Goal: Communication & Community: Answer question/provide support

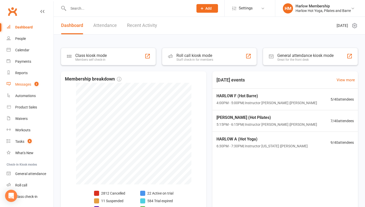
click at [25, 85] on div "Messages" at bounding box center [23, 84] width 16 height 4
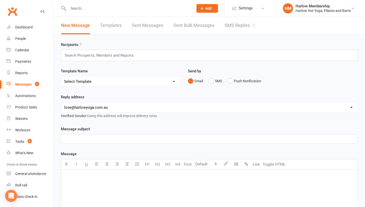
click at [242, 26] on link "SMS Replies 2" at bounding box center [240, 26] width 30 height 18
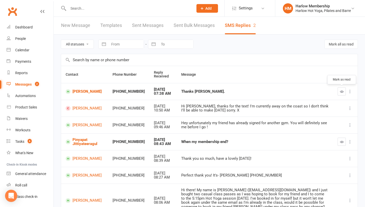
click at [340, 91] on icon "button" at bounding box center [342, 92] width 4 height 4
click at [76, 139] on link "Pinyapat Jittiyateeragul" at bounding box center [85, 142] width 38 height 8
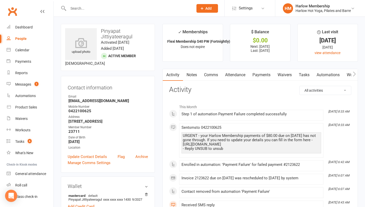
click at [206, 75] on link "Comms" at bounding box center [211, 75] width 21 height 12
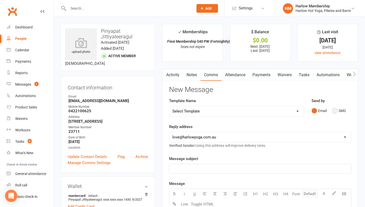
click at [338, 109] on button "SMS" at bounding box center [339, 111] width 14 height 10
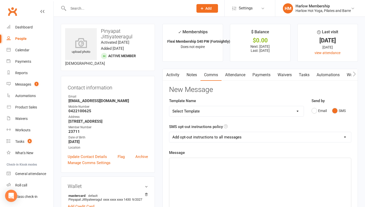
click at [254, 175] on div "﻿" at bounding box center [260, 196] width 182 height 76
click at [335, 164] on p "Hey, beautiful Pinyapat! I just tried giving you a quick call from our landline…" at bounding box center [261, 162] width 176 height 6
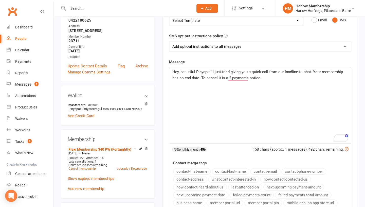
scroll to position [78, 0]
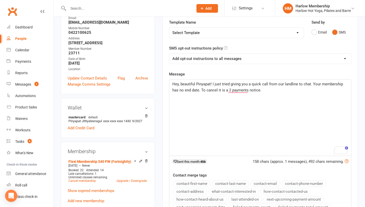
click at [204, 89] on span "Hey, beautiful Pinyapat! I just tried giving you a quick call from our landline…" at bounding box center [259, 87] width 172 height 11
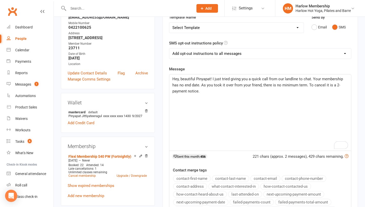
click at [237, 95] on div "Hey, beautiful Pinyapat! I just tried giving you a quick call from our landline…" at bounding box center [260, 112] width 182 height 76
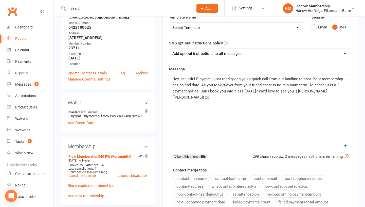
click at [200, 93] on p "Hey, beautiful Pinyapat! I just tried giving you a quick call from our landline…" at bounding box center [261, 88] width 176 height 24
click at [199, 87] on p "Hey, beautiful Pinyapat! I just tried giving you a quick call from our landline…" at bounding box center [261, 88] width 176 height 24
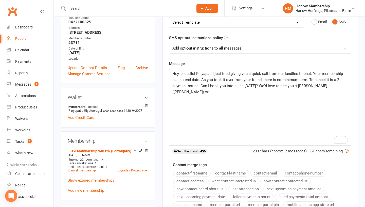
scroll to position [91, 0]
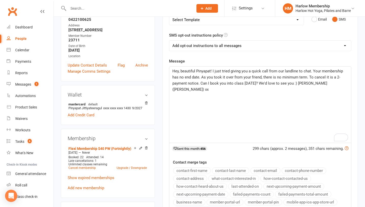
click at [218, 78] on span "Hey, beautiful Pinyapat! I just tried giving you a quick call from our landline…" at bounding box center [259, 80] width 172 height 23
click at [266, 78] on span "Hey, beautiful Pinyapat! I just tried giving you a quick call from our landline…" at bounding box center [259, 80] width 172 height 23
click at [281, 78] on span "Hey, beautiful Pinyapat! I just tried giving you a quick call from our landline…" at bounding box center [259, 80] width 172 height 23
click at [317, 77] on span "Hey, beautiful Pinyapat! I just tried giving you a quick call from our landline…" at bounding box center [260, 80] width 175 height 23
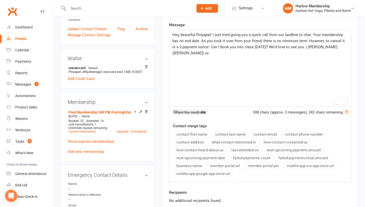
scroll to position [123, 0]
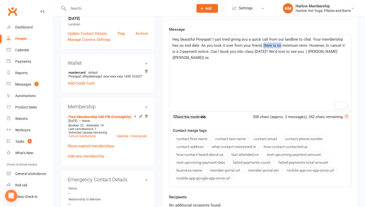
drag, startPoint x: 262, startPoint y: 45, endPoint x: 280, endPoint y: 44, distance: 18.1
click at [280, 44] on span "Hey, beautiful Pinyapat! I just tried giving you a quick call from our landline…" at bounding box center [260, 48] width 174 height 23
click at [293, 45] on span "Hey, beautiful Pinyapat! I just tried giving you a quick call from our landline…" at bounding box center [259, 48] width 172 height 23
drag, startPoint x: 303, startPoint y: 51, endPoint x: 191, endPoint y: 42, distance: 113.0
click at [191, 42] on div "Hey, beautiful Pinyapat! I just tried giving you a quick call from our landline…" at bounding box center [260, 73] width 182 height 77
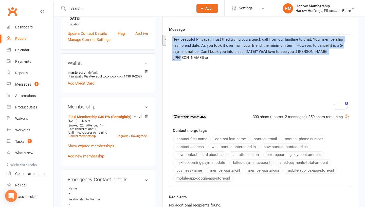
drag, startPoint x: 181, startPoint y: 40, endPoint x: 337, endPoint y: 56, distance: 156.6
click at [337, 56] on div "Hey, beautiful Pinyapat! I just tried giving you a quick call from our landline…" at bounding box center [260, 73] width 182 height 76
copy span "Hey, beautiful Pinyapat! I just tried giving you a quick call from our landline…"
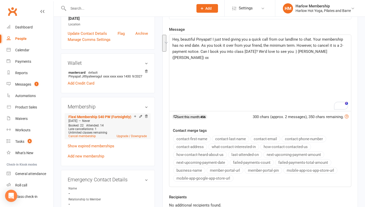
click at [112, 123] on div "Aug 16 2025 — Never" at bounding box center [107, 121] width 81 height 4
click at [109, 119] on link "Flexi Membership $40 PW (Fortnightly)" at bounding box center [100, 117] width 63 height 4
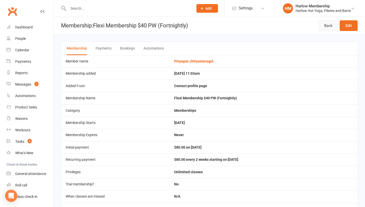
click at [326, 27] on link "Back" at bounding box center [329, 25] width 20 height 11
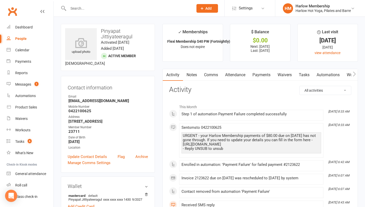
click at [290, 77] on link "Waivers" at bounding box center [284, 75] width 21 height 12
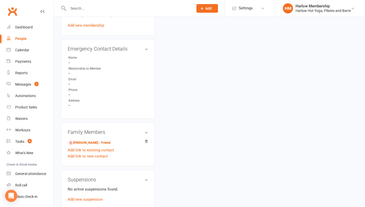
scroll to position [263, 0]
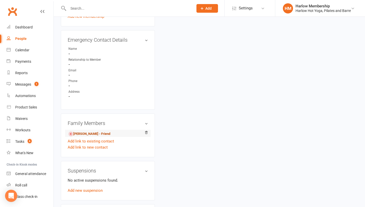
click at [89, 136] on link "Ettie Chansang - Friend" at bounding box center [90, 133] width 42 height 5
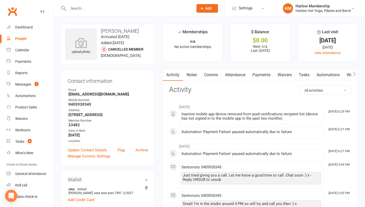
click at [290, 76] on link "Waivers" at bounding box center [284, 75] width 21 height 12
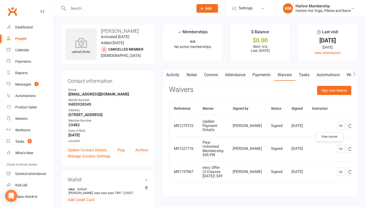
click at [339, 148] on icon at bounding box center [341, 149] width 4 height 4
click at [192, 77] on link "Notes" at bounding box center [192, 75] width 18 height 12
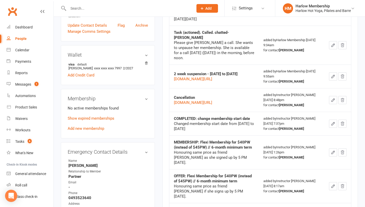
scroll to position [123, 0]
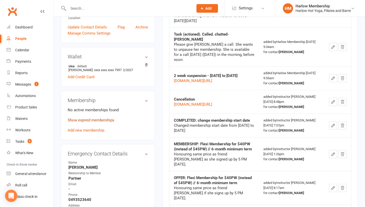
click at [84, 122] on link "Show expired memberships" at bounding box center [91, 120] width 47 height 5
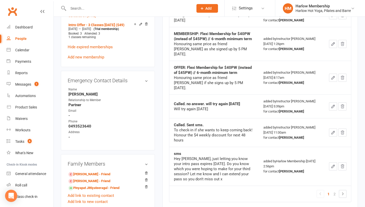
scroll to position [288, 0]
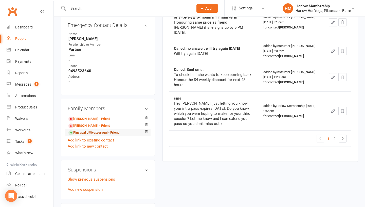
click at [84, 135] on link "Pinyapat Jittiyateeragul - Friend" at bounding box center [94, 132] width 51 height 5
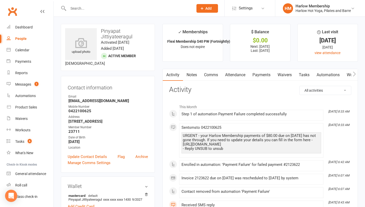
click at [208, 75] on link "Comms" at bounding box center [211, 75] width 21 height 12
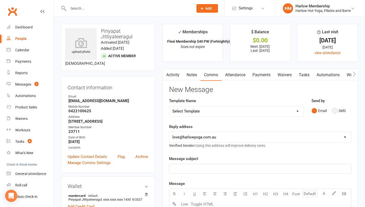
click at [332, 112] on button "SMS" at bounding box center [339, 111] width 14 height 10
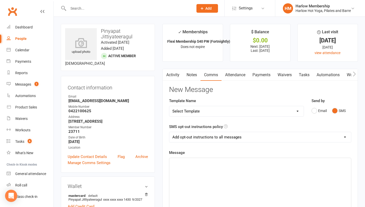
click at [225, 172] on div "﻿" at bounding box center [260, 196] width 182 height 76
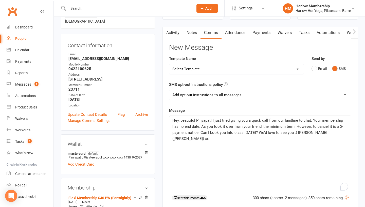
scroll to position [48, 0]
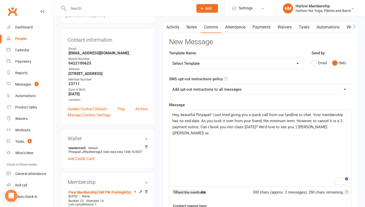
click at [293, 121] on span "Hey, beautiful Pinyapat! I just tried giving you a quick call from our landline…" at bounding box center [259, 123] width 172 height 23
click at [268, 120] on span "Hey, beautiful Pinyapat! I just tried giving you a quick call from our landline…" at bounding box center [259, 123] width 172 height 23
click at [309, 119] on span "Hey, beautiful Pinyapat! I just tried giving you a quick call from our landline…" at bounding box center [261, 123] width 176 height 23
click at [218, 131] on p "Hey, beautiful Pinyapat! I just tried giving you a quick call from our landline…" at bounding box center [261, 124] width 176 height 24
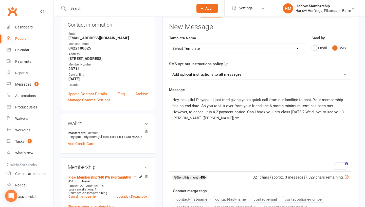
scroll to position [63, 0]
click at [192, 117] on span "Hey, beautiful Pinyapat! I just tried giving you a quick call from our landline…" at bounding box center [259, 108] width 173 height 23
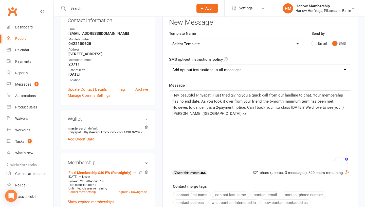
scroll to position [67, 0]
click at [197, 100] on span "Hey, beautiful Pinyapat! I just tried giving you a quick call from our landline…" at bounding box center [259, 104] width 173 height 23
click at [313, 96] on span "Hey, beautiful Pinyapat! I just tried giving you a quick call from our landline…" at bounding box center [259, 104] width 173 height 23
click at [332, 102] on span "Hey, beautiful Pinyapat! I just tried giving you a quick call from our landline…" at bounding box center [259, 104] width 173 height 23
click at [347, 106] on p "Hey, beautiful Pinyapat! I just tried giving you a quick call from our landline…" at bounding box center [261, 104] width 176 height 24
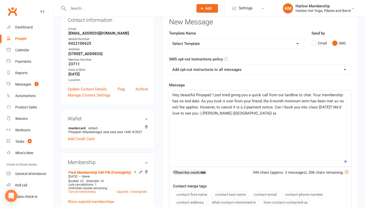
click at [278, 116] on div "Hey, beautiful Pinyapat! I just tried giving you a quick call from our landline…" at bounding box center [260, 128] width 182 height 76
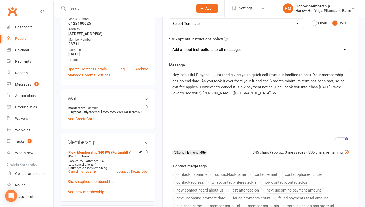
scroll to position [87, 0]
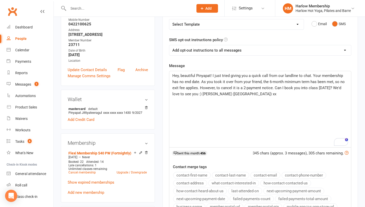
click at [274, 87] on span "Hey, beautiful Pinyapat! I just tried giving you a quick call from our landline…" at bounding box center [260, 84] width 174 height 23
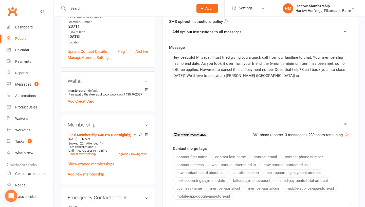
scroll to position [98, 0]
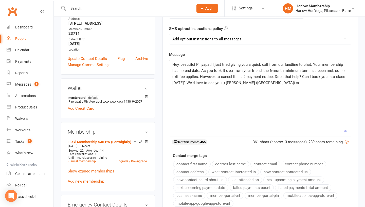
click at [209, 38] on select "Add opt-out instructions to all messages Add opt-out instructions for messages …" at bounding box center [260, 39] width 182 height 10
click at [203, 41] on select "Add opt-out instructions to all messages Add opt-out instructions for messages …" at bounding box center [260, 39] width 182 height 10
select select "2"
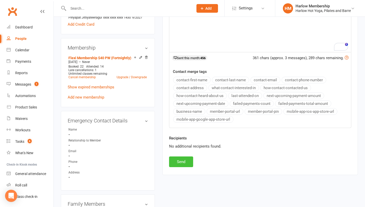
click at [182, 162] on button "Send" at bounding box center [181, 161] width 24 height 11
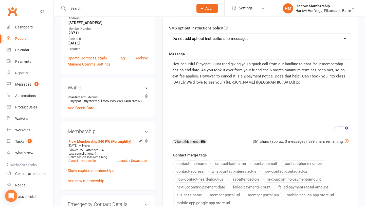
scroll to position [0, 0]
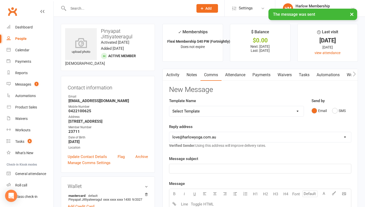
click at [191, 71] on link "Notes" at bounding box center [192, 75] width 18 height 12
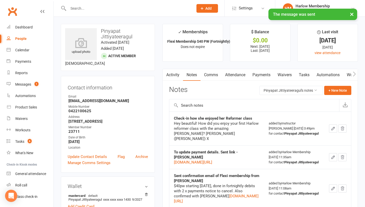
click at [310, 76] on link "Tasks" at bounding box center [305, 75] width 18 height 12
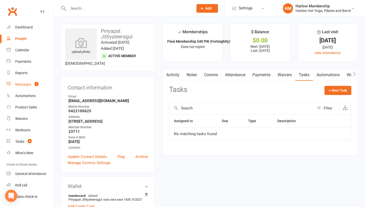
click at [32, 84] on count-badge "1" at bounding box center [35, 84] width 7 height 4
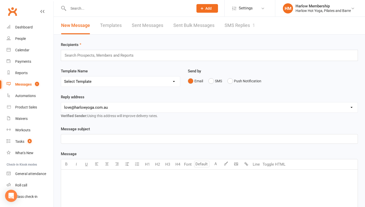
click at [228, 30] on link "SMS Replies 1" at bounding box center [240, 26] width 30 height 18
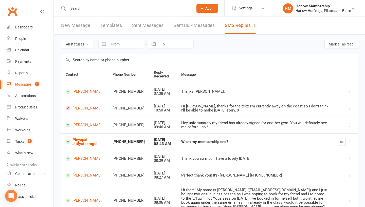
click at [340, 141] on icon "button" at bounding box center [342, 142] width 4 height 4
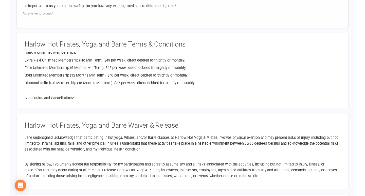
scroll to position [110, 0]
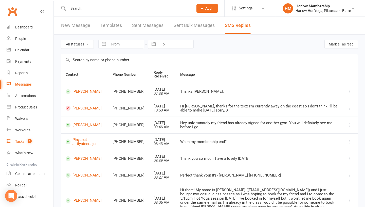
click at [23, 142] on div "Tasks" at bounding box center [19, 141] width 9 height 4
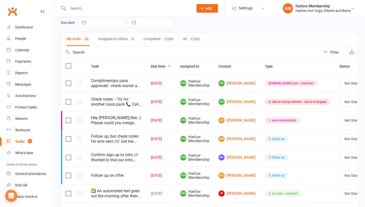
scroll to position [25, 0]
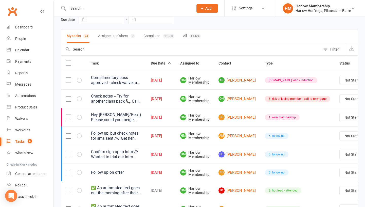
click at [233, 82] on link "AB Anese Burns" at bounding box center [237, 80] width 37 height 6
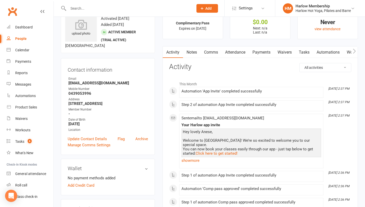
scroll to position [19, 0]
click at [185, 162] on link "show more" at bounding box center [252, 160] width 140 height 7
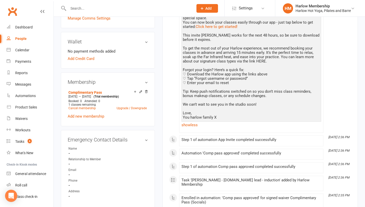
scroll to position [0, 0]
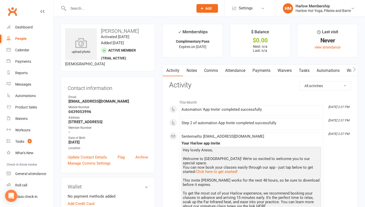
click at [192, 71] on link "Notes" at bounding box center [192, 71] width 18 height 12
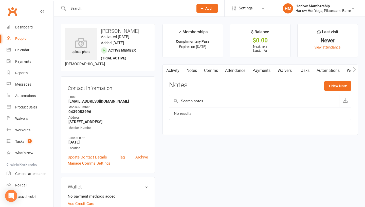
click at [263, 72] on link "Payments" at bounding box center [261, 71] width 25 height 12
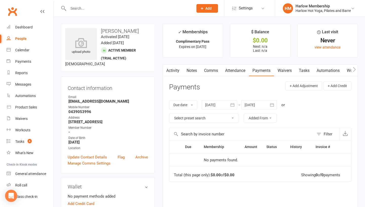
click at [195, 68] on link "Notes" at bounding box center [192, 71] width 18 height 12
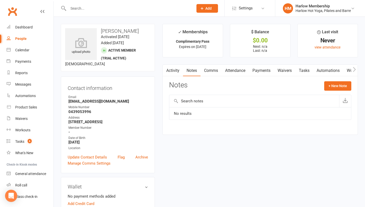
click at [305, 76] on div "Activity Notes Comms Attendance Payments Waivers Tasks Automations Workouts Mob…" at bounding box center [261, 99] width 196 height 70
click at [303, 72] on link "Tasks" at bounding box center [305, 71] width 18 height 12
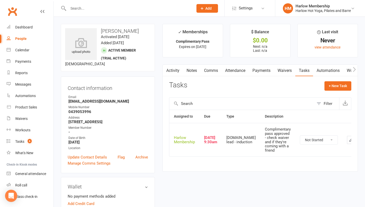
click at [300, 140] on select "Not Started In Progress Waiting Complete" at bounding box center [319, 139] width 38 height 9
drag, startPoint x: 264, startPoint y: 151, endPoint x: 250, endPoint y: 129, distance: 26.2
click at [261, 129] on td "Complimentary pass approved - check waiver and if they're coming with a friend" at bounding box center [278, 139] width 35 height 33
copy div "Complimentary pass approved - check waiver and if they're coming with a friend"
click at [300, 139] on select "Not Started In Progress Waiting Complete" at bounding box center [319, 139] width 38 height 9
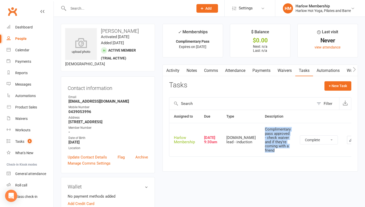
select select "unstarted"
click at [189, 71] on link "Notes" at bounding box center [192, 71] width 18 height 12
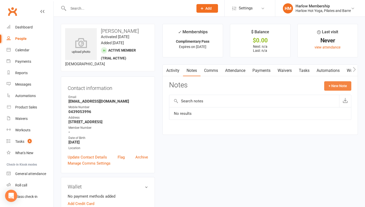
click at [334, 81] on button "+ New Note" at bounding box center [338, 85] width 27 height 9
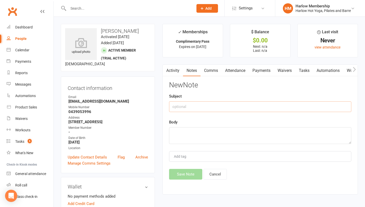
click at [193, 106] on input "text" at bounding box center [260, 106] width 182 height 11
type input "Called"
click at [181, 131] on textarea at bounding box center [260, 135] width 182 height 17
paste textarea "Complimentary pass approved - check waiver and if they're coming with a friend"
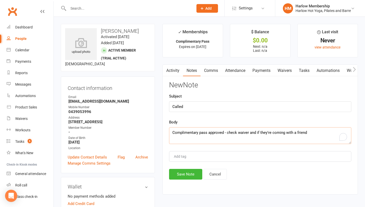
type textarea "Complimentary pass approved - check waiver and if they're coming with a friend"
click at [186, 109] on input "Called" at bounding box center [260, 106] width 182 height 11
type input "Called. VM. Sent SMS"
click at [182, 178] on button "Save Note" at bounding box center [185, 174] width 33 height 11
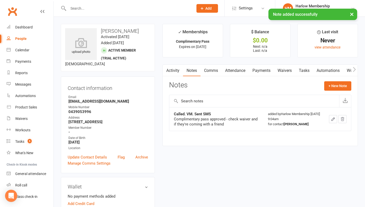
click at [210, 72] on link "Comms" at bounding box center [211, 71] width 21 height 12
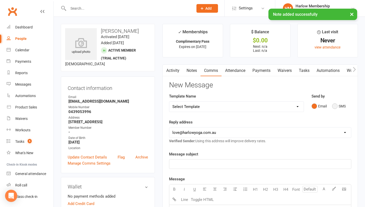
click at [334, 105] on button "SMS" at bounding box center [339, 106] width 14 height 10
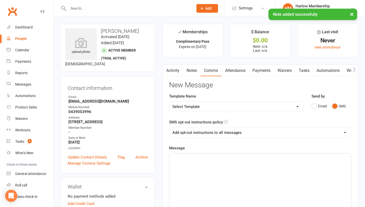
click at [241, 163] on div "﻿" at bounding box center [260, 191] width 182 height 76
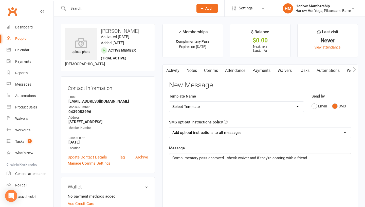
click at [174, 159] on span "Complimentary pass approved - check waiver and if they're coming with a friend" at bounding box center [240, 158] width 135 height 5
click at [194, 157] on span "Hey beautifu Anese! Complimentary pass approved - check waiver and if they're c…" at bounding box center [258, 158] width 170 height 5
click at [209, 158] on span "Hey beautiful Anese! Complimentary pass approved - check waiver and if they're …" at bounding box center [261, 161] width 177 height 11
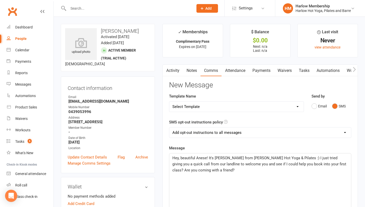
click at [211, 173] on div "Hey, beautiful Anese! It's Krystyna from Harlow Hot Yoga & Pilates :) I just tr…" at bounding box center [260, 191] width 182 height 76
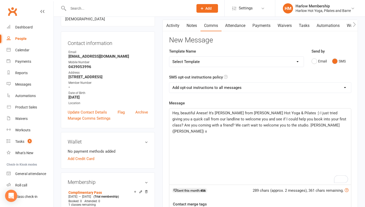
scroll to position [50, 0]
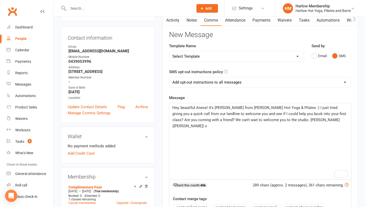
click at [208, 117] on span "Hey, beautiful Anese! It's Krystyna from Harlow Hot Yoga & Pilates :) I just tr…" at bounding box center [260, 116] width 175 height 23
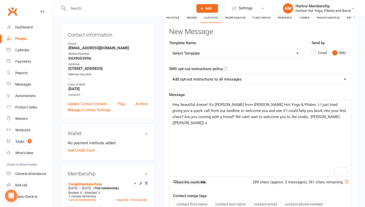
click at [232, 81] on select "Add opt-out instructions to all messages Add opt-out instructions for messages …" at bounding box center [260, 79] width 182 height 10
select select "2"
click at [236, 109] on span "Hey, beautiful Anese! It's Krystyna from Harlow Hot Yoga & Pilates :) I just tr…" at bounding box center [260, 113] width 175 height 23
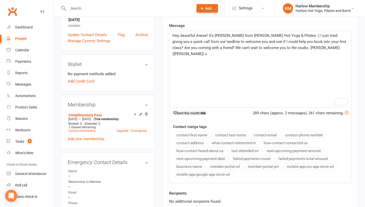
scroll to position [149, 0]
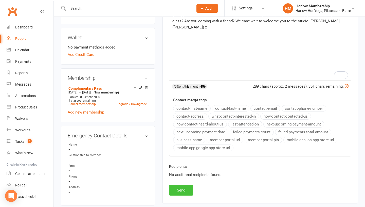
click at [178, 191] on button "Send" at bounding box center [181, 190] width 24 height 11
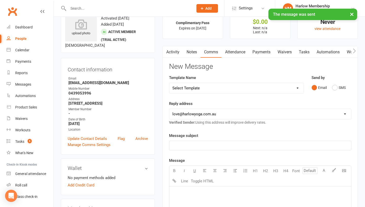
scroll to position [0, 0]
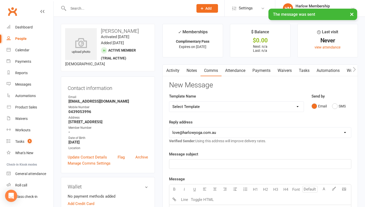
click at [190, 69] on link "Notes" at bounding box center [192, 71] width 18 height 12
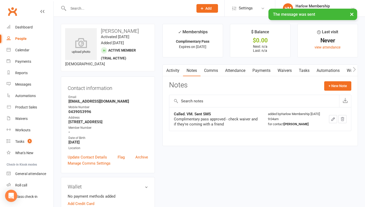
click at [302, 70] on link "Tasks" at bounding box center [305, 71] width 18 height 12
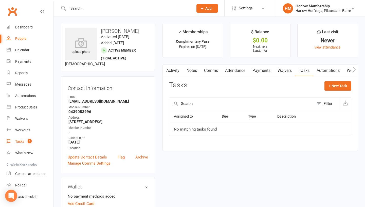
click at [17, 141] on div "Tasks" at bounding box center [19, 141] width 9 height 4
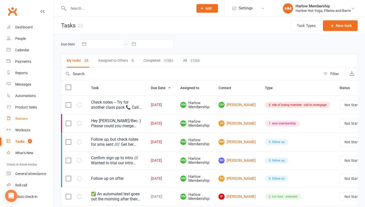
click at [19, 119] on div "Waivers" at bounding box center [21, 118] width 12 height 4
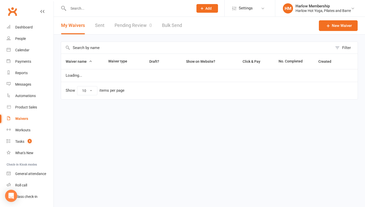
select select "100"
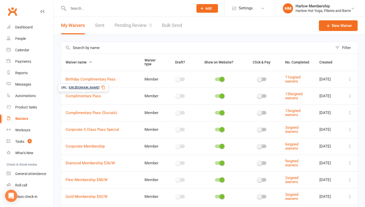
click at [103, 30] on link "Sent" at bounding box center [99, 26] width 9 height 18
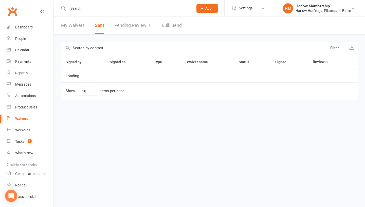
select select "100"
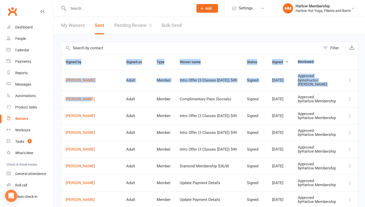
drag, startPoint x: 59, startPoint y: 99, endPoint x: 93, endPoint y: 100, distance: 34.0
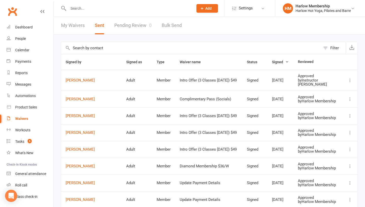
click at [134, 101] on td "Adult" at bounding box center [137, 99] width 30 height 17
drag, startPoint x: 110, startPoint y: 101, endPoint x: 64, endPoint y: 96, distance: 46.5
click at [64, 96] on td "Anese Burns" at bounding box center [91, 99] width 61 height 17
copy link "Anese Burns"
click at [137, 118] on td "Adult" at bounding box center [137, 115] width 30 height 17
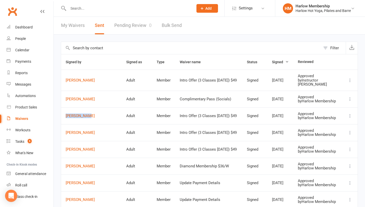
drag, startPoint x: 106, startPoint y: 124, endPoint x: 65, endPoint y: 119, distance: 41.1
click at [65, 119] on td "Marco Conti" at bounding box center [91, 115] width 61 height 17
copy link "Marco Conti"
click at [142, 141] on td "Adult" at bounding box center [137, 132] width 30 height 17
drag, startPoint x: 115, startPoint y: 145, endPoint x: 62, endPoint y: 139, distance: 53.1
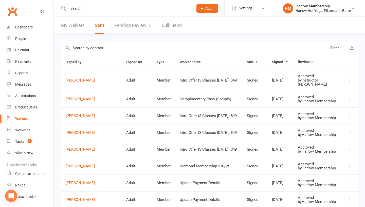
click at [62, 139] on td "Patricia Rodriguez" at bounding box center [91, 132] width 61 height 17
copy link "Patricia Rodriguez"
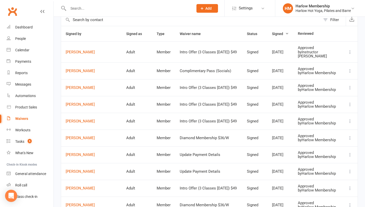
scroll to position [31, 0]
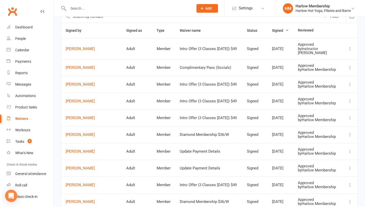
click at [114, 143] on td "Bruce Thomas" at bounding box center [91, 134] width 61 height 17
drag, startPoint x: 98, startPoint y: 153, endPoint x: 64, endPoint y: 150, distance: 34.1
click at [64, 143] on td "Bruce Thomas" at bounding box center [91, 134] width 61 height 17
copy link "Bruce Thomas"
click at [124, 160] on td "Adult" at bounding box center [137, 151] width 30 height 17
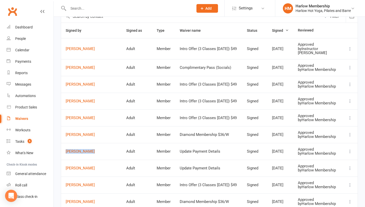
drag, startPoint x: 108, startPoint y: 174, endPoint x: 64, endPoint y: 170, distance: 44.0
click at [65, 160] on td "Aimee Fedrick" at bounding box center [91, 151] width 61 height 17
copy link "Aimee Fedrick"
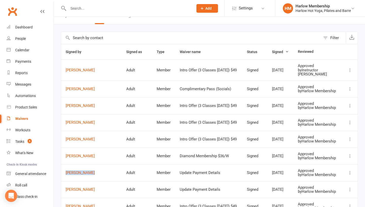
scroll to position [0, 0]
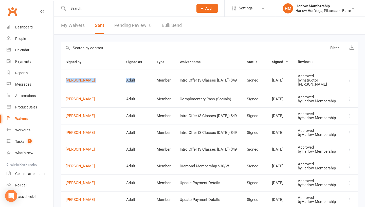
drag, startPoint x: 119, startPoint y: 83, endPoint x: 63, endPoint y: 77, distance: 55.8
click at [63, 77] on tr "Jeannette Spaninks Adult Member Intro Offer (3 Classes in 7 Days) $49 Signed Oc…" at bounding box center [209, 80] width 297 height 21
copy tr "Jeannette Spaninks Adult"
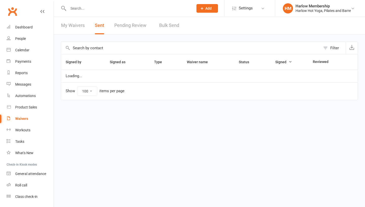
select select "100"
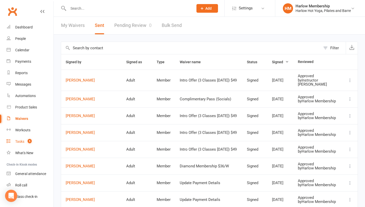
click at [27, 142] on count-badge "5" at bounding box center [28, 141] width 7 height 4
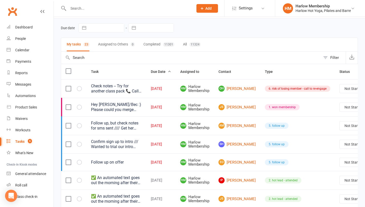
scroll to position [17, 0]
click at [230, 88] on link "OH Olivia Haua" at bounding box center [237, 88] width 37 height 6
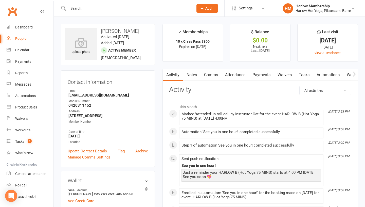
click at [194, 76] on link "Notes" at bounding box center [192, 75] width 18 height 12
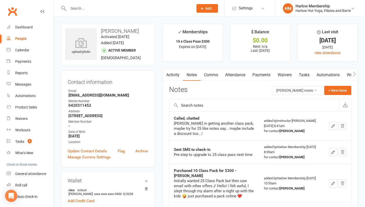
click at [209, 81] on div "Activity Notes Comms Attendance Payments Waivers Tasks Automations Workouts Mob…" at bounding box center [261, 206] width 196 height 275
click at [210, 77] on link "Comms" at bounding box center [211, 75] width 21 height 12
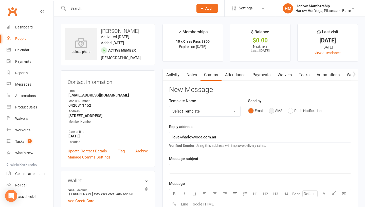
click at [272, 110] on button "SMS" at bounding box center [276, 111] width 14 height 10
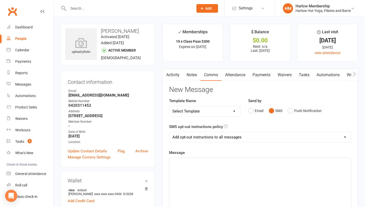
click at [234, 190] on div "﻿" at bounding box center [260, 196] width 182 height 76
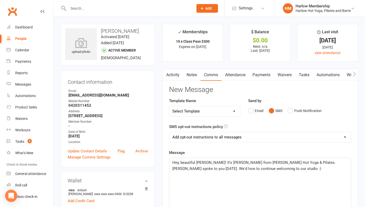
click at [261, 172] on div "Hey, beautiful Olivia! It's Krystyna from Harlow Hot Yoga & Pilates. Jess spoke…" at bounding box center [260, 196] width 182 height 76
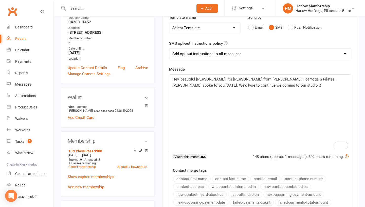
scroll to position [83, 0]
click at [177, 86] on span "Hey, beautiful Olivia! It's Krystyna from Harlow Hot Yoga & Pilates. Jess spoke…" at bounding box center [257, 85] width 169 height 17
click at [307, 84] on p "Hey, beautiful Olivia! It's Krystyna from Harlow Hot Yoga & Pilates. Jess spoke…" at bounding box center [261, 85] width 176 height 18
click at [205, 95] on p "Our 25 class pack" at bounding box center [261, 98] width 176 height 6
click at [174, 95] on span "Our 25 class pack" at bounding box center [188, 97] width 30 height 5
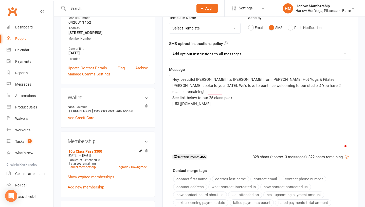
click at [234, 88] on p "Hey, beautiful Olivia! It's Krystyna from Harlow Hot Yoga & Pilates. Jess spoke…" at bounding box center [261, 85] width 176 height 18
click at [234, 95] on p "See link below to our 25 class pack" at bounding box center [261, 98] width 176 height 6
click at [173, 95] on span "See link below to our 25-class pack for $700 (normally $750) :)" at bounding box center [226, 97] width 106 height 5
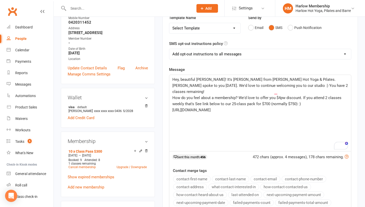
click at [308, 95] on span "How do you feel about a membership? We'd love to offer you $4pw discount. If yo…" at bounding box center [258, 100] width 170 height 11
click at [312, 95] on span "How do you feel about a membership? We'd love to offer you $4pw discount. If yo…" at bounding box center [258, 100] width 170 height 11
click at [246, 97] on span "How do you feel about a membership? We'd love to offer you $4pw discount. If yo…" at bounding box center [257, 103] width 168 height 17
drag, startPoint x: 334, startPoint y: 97, endPoint x: 306, endPoint y: 97, distance: 28.7
click at [306, 97] on span "How do you feel about a membership? We'd love to offer you $4pw discount. If yo…" at bounding box center [260, 103] width 175 height 17
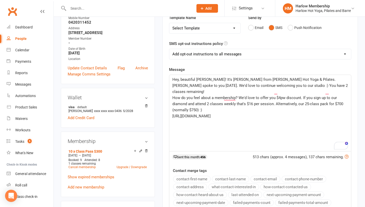
drag, startPoint x: 204, startPoint y: 104, endPoint x: 198, endPoint y: 104, distance: 6.1
click at [198, 104] on p "How do you feel about a membership? We'd love to offer you $4pw discount. If yo…" at bounding box center [261, 104] width 176 height 18
click at [298, 97] on span "How do you feel about a membership? We'd love to offer you $4pw discount. If yo…" at bounding box center [259, 103] width 172 height 17
click at [231, 104] on p "How do you feel about a membership? We'd love to offer you $4pw discount. If yo…" at bounding box center [261, 104] width 176 height 18
drag, startPoint x: 222, startPoint y: 119, endPoint x: 229, endPoint y: 105, distance: 15.0
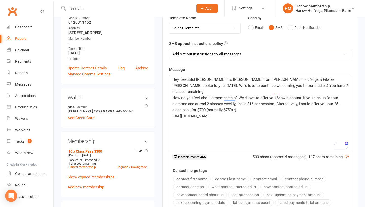
click at [229, 105] on div "Hey, beautiful Olivia! It's Krystyna from Harlow Hot Yoga & Pilates. Jess spoke…" at bounding box center [260, 113] width 182 height 76
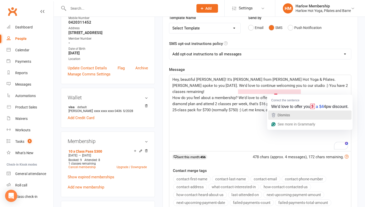
click at [277, 117] on div "Dismiss" at bounding box center [283, 115] width 13 height 8
click at [276, 111] on div "Dismiss" at bounding box center [282, 115] width 13 height 8
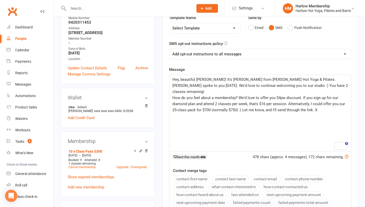
click at [240, 107] on div "Hey, beautiful Olivia! It's Krystyna from Harlow Hot Yoga & Pilates. Jess spoke…" at bounding box center [260, 113] width 182 height 76
click at [233, 95] on span "How do you feel about a membership? We'd love to offer you $4pw discount. If yo…" at bounding box center [260, 103] width 174 height 17
click at [193, 100] on p "How do you feel about a membership to keep the momentum going? We'd love to off…" at bounding box center [261, 107] width 176 height 24
drag, startPoint x: 248, startPoint y: 97, endPoint x: 241, endPoint y: 98, distance: 7.1
click at [241, 98] on span "How do you feel about a membership to keep the momentum going? We'd love to off…" at bounding box center [259, 106] width 172 height 23
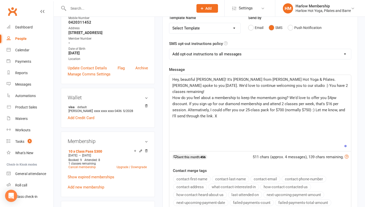
click at [205, 105] on span "How do you feel about a membership to keep the momentum going? We'd love to off…" at bounding box center [260, 106] width 174 height 23
click at [314, 102] on span "How do you feel about a membership to keep the momentum going? We'd love to off…" at bounding box center [260, 106] width 174 height 23
click at [237, 114] on span "Let me know, and I'll send through the link. X" at bounding box center [210, 116] width 75 height 5
click at [198, 99] on span "How do you feel about a membership to keep the momentum going? We'd love to off…" at bounding box center [256, 103] width 167 height 17
drag, startPoint x: 286, startPoint y: 87, endPoint x: 251, endPoint y: 87, distance: 34.5
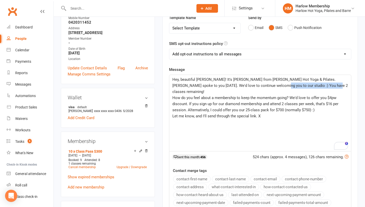
click at [251, 87] on p "Hey, beautiful Olivia! It's Krystyna from Harlow Hot Yoga & Pilates. Jess spoke…" at bounding box center [261, 85] width 176 height 18
copy span "You have 2 classes remaining!"
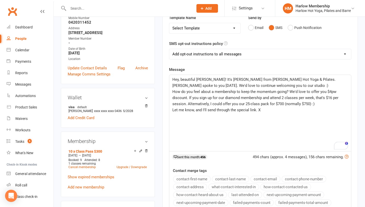
click at [337, 79] on span "Hey, beautiful Olivia! It's Krystyna from Harlow Hot Yoga & Pilates. Jess spoke…" at bounding box center [255, 82] width 164 height 11
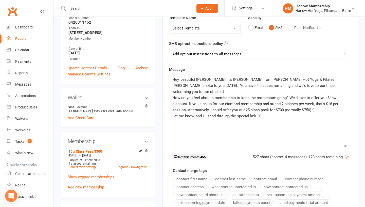
click at [306, 95] on span "How do you feel about a membership to keep the momentum going? We'd love to off…" at bounding box center [256, 103] width 167 height 17
click at [313, 95] on p "How do you feel about a membership to keep the momentum going? We'd love to off…" at bounding box center [261, 104] width 176 height 18
click at [212, 99] on span "How do you feel about a membership to keep the momentum going? We'd love to off…" at bounding box center [256, 103] width 167 height 17
drag, startPoint x: 212, startPoint y: 104, endPoint x: 222, endPoint y: 105, distance: 9.9
click at [222, 105] on span "How do you feel about a membership to keep the momentum going? We'd love to off…" at bounding box center [256, 103] width 167 height 17
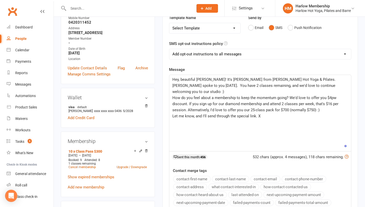
click at [281, 103] on span "How do you feel about a membership to keep the momentum going? We'd love to off…" at bounding box center [256, 103] width 167 height 17
click at [322, 103] on p "How do you feel about a membership to keep the momentum going? We'd love to off…" at bounding box center [261, 104] width 176 height 18
drag, startPoint x: 320, startPoint y: 103, endPoint x: 315, endPoint y: 103, distance: 4.8
click at [315, 103] on p "How do you feel about a membership to keep the momentum going? We'd love to off…" at bounding box center [261, 104] width 176 height 18
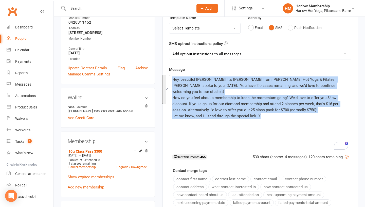
drag, startPoint x: 270, startPoint y: 118, endPoint x: 172, endPoint y: 78, distance: 106.1
click at [172, 78] on div "Hey, beautiful Olivia! It's Krystyna from Harlow Hot Yoga & Pilates. Jess spoke…" at bounding box center [260, 113] width 182 height 76
copy div "Hey, beautiful Olivia! It's Krystyna from Harlow Hot Yoga & Pilates. Jess spoke…"
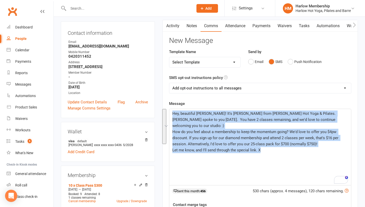
scroll to position [45, 0]
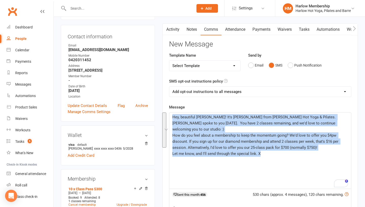
click at [245, 28] on link "Attendance" at bounding box center [235, 30] width 27 height 12
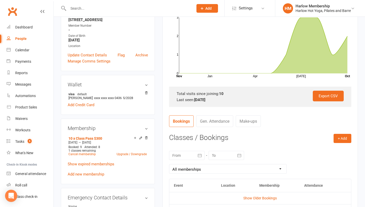
scroll to position [159, 0]
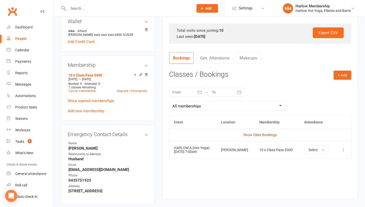
click at [264, 134] on link "Show Older Bookings" at bounding box center [260, 135] width 33 height 4
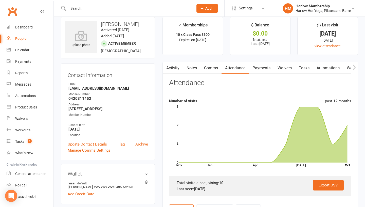
scroll to position [0, 0]
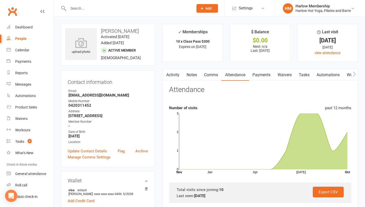
click at [193, 74] on link "Notes" at bounding box center [192, 75] width 18 height 12
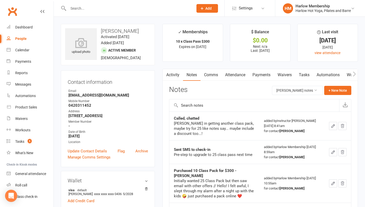
click at [341, 85] on div "Activity Notes Comms Attendance Payments Waivers Tasks Automations Workouts Mob…" at bounding box center [261, 206] width 196 height 275
click at [337, 89] on button "+ New Note" at bounding box center [338, 90] width 27 height 9
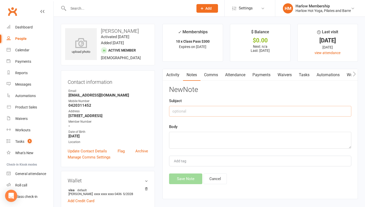
click at [200, 113] on input "text" at bounding box center [260, 111] width 182 height 11
type input "Pre"
click at [212, 177] on button "Cancel" at bounding box center [215, 178] width 23 height 11
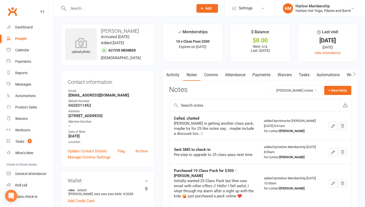
click at [302, 75] on link "Tasks" at bounding box center [305, 75] width 18 height 12
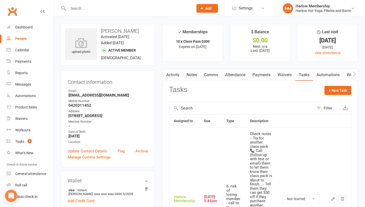
scroll to position [43, 0]
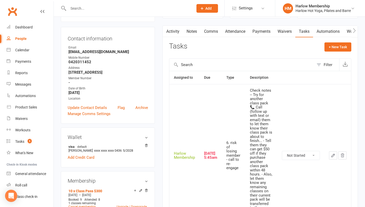
click at [297, 156] on select "Not Started In Progress Waiting Complete" at bounding box center [301, 155] width 38 height 9
select select "unstarted"
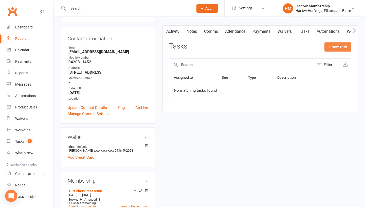
click at [333, 47] on button "+ New Task" at bounding box center [338, 46] width 27 height 9
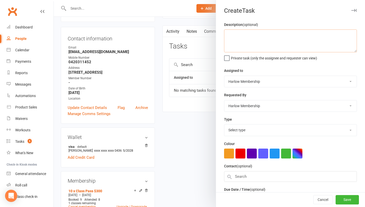
click at [237, 40] on textarea at bounding box center [290, 40] width 133 height 23
paste textarea "Hey, beautiful Olivia! It's Krystyna from Harlow Hot Yoga & Pilates. Jess spoke…"
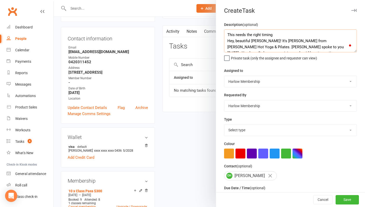
scroll to position [0, 0]
click at [278, 34] on textarea "This needs the right timing Hey, beautiful Olivia! It's Krystyna from Harlow Ho…" at bounding box center [290, 40] width 133 height 23
click at [312, 34] on textarea "This needs the right timing. Wait until Thu and call // Hey, beautiful Olivia! …" at bounding box center [290, 40] width 133 height 23
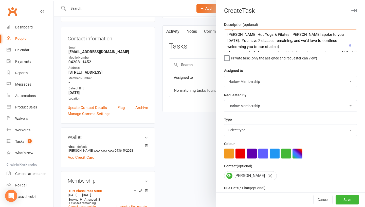
scroll to position [13, 0]
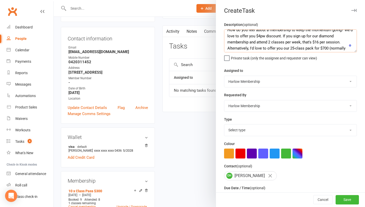
click at [254, 48] on textarea "This needs the right timing. Wait until Thu and call // Hey, beautiful Olivia! …" at bounding box center [290, 40] width 133 height 23
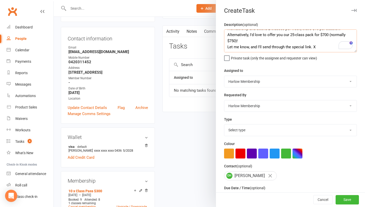
click at [225, 42] on textarea "This needs the right timing. Wait until Thu and call // Hey, beautiful Olivia! …" at bounding box center [290, 40] width 133 height 23
click at [324, 40] on textarea "This needs the right timing. Wait until Thu and call // Hey, beautiful Olivia! …" at bounding box center [290, 40] width 133 height 23
drag, startPoint x: 254, startPoint y: 40, endPoint x: 257, endPoint y: 40, distance: 2.8
click at [257, 40] on textarea "This needs the right timing. Wait until Thu and call // Hey, beautiful Olivia! …" at bounding box center [290, 40] width 133 height 23
click at [293, 40] on textarea "This needs the right timing. Wait until Thu and call // Hey, beautiful Olivia! …" at bounding box center [290, 40] width 133 height 23
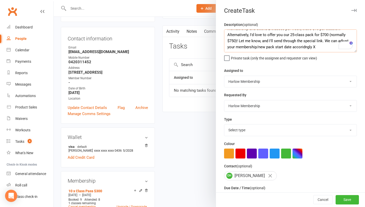
click at [303, 42] on textarea "This needs the right timing. Wait until Thu and call // Hey, beautiful Olivia! …" at bounding box center [290, 40] width 133 height 23
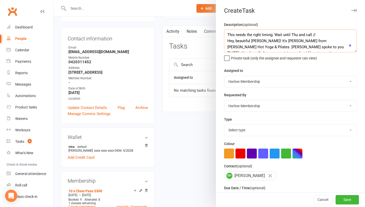
type textarea "This needs the right timing. Wait until Thu and call // Hey, beautiful [PERSON_…"
click at [244, 133] on select "Select type 1.new lead - induction 1. won membership 2. hot lead - attended 3. …" at bounding box center [291, 129] width 132 height 11
select select "27606"
click at [349, 197] on button "Save" at bounding box center [347, 199] width 23 height 9
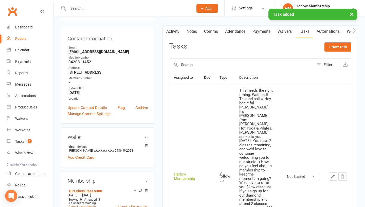
click at [332, 174] on icon "button" at bounding box center [333, 176] width 5 height 5
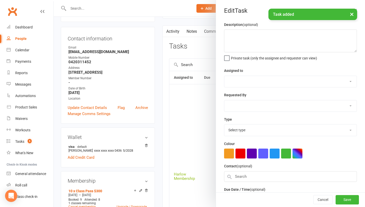
type textarea "This needs the right timing. Wait until Thu and call // Hey, beautiful [PERSON_…"
select select "47368"
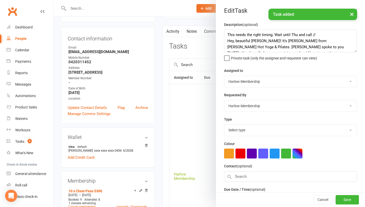
select select "27606"
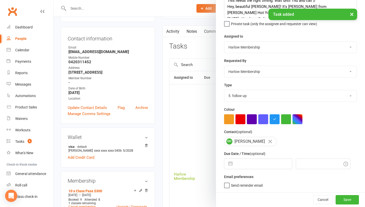
click at [255, 161] on input "text" at bounding box center [263, 164] width 57 height 10
select select "8"
select select "2025"
select select "9"
select select "2025"
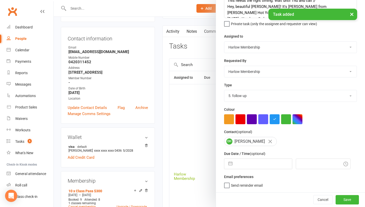
select select "10"
select select "2025"
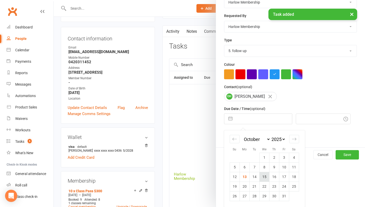
click at [262, 179] on td "15" at bounding box center [265, 177] width 10 height 10
type input "15 Oct 2025"
type input "9:15am"
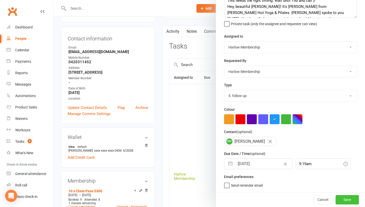
click at [344, 202] on button "Save" at bounding box center [347, 199] width 23 height 9
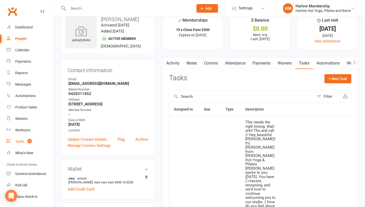
click at [31, 140] on span "4" at bounding box center [30, 141] width 4 height 4
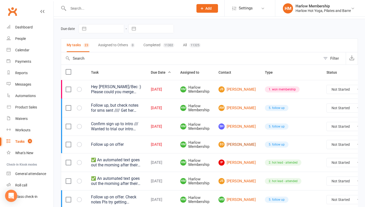
click at [233, 145] on link "EO Elle O’Brien" at bounding box center [237, 144] width 37 height 6
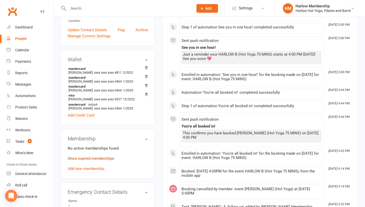
click at [103, 158] on link "Show expired memberships" at bounding box center [91, 158] width 47 height 5
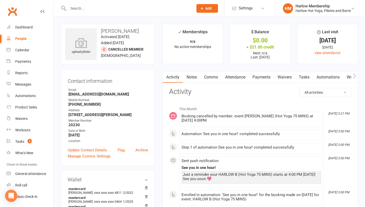
click at [303, 77] on link "Tasks" at bounding box center [305, 77] width 18 height 12
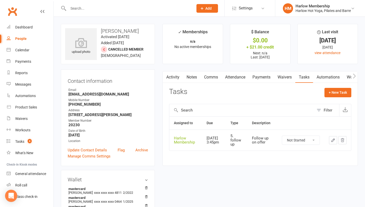
click at [193, 79] on link "Notes" at bounding box center [192, 77] width 18 height 12
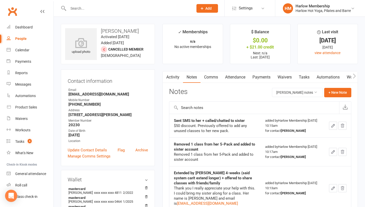
click at [177, 77] on link "Activity" at bounding box center [173, 77] width 20 height 12
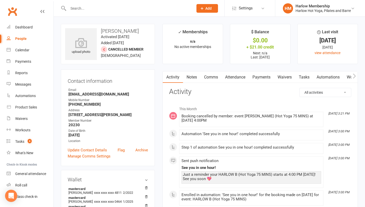
click at [207, 79] on link "Comms" at bounding box center [211, 77] width 21 height 12
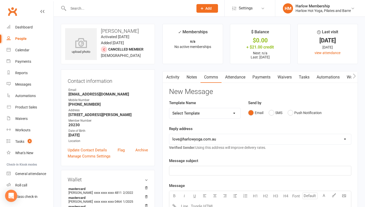
click at [268, 115] on div "Email SMS Push Notification" at bounding box center [299, 113] width 103 height 10
click at [273, 114] on button "SMS" at bounding box center [276, 113] width 14 height 10
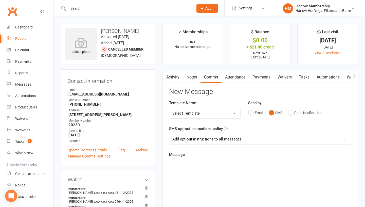
click at [236, 188] on div "﻿" at bounding box center [260, 198] width 182 height 76
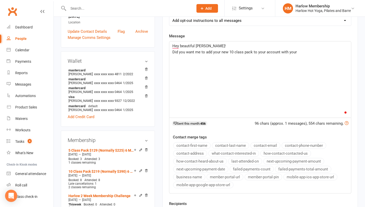
scroll to position [120, 0]
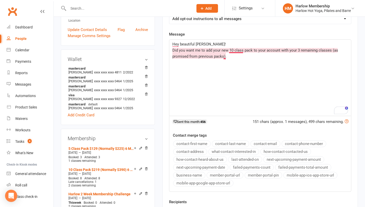
click at [234, 49] on span "Did you want me to add your new 10 class pack to your account with your 3 remai…" at bounding box center [256, 53] width 167 height 11
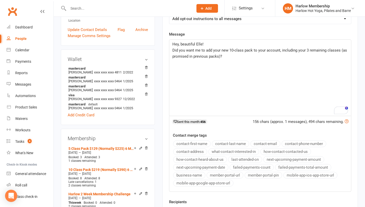
click at [240, 56] on p "Did you want me to add your new 10-class pack to your account, including your 3…" at bounding box center [261, 53] width 176 height 12
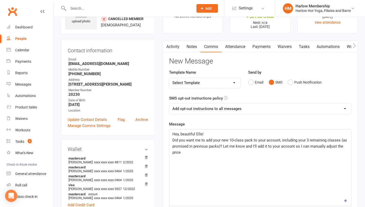
scroll to position [0, 0]
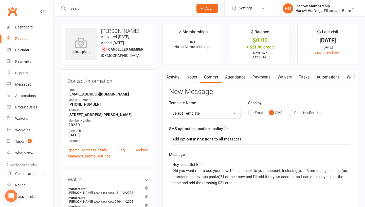
click at [215, 183] on span "Did you want me to add your new 10-class pack to your account, including your 3…" at bounding box center [261, 176] width 176 height 17
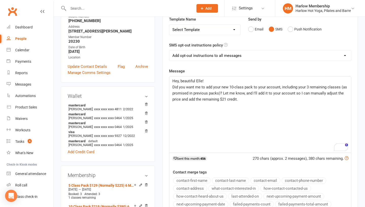
scroll to position [85, 0]
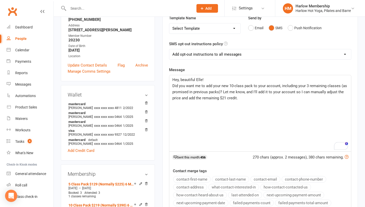
click at [242, 100] on p "Did you want me to add your new 10-class pack to your account, including your 3…" at bounding box center [261, 92] width 176 height 18
click at [173, 105] on span "Krystyna (harlow) x" at bounding box center [205, 104] width 65 height 5
click at [227, 105] on span "Have the best week! Krystyna (harlow) x" at bounding box center [223, 104] width 100 height 5
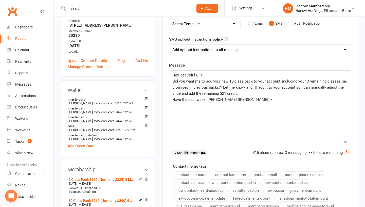
click at [199, 89] on span "Did you want me to add your new 10-class pack to your account, including your 3…" at bounding box center [261, 87] width 176 height 17
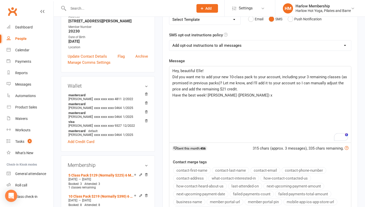
scroll to position [94, 0]
click at [193, 82] on span "Did you want me to add your new 10-class pack to your account, including your 3…" at bounding box center [261, 82] width 176 height 17
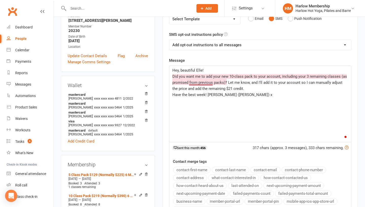
click at [206, 85] on p "Did you want me to add your new 10-class pack to your account, including your 3…" at bounding box center [261, 82] width 176 height 18
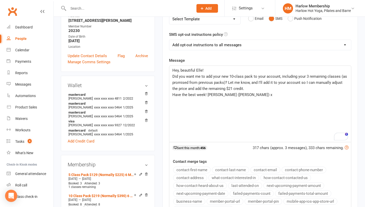
click at [200, 83] on span "Did you want me to add your new 10-class pack to your account, including your 3…" at bounding box center [261, 82] width 176 height 17
click at [198, 83] on span "Did you want me to add your new 10-class pack to your account, including your 3…" at bounding box center [261, 82] width 176 height 17
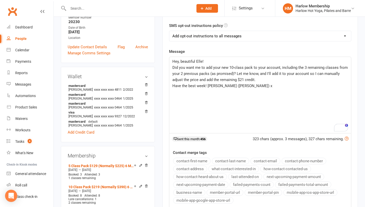
scroll to position [104, 0]
click at [198, 75] on p "Did you want me to add your new 10-class pack to your account, including the 3 …" at bounding box center [261, 73] width 176 height 18
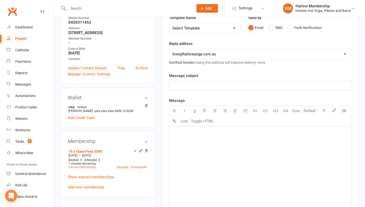
click at [252, 9] on span "Settings" at bounding box center [246, 8] width 14 height 11
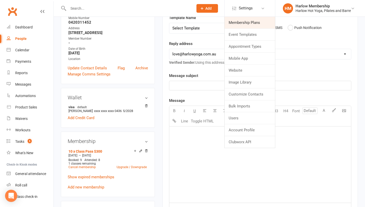
click at [247, 22] on link "Membership Plans" at bounding box center [250, 23] width 50 height 12
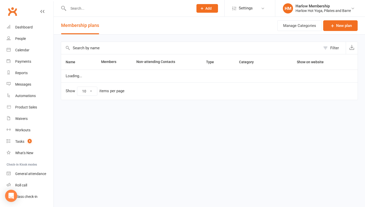
select select "100"
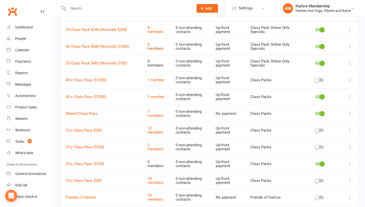
scroll to position [70, 0]
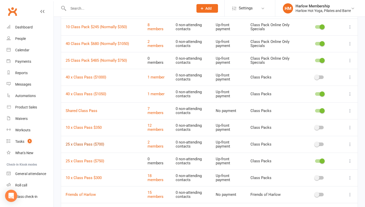
click at [75, 142] on link "25 x Class Pass ($700)" at bounding box center [85, 144] width 39 height 5
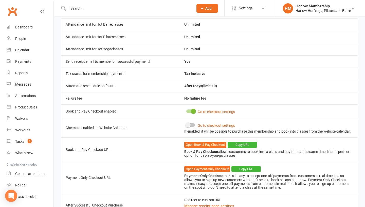
scroll to position [227, 0]
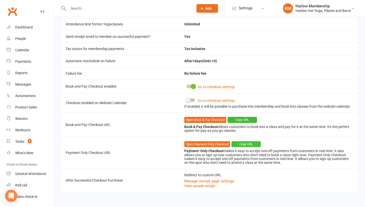
click at [242, 144] on button "Copy URL" at bounding box center [246, 144] width 29 height 6
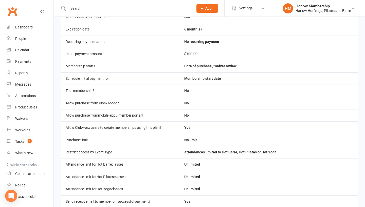
scroll to position [0, 0]
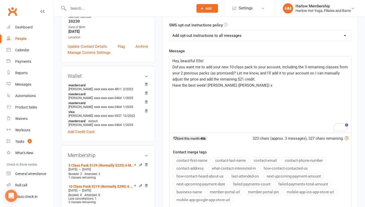
scroll to position [106, 0]
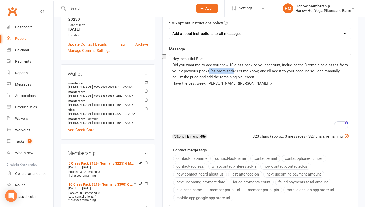
drag, startPoint x: 233, startPoint y: 71, endPoint x: 209, endPoint y: 71, distance: 24.6
click at [209, 71] on span "Did you want me to add your new 10-class pack to your account, including the 3 …" at bounding box center [261, 71] width 177 height 17
click at [226, 75] on p "Did you want me to add your new 10-class pack to your account, including the 3 …" at bounding box center [261, 71] width 176 height 18
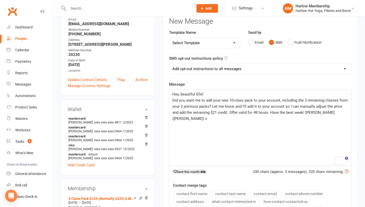
scroll to position [71, 0]
click at [298, 113] on span "Did you want me to add your new 10-class pack to your account, including the 3 …" at bounding box center [261, 109] width 177 height 23
click at [236, 64] on select "Add opt-out instructions to all messages Add opt-out instructions for messages …" at bounding box center [260, 68] width 182 height 10
select select "2"
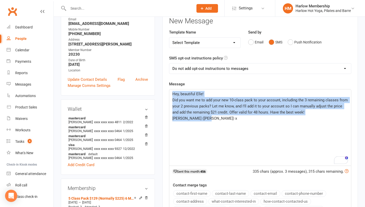
drag, startPoint x: 217, startPoint y: 130, endPoint x: 172, endPoint y: 94, distance: 58.6
click at [172, 94] on div "Hey, beautiful Elle! Did you want me to add your new 10-class pack to your acco…" at bounding box center [260, 127] width 182 height 76
copy div "Hey, beautiful Elle! Did you want me to add your new 10-class pack to your acco…"
click at [191, 106] on span "Did you want me to add your new 10-class pack to your account, including the 3 …" at bounding box center [261, 106] width 177 height 17
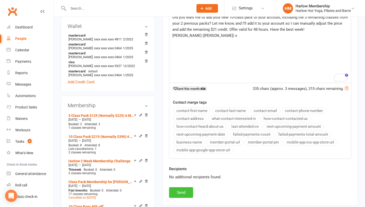
click at [177, 190] on button "Send" at bounding box center [181, 192] width 24 height 11
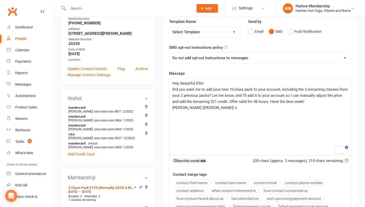
scroll to position [0, 0]
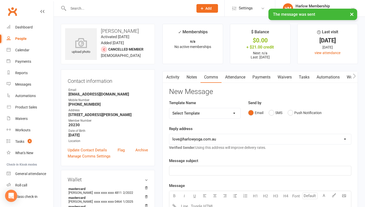
click at [194, 79] on link "Notes" at bounding box center [192, 77] width 18 height 12
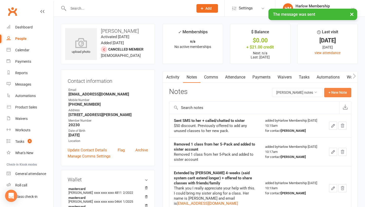
click at [330, 94] on button "+ New Note" at bounding box center [338, 92] width 27 height 9
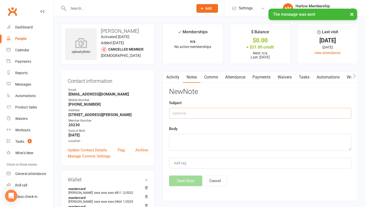
click at [237, 111] on input "text" at bounding box center [260, 113] width 182 height 11
type input "Sent SMS"
click at [205, 146] on textarea at bounding box center [260, 142] width 182 height 17
paste textarea "Hey, beautiful Elle! Did you want me to add your new 10-class pack to your acco…"
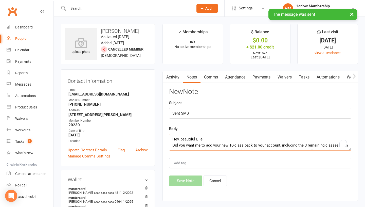
scroll to position [22, 0]
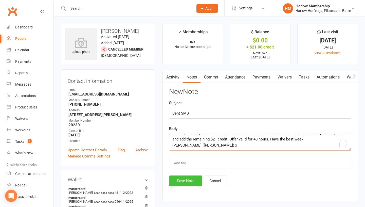
type textarea "Hey, beautiful Elle! Did you want me to add your new 10-class pack to your acco…"
click at [190, 179] on button "Save Note" at bounding box center [185, 180] width 33 height 11
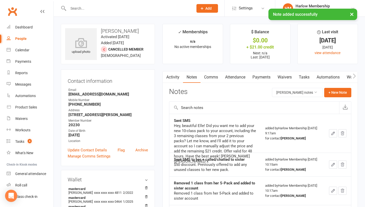
click at [305, 75] on link "Tasks" at bounding box center [305, 77] width 18 height 12
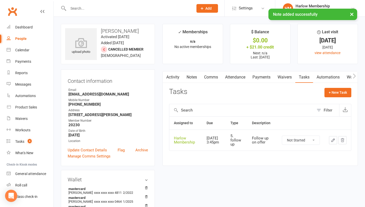
click at [304, 139] on select "Not Started In Progress Waiting Complete" at bounding box center [301, 140] width 38 height 9
click at [333, 140] on icon "button" at bounding box center [333, 140] width 3 height 3
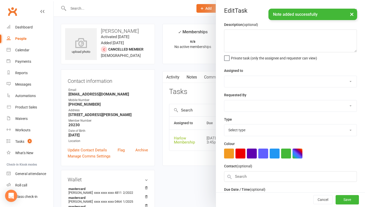
type textarea "Follow up on offer"
select select "47368"
type input "[DATE]"
type input "3:45pm"
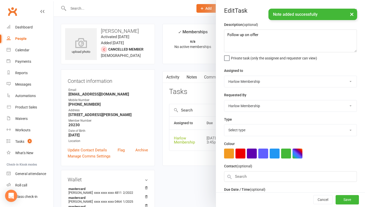
select select "27606"
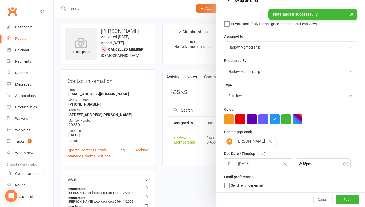
click at [243, 160] on input "[DATE]" at bounding box center [263, 164] width 57 height 10
select select "8"
select select "2025"
select select "9"
select select "2025"
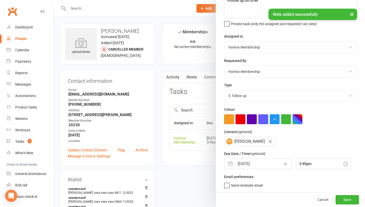
select select "10"
select select "2025"
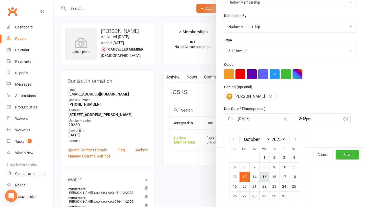
click at [263, 176] on td "15" at bounding box center [265, 177] width 10 height 10
type input "[DATE]"
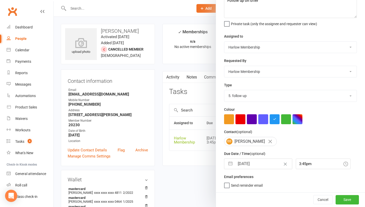
scroll to position [34, 0]
click at [349, 202] on button "Save" at bounding box center [347, 199] width 23 height 9
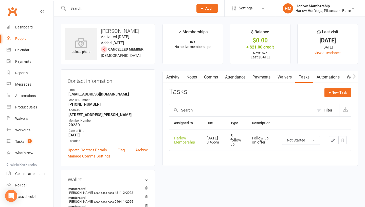
click at [331, 139] on icon "button" at bounding box center [333, 140] width 5 height 5
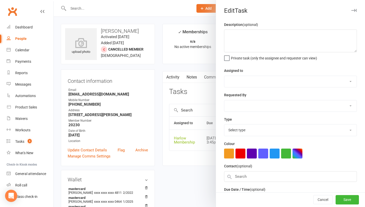
type textarea "Follow up on offer"
select select "47368"
type input "[DATE]"
type input "3:45pm"
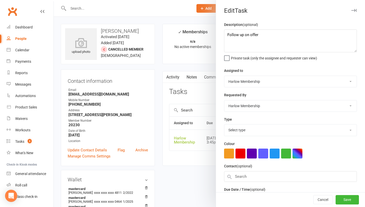
select select "27606"
click at [261, 35] on textarea "Follow up on offer" at bounding box center [290, 40] width 133 height 23
type textarea "Follow up on offer - 48 hours"
click at [344, 204] on div "Cancel Save" at bounding box center [290, 199] width 149 height 14
click at [337, 197] on button "Save" at bounding box center [347, 199] width 23 height 9
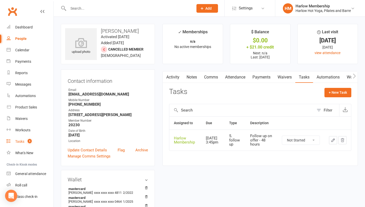
click at [17, 139] on div "Tasks" at bounding box center [19, 141] width 9 height 4
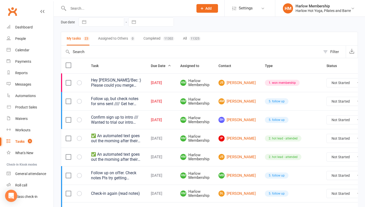
scroll to position [30, 0]
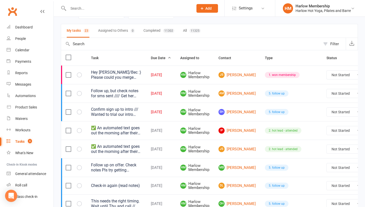
click at [327, 94] on select "Not Started In Progress Waiting Complete" at bounding box center [346, 93] width 38 height 9
select select "unstarted"
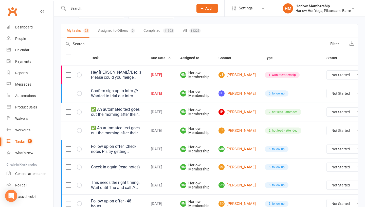
click at [327, 76] on select "Not Started In Progress Waiting Complete" at bounding box center [346, 75] width 38 height 9
select select "unstarted"
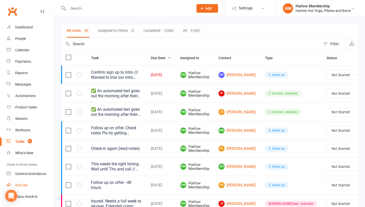
click at [26, 186] on div "Roll call" at bounding box center [21, 185] width 12 height 4
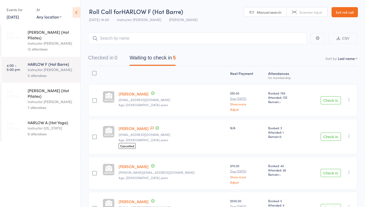
click at [15, 16] on link "[DATE]" at bounding box center [13, 17] width 12 height 6
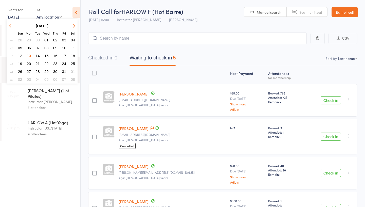
click at [20, 55] on span "12" at bounding box center [20, 56] width 4 height 4
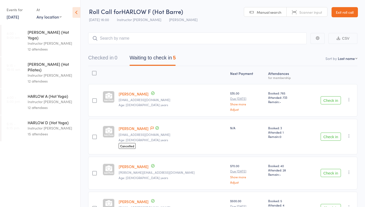
click at [37, 99] on div "Instructor [PERSON_NAME]" at bounding box center [52, 102] width 48 height 6
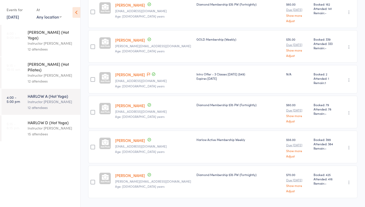
scroll to position [272, 0]
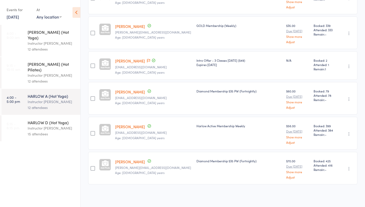
click at [126, 60] on link "[PERSON_NAME]" at bounding box center [130, 60] width 30 height 5
click at [40, 131] on div "15 attendees" at bounding box center [52, 134] width 48 height 6
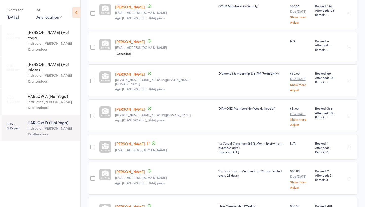
scroll to position [206, 0]
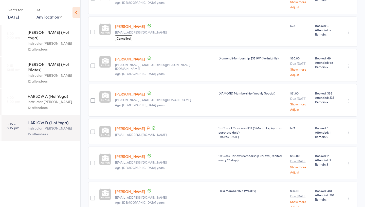
click at [123, 128] on div "Morgan Lee mlee353@icloud.com" at bounding box center [165, 131] width 104 height 25
click at [127, 127] on link "Morgan Lee" at bounding box center [130, 128] width 30 height 5
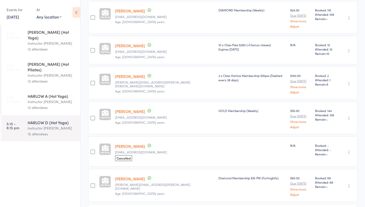
click at [43, 105] on div "12 attendees" at bounding box center [52, 108] width 48 height 6
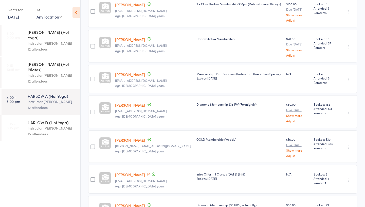
scroll to position [168, 0]
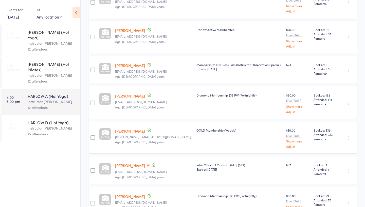
click at [128, 166] on link "[PERSON_NAME]" at bounding box center [130, 165] width 30 height 5
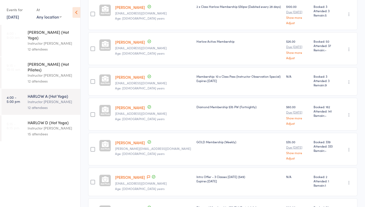
scroll to position [0, 0]
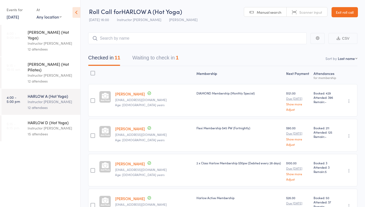
click at [345, 14] on link "Exit roll call" at bounding box center [345, 12] width 26 height 10
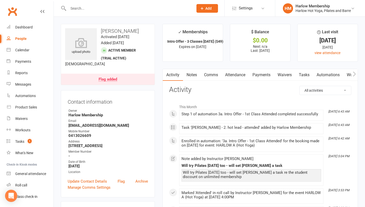
click at [303, 74] on link "Tasks" at bounding box center [305, 75] width 18 height 12
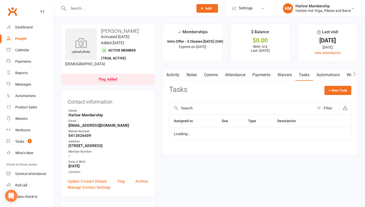
click at [323, 75] on link "Automations" at bounding box center [328, 75] width 30 height 12
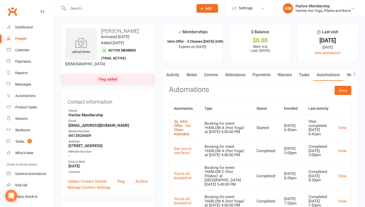
click at [182, 133] on link "3a. Intro Offer - 1st Class Attended" at bounding box center [182, 127] width 17 height 17
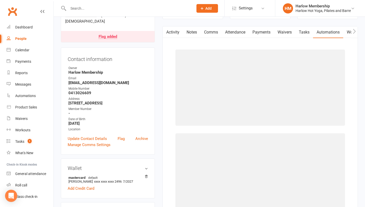
scroll to position [58, 0]
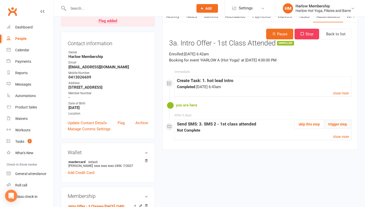
click at [332, 125] on button "trigger step" at bounding box center [337, 123] width 27 height 9
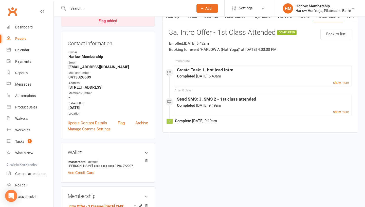
scroll to position [0, 0]
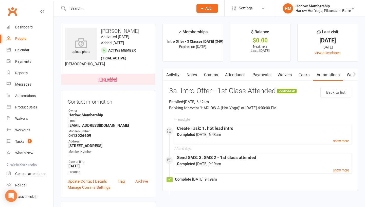
click at [186, 69] on link "Notes" at bounding box center [192, 75] width 18 height 12
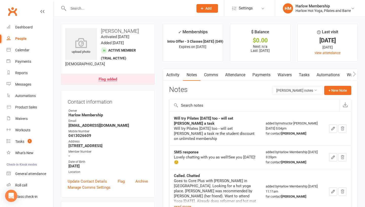
click at [306, 76] on link "Tasks" at bounding box center [305, 75] width 18 height 12
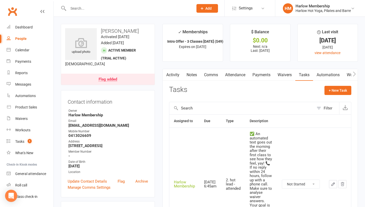
click at [293, 184] on select "Not Started In Progress Waiting Complete" at bounding box center [301, 184] width 38 height 9
select select "unstarted"
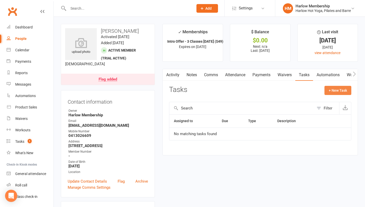
click at [331, 93] on button "+ New Task" at bounding box center [338, 90] width 27 height 9
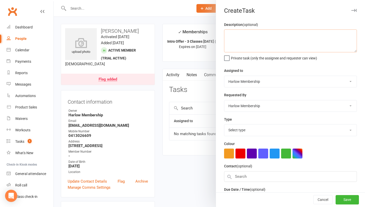
click at [238, 48] on textarea at bounding box center [290, 40] width 133 height 23
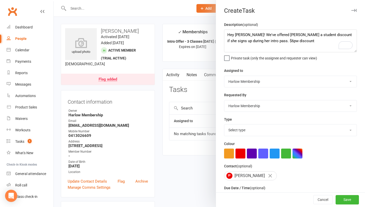
drag, startPoint x: 131, startPoint y: 32, endPoint x: 103, endPoint y: 30, distance: 28.5
click at [103, 30] on div at bounding box center [210, 103] width 312 height 207
click at [281, 40] on textarea "Hey Jess! We've offered Isabelle a student discount if she signs up during her …" at bounding box center [290, 40] width 133 height 23
type textarea "Hey Jess! We've offered Isabelle a student discount if she signs up during her …"
click at [273, 85] on select "Harlow Membership Instructor Cat Instructor Georgia Instructor Emma Instructor …" at bounding box center [291, 81] width 132 height 11
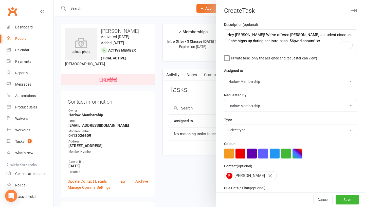
select select "50537"
click at [279, 41] on textarea "Hey Jess! We've offered Isabelle a student discount if she signs up during her …" at bounding box center [290, 40] width 133 height 23
type textarea "Hey Jess! We've offered Isabelle a student discount if she signs up during her …"
click at [244, 129] on select "Select type 1.new lead - induction 1. won membership 2. hot lead - attended 3. …" at bounding box center [291, 129] width 132 height 11
select select "27606"
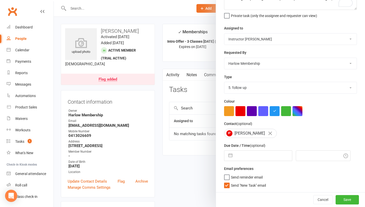
click at [250, 157] on input "text" at bounding box center [263, 155] width 57 height 10
select select "8"
select select "2025"
select select "9"
select select "2025"
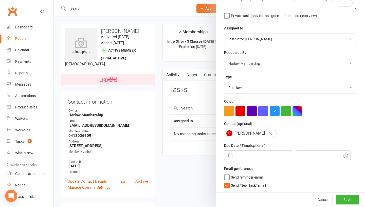
select select "10"
select select "2025"
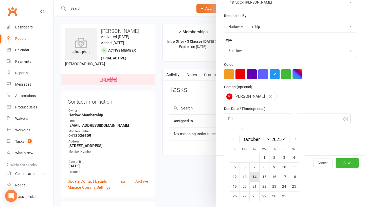
click at [251, 177] on td "14" at bounding box center [255, 177] width 10 height 10
type input "14 Oct 2025"
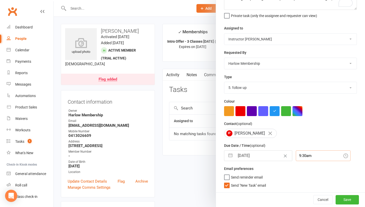
click at [296, 156] on input "9:30am" at bounding box center [323, 155] width 55 height 11
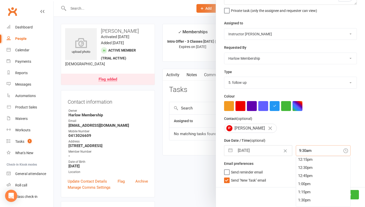
scroll to position [529, 0]
click at [296, 183] on div "5:00pm" at bounding box center [323, 184] width 54 height 8
type input "5:00pm"
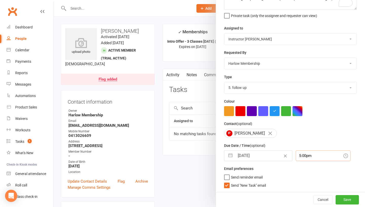
scroll to position [42, 0]
click at [230, 188] on div "Description (optional) Hey Jess! We've offered Isabelle a student discount if s…" at bounding box center [290, 85] width 149 height 213
click at [228, 186] on label "Send "New Task" email" at bounding box center [245, 183] width 42 height 5
click at [228, 181] on input "Send "New Task" email" at bounding box center [245, 181] width 42 height 0
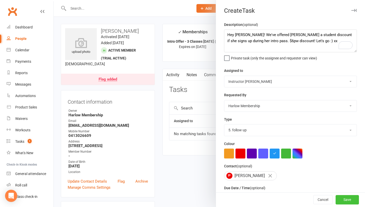
click at [348, 199] on button "Save" at bounding box center [347, 199] width 23 height 9
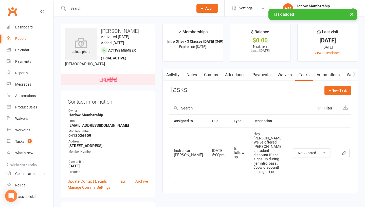
click at [186, 74] on link "Notes" at bounding box center [192, 75] width 18 height 12
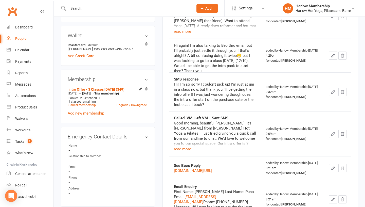
scroll to position [200, 0]
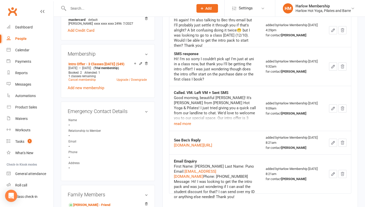
click at [336, 69] on icon "button" at bounding box center [333, 66] width 5 height 5
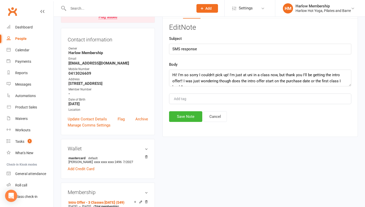
scroll to position [42, 0]
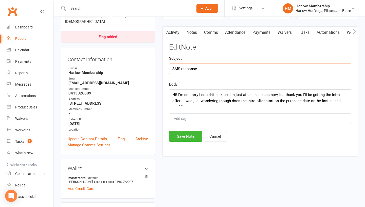
click at [198, 68] on input "SMS response" at bounding box center [260, 68] width 182 height 11
type input "SMS responses"
click at [183, 137] on button "Save Note" at bounding box center [185, 136] width 33 height 11
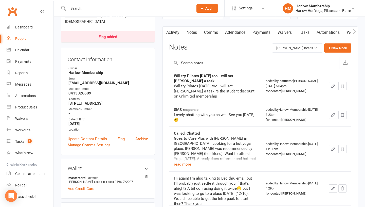
click at [307, 32] on link "Tasks" at bounding box center [305, 33] width 18 height 12
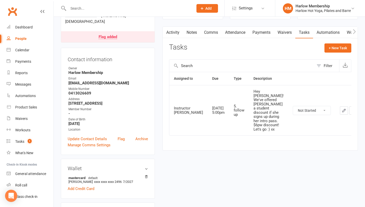
click at [343, 111] on icon "button" at bounding box center [344, 110] width 3 height 3
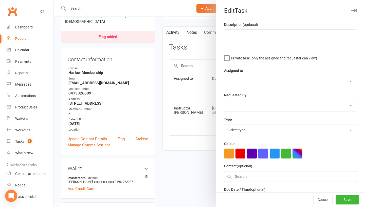
type textarea "Hey Jess! We've offered Isabelle a student discount if she signs up during her …"
select select "50537"
select select "47368"
type input "14 Oct 2025"
type input "5:00pm"
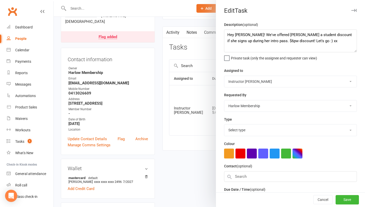
select select "27606"
click at [245, 32] on textarea "Hey Jess! We've offered Isabelle a student discount if she signs up during her …" at bounding box center [290, 40] width 133 height 23
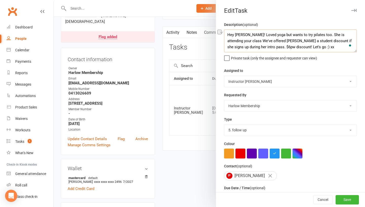
drag, startPoint x: 339, startPoint y: 35, endPoint x: 314, endPoint y: 34, distance: 25.1
click at [314, 34] on textarea "Hey Jess! Loved yoga but wants to try pilates too. She is attending your class …" at bounding box center [290, 40] width 133 height 23
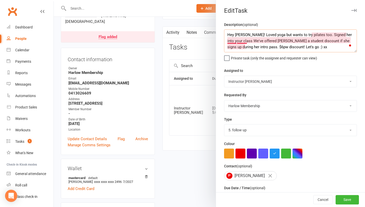
click at [236, 42] on textarea "Hey Jess! Loved yoga but wants to try pilates too. Signed her into your class W…" at bounding box center [290, 40] width 133 height 23
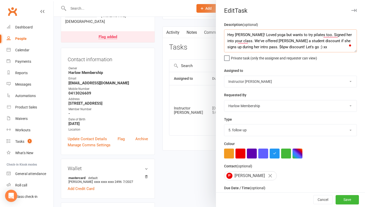
click at [236, 42] on textarea "Hey Jess! Loved yoga but wants to try pilates too. Signed her into your class. …" at bounding box center [290, 40] width 133 height 23
type textarea "Hey Jess! Loved yoga but wants to try pilates too. Signed her into your class. …"
click at [351, 197] on button "Save" at bounding box center [347, 199] width 23 height 9
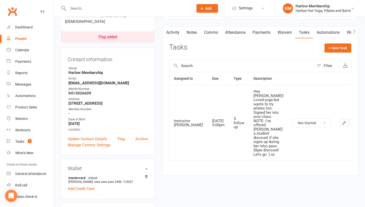
click at [189, 29] on link "Notes" at bounding box center [192, 33] width 18 height 12
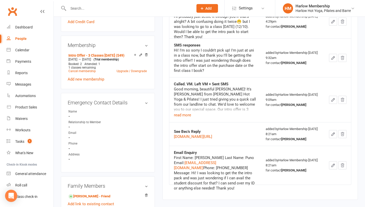
scroll to position [218, 0]
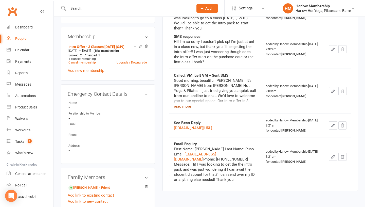
click at [180, 109] on button "read more" at bounding box center [182, 106] width 17 height 6
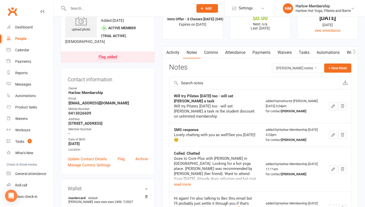
scroll to position [0, 0]
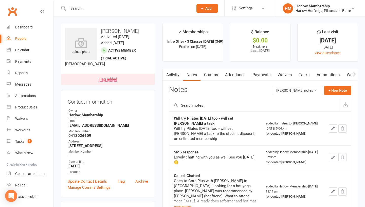
click at [172, 72] on link "Activity" at bounding box center [173, 75] width 20 height 12
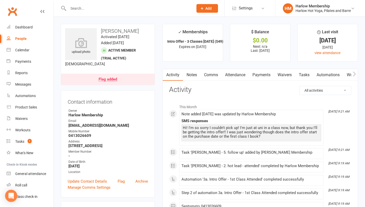
click at [303, 76] on link "Tasks" at bounding box center [305, 75] width 18 height 12
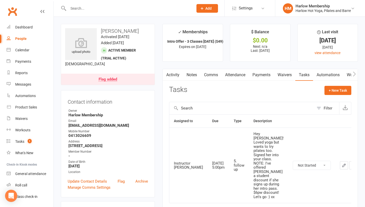
click at [167, 75] on icon "button" at bounding box center [165, 73] width 3 height 5
click at [174, 74] on link "Activity" at bounding box center [173, 75] width 20 height 12
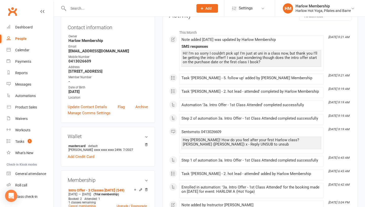
scroll to position [91, 0]
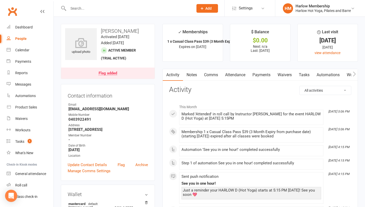
click at [109, 74] on div "Flag added" at bounding box center [108, 73] width 19 height 4
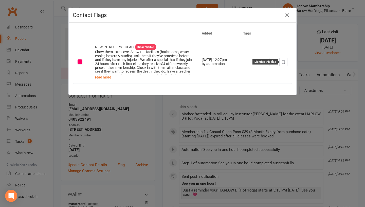
click at [287, 63] on button at bounding box center [284, 62] width 8 height 8
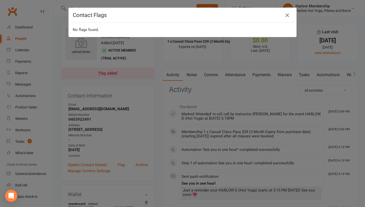
click at [287, 17] on icon "button" at bounding box center [287, 15] width 6 height 6
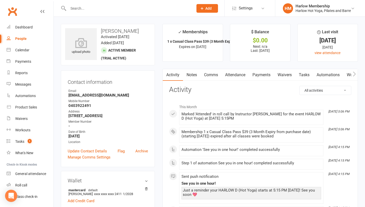
click at [197, 77] on link "Notes" at bounding box center [192, 75] width 18 height 12
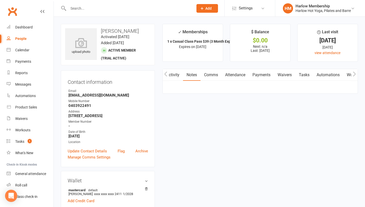
scroll to position [0, 0]
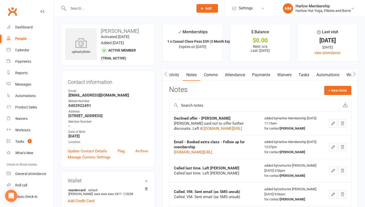
click at [172, 77] on link "Activity" at bounding box center [173, 75] width 20 height 12
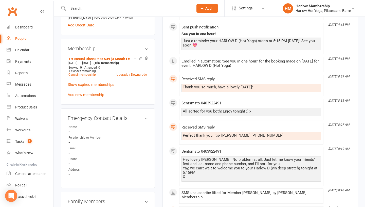
scroll to position [200, 0]
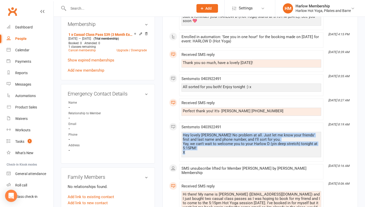
drag, startPoint x: 195, startPoint y: 153, endPoint x: 181, endPoint y: 136, distance: 21.8
click at [181, 136] on li "Oct 12, 8:19 AM Sent sms to 0403922491 Hey lovely Morgan! No problem at all. Ju…" at bounding box center [251, 142] width 144 height 39
copy div "Hey lovely Morgan! No problem at all. Just let me know your friends' first and …"
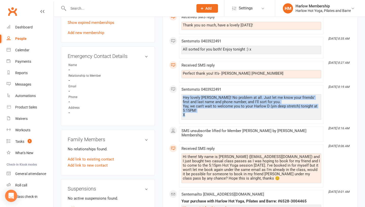
scroll to position [238, 0]
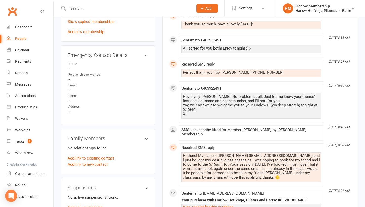
click at [188, 157] on div "Hi there! My name is Morgan (mlee353@icloud.com) and I just bought two casual c…" at bounding box center [251, 166] width 137 height 26
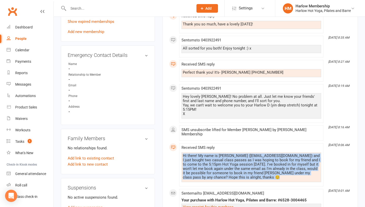
click at [188, 157] on div "Hi there! My name is Morgan (mlee353@icloud.com) and I just bought two casual c…" at bounding box center [251, 166] width 137 height 26
copy div "Hi there! My name is Morgan (mlee353@icloud.com) and I just bought two casual c…"
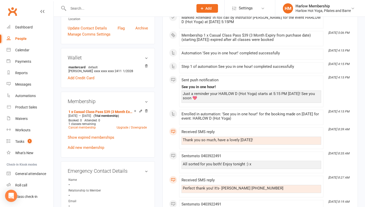
scroll to position [0, 0]
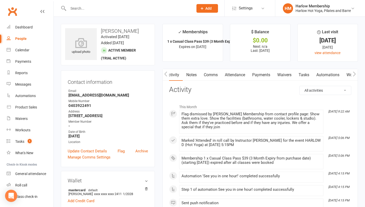
click at [207, 78] on link "Comms" at bounding box center [210, 75] width 21 height 12
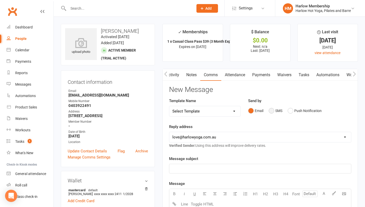
click at [274, 112] on button "SMS" at bounding box center [276, 111] width 14 height 10
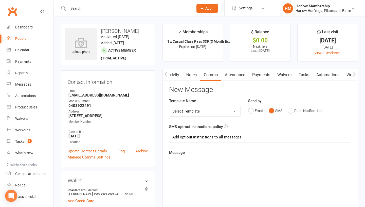
click at [247, 176] on div "﻿" at bounding box center [260, 196] width 182 height 76
click at [343, 164] on span "Hey beautiful Morgan! It was so lovely welcoming you back to our studio :) How …" at bounding box center [259, 165] width 173 height 11
click at [294, 165] on p "Hey beautiful Morgan! It was so lovely welcoming you back to our studio :) How …" at bounding box center [261, 165] width 176 height 12
click at [271, 177] on div "Hey beautiful Morgan! It was so lovely welcoming you back to our studio :) How …" at bounding box center [260, 196] width 182 height 76
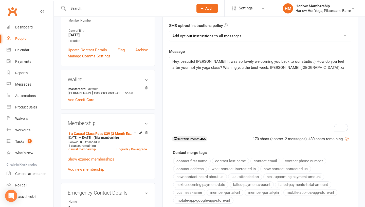
scroll to position [102, 0]
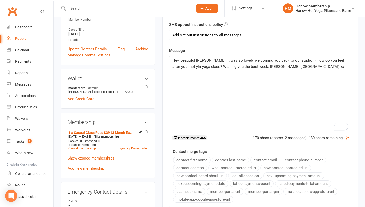
click at [196, 36] on select "Add opt-out instructions to all messages Add opt-out instructions for messages …" at bounding box center [260, 35] width 182 height 10
select select "2"
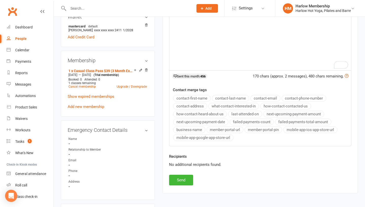
scroll to position [165, 0]
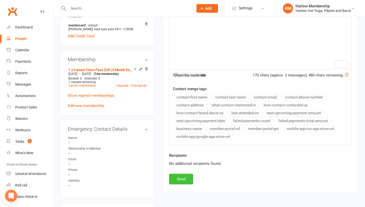
click at [182, 179] on button "Send" at bounding box center [181, 179] width 24 height 11
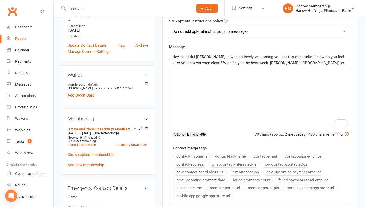
scroll to position [0, 0]
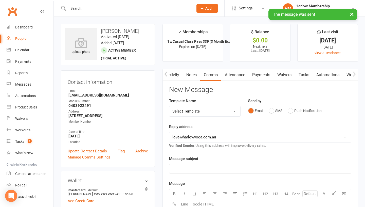
click at [190, 77] on link "Notes" at bounding box center [192, 75] width 18 height 12
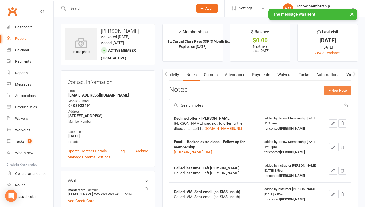
click at [341, 90] on button "+ New Note" at bounding box center [338, 90] width 27 height 9
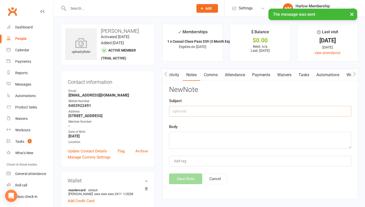
click at [197, 110] on input "text" at bounding box center [260, 111] width 182 height 11
type input "SMS"
click at [182, 136] on textarea at bounding box center [260, 140] width 182 height 17
paste textarea "Hi there! My name is Morgan (mlee353@icloud.com) and I just bought two casual c…"
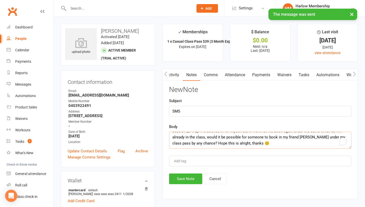
scroll to position [18, 0]
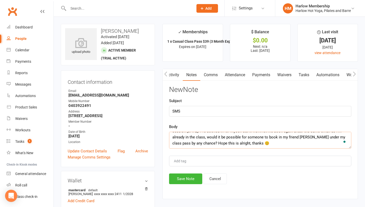
type textarea "Hi there! My name is Morgan (mlee353@icloud.com) and I just bought two casual c…"
click at [189, 106] on input "SMS" at bounding box center [260, 111] width 182 height 11
click at [185, 112] on input "SMS" at bounding box center [260, 111] width 182 height 11
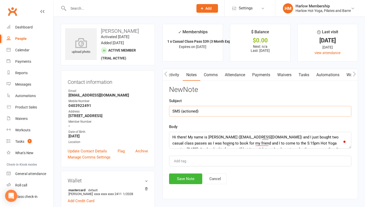
type input "SMS (actioned)"
click at [173, 138] on textarea "Hi there! My name is [PERSON_NAME] ([EMAIL_ADDRESS][DOMAIN_NAME]) and I just bo…" at bounding box center [260, 140] width 182 height 17
click at [229, 137] on textarea "Removed casual pass and added account Hi there! My name is Morgan (mlee353@iclo…" at bounding box center [260, 140] width 182 height 17
click at [269, 137] on textarea "Removed casual pass and added Edith as a new account Hi there! My name is Morga…" at bounding box center [260, 140] width 182 height 17
type textarea "Removed casual pass and added Edith as a new account and signed her into class …"
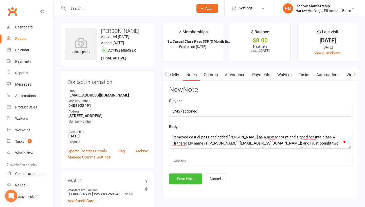
click at [172, 176] on button "Save Note" at bounding box center [185, 178] width 33 height 11
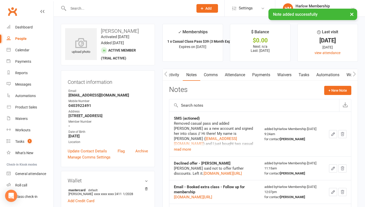
click at [335, 135] on icon "button" at bounding box center [333, 133] width 3 height 3
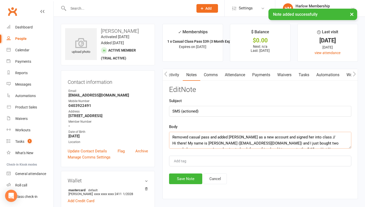
click at [191, 138] on textarea "Removed casual pass and added Edith as a new account and signed her into class …" at bounding box center [260, 140] width 182 height 17
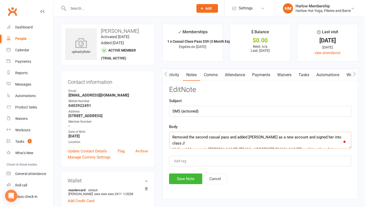
click at [231, 139] on textarea "Removed the second casual pass and added Edith as a new account and signed her …" at bounding box center [260, 140] width 182 height 17
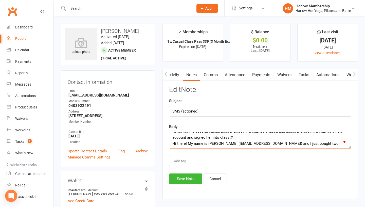
scroll to position [6, 0]
type textarea "Removed the second casual pass Morgan purchased and added Edith as a new accoun…"
click at [185, 178] on button "Save Note" at bounding box center [185, 178] width 33 height 11
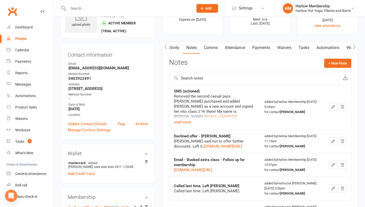
scroll to position [113, 0]
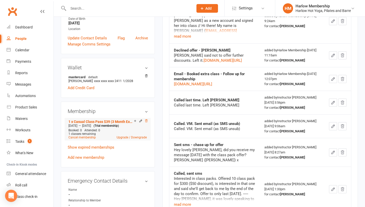
click at [147, 122] on icon at bounding box center [146, 120] width 3 height 3
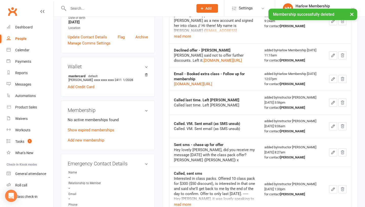
scroll to position [112, 0]
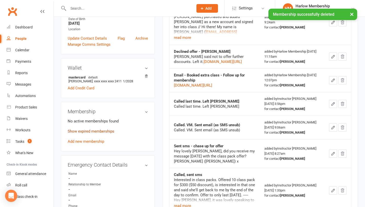
click at [98, 131] on link "Show expired memberships" at bounding box center [91, 131] width 47 height 5
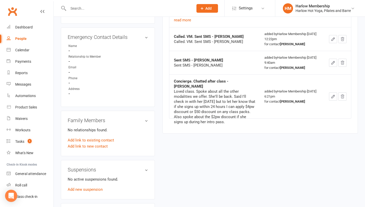
scroll to position [297, 0]
click at [90, 140] on link "Add link to existing contact" at bounding box center [91, 141] width 46 height 6
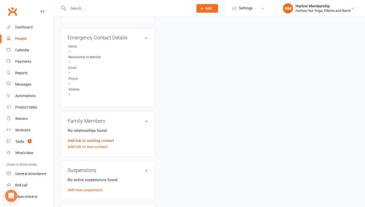
scroll to position [0, 0]
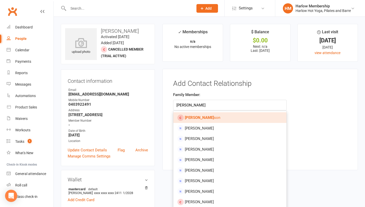
type input "Edith Gray"
click at [189, 117] on strong "Edith Gray" at bounding box center [199, 117] width 29 height 5
type input "Edith Grayson"
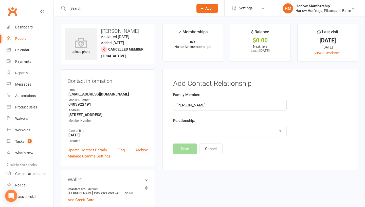
click at [188, 129] on select "Parent / Guardian Child Sibling (parent not in system) Spouse / Partner Cousin …" at bounding box center [230, 131] width 113 height 10
select select "5"
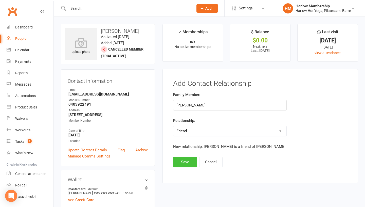
click at [185, 161] on button "Save" at bounding box center [185, 162] width 24 height 11
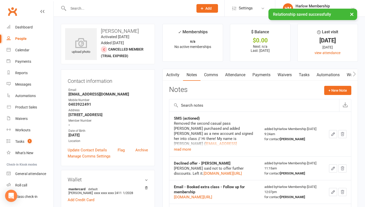
click at [90, 9] on div "× Relationship saved successfully" at bounding box center [179, 9] width 359 height 0
click at [80, 8] on input "text" at bounding box center [128, 8] width 123 height 7
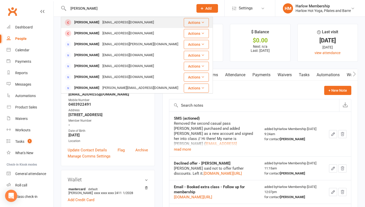
type input "Edith Grayson"
click at [78, 20] on div "Edith Grayson" at bounding box center [87, 22] width 28 height 7
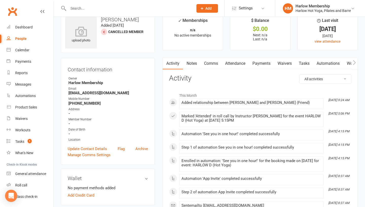
scroll to position [8, 0]
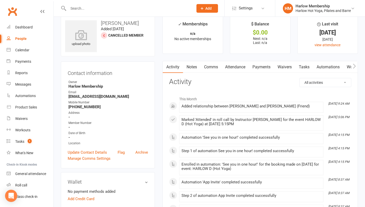
click at [210, 69] on link "Comms" at bounding box center [211, 67] width 21 height 12
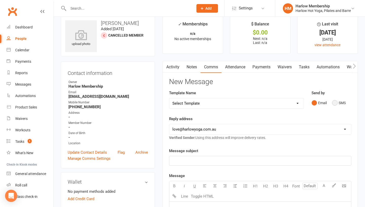
click at [335, 102] on button "SMS" at bounding box center [339, 103] width 14 height 10
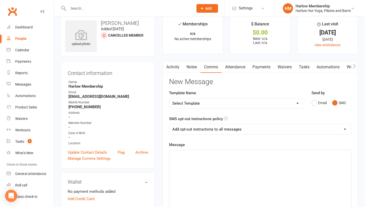
click at [322, 63] on link "Automations" at bounding box center [328, 67] width 30 height 12
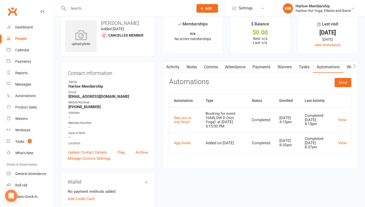
click at [193, 66] on link "Notes" at bounding box center [192, 67] width 18 height 12
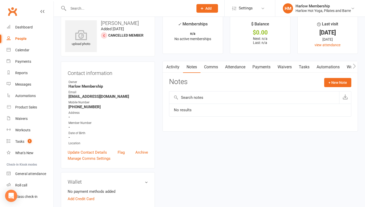
click at [207, 68] on link "Comms" at bounding box center [211, 67] width 21 height 12
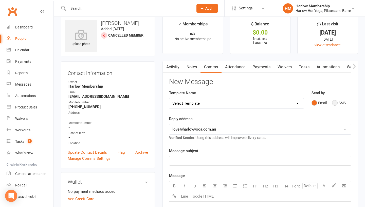
click at [338, 101] on button "SMS" at bounding box center [339, 103] width 14 height 10
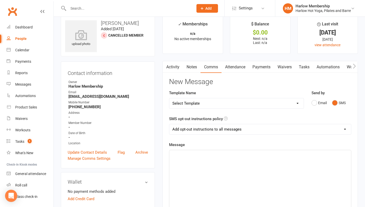
click at [262, 181] on div "﻿" at bounding box center [260, 188] width 182 height 76
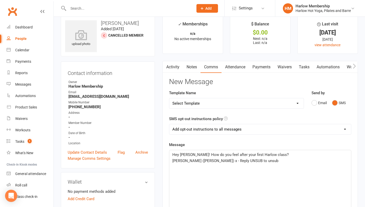
click at [193, 156] on span "Hey Isabelle! How do you feel after your first Harlow class?" at bounding box center [231, 154] width 116 height 5
click at [173, 161] on span "[PERSON_NAME] ([PERSON_NAME]) x - Reply UNSUB to unsub" at bounding box center [226, 160] width 106 height 5
drag, startPoint x: 255, startPoint y: 162, endPoint x: 206, endPoint y: 159, distance: 49.6
click at [206, 159] on p "Krystyna (Harlow) x - Reply UNSUB to unsub" at bounding box center [261, 161] width 176 height 6
click at [204, 128] on select "Add opt-out instructions to all messages Add opt-out instructions for messages …" at bounding box center [260, 129] width 182 height 10
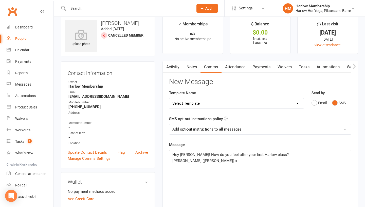
select select "2"
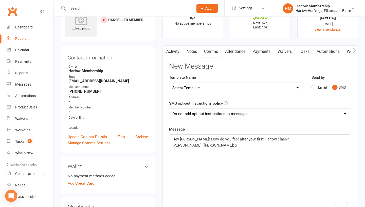
scroll to position [26, 0]
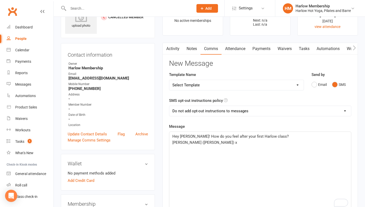
click at [220, 146] on div "Hey Edith! How do you feel after your first Harlow class? Krystyna (Harlow) x" at bounding box center [260, 170] width 182 height 76
click at [265, 137] on span "Hey Edith! How do you feel after your first Harlow class?" at bounding box center [231, 136] width 116 height 5
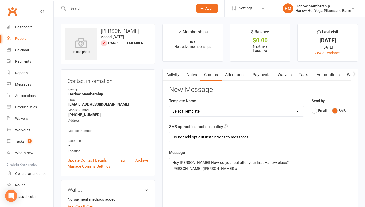
scroll to position [63, 0]
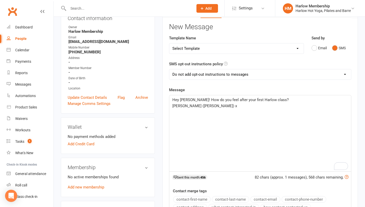
click at [180, 121] on div "Hey Edith! How do you feel after your first Harlow class? Krystyna (Harlow) x" at bounding box center [260, 133] width 182 height 76
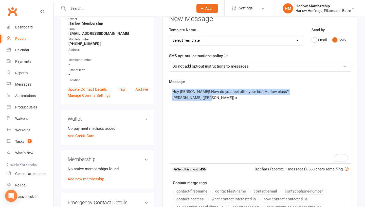
drag, startPoint x: 216, startPoint y: 95, endPoint x: 171, endPoint y: 87, distance: 45.8
click at [171, 87] on div "Hey Edith! How do you feel after your first Harlow class? Krystyna (Harlow) x" at bounding box center [260, 125] width 182 height 76
copy div "Hey Edith! How do you feel after your first Harlow class? Krystyna (Harlow) x"
click at [193, 113] on div "Hey Edith! How do you feel after your first Harlow class? Krystyna (Harlow) x" at bounding box center [260, 125] width 182 height 76
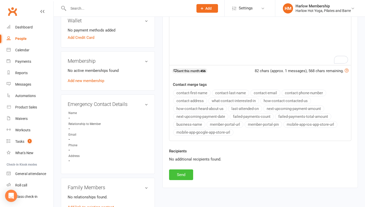
click at [177, 174] on button "Send" at bounding box center [181, 174] width 24 height 11
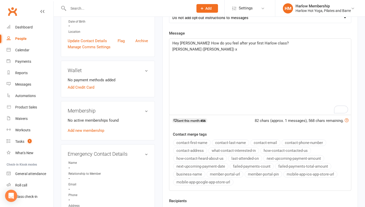
scroll to position [20, 0]
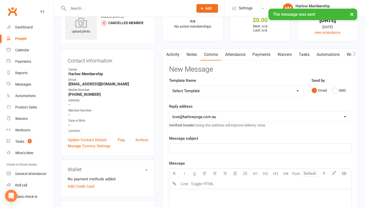
click at [195, 58] on link "Notes" at bounding box center [192, 55] width 18 height 12
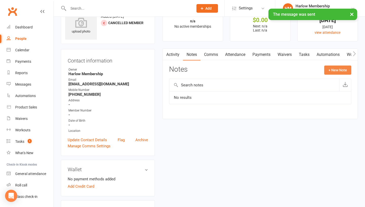
click at [332, 71] on button "+ New Note" at bounding box center [338, 69] width 27 height 9
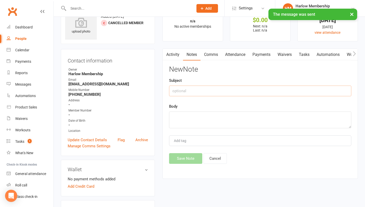
click at [173, 91] on input "text" at bounding box center [260, 91] width 182 height 11
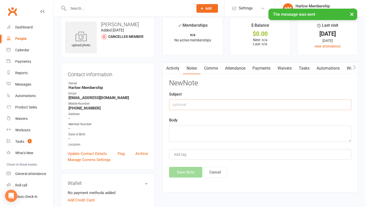
scroll to position [6, 0]
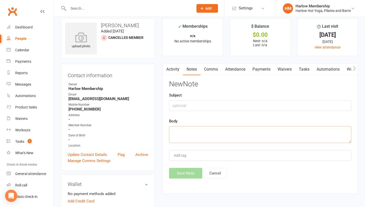
click at [182, 135] on textarea at bounding box center [260, 134] width 182 height 17
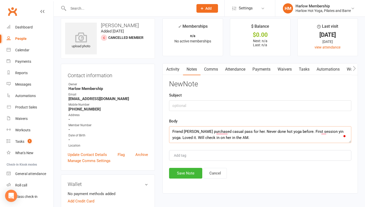
type textarea "Friend Morgan purchased casual pass for her. Never done hot yoga before. First …"
click at [179, 105] on input "text" at bounding box center [260, 105] width 182 height 11
type input "C"
type input "S"
type input "Concierge. chatted"
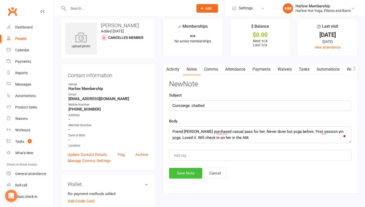
click at [184, 170] on button "Save Note" at bounding box center [185, 173] width 33 height 11
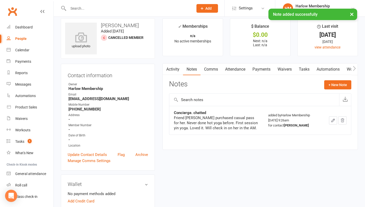
click at [335, 119] on icon "button" at bounding box center [333, 120] width 5 height 5
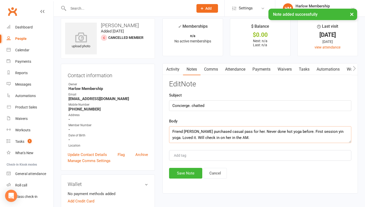
click at [251, 131] on textarea "Friend Morgan purchased casual pass for her. Never done hot yoga before. First …" at bounding box center [260, 134] width 182 height 17
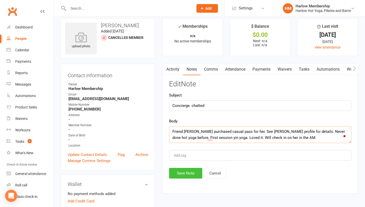
type textarea "Friend Morgan purchased casual pass for her. See Morgan's profile for details. …"
click at [179, 172] on button "Save Note" at bounding box center [185, 173] width 33 height 11
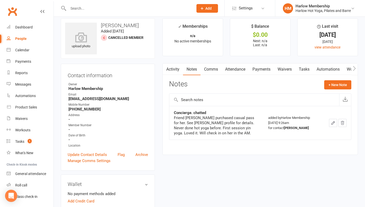
click at [305, 73] on link "Tasks" at bounding box center [305, 69] width 18 height 12
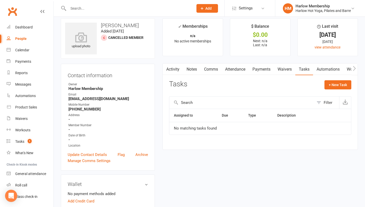
click at [189, 69] on link "Notes" at bounding box center [192, 69] width 18 height 12
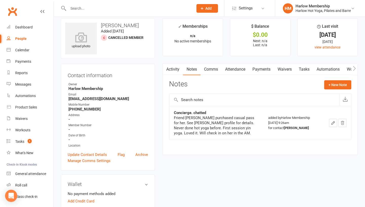
click at [175, 70] on link "Activity" at bounding box center [173, 69] width 20 height 12
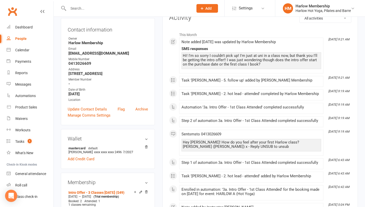
scroll to position [85, 0]
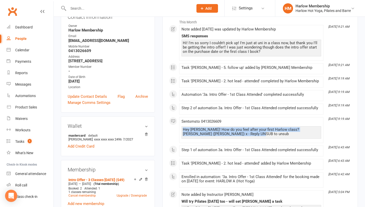
drag, startPoint x: 265, startPoint y: 134, endPoint x: 175, endPoint y: 129, distance: 90.5
copy div "Hey [PERSON_NAME]! How do you feel after your first Harlow class? [PERSON_NAME]…"
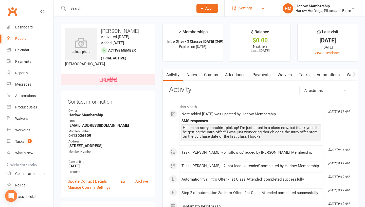
click at [255, 9] on link "Settings" at bounding box center [249, 8] width 35 height 11
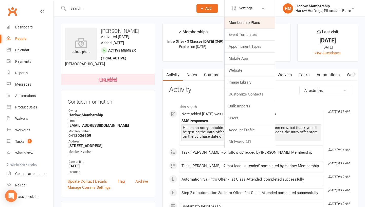
click at [239, 25] on link "Membership Plans" at bounding box center [250, 23] width 50 height 12
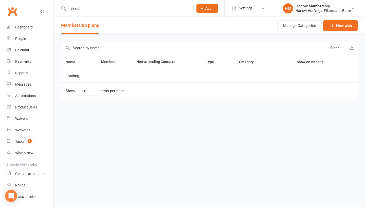
select select "100"
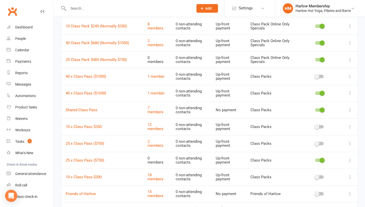
scroll to position [71, 0]
click at [89, 175] on link "10 x Class Pass $300" at bounding box center [84, 176] width 36 height 5
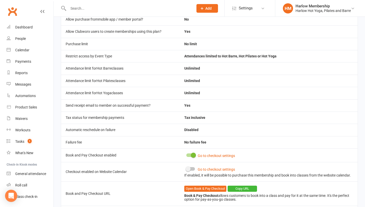
scroll to position [227, 0]
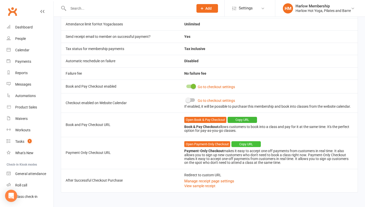
click at [249, 143] on button "Copy URL" at bounding box center [246, 144] width 29 height 6
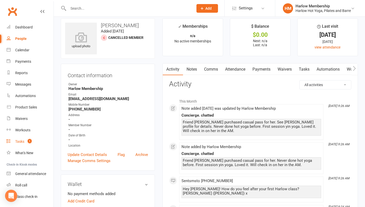
click at [25, 143] on count-badge "1" at bounding box center [28, 141] width 7 height 4
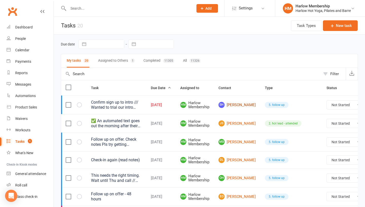
click at [236, 102] on link "[PERSON_NAME]" at bounding box center [237, 105] width 37 height 6
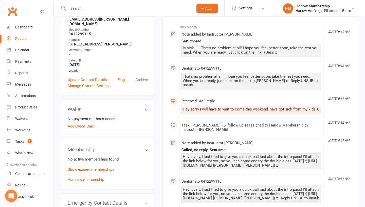
scroll to position [86, 0]
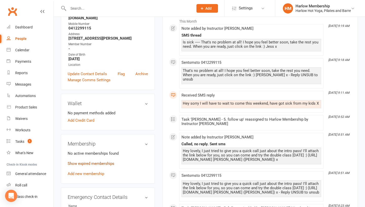
click at [83, 165] on link "Show expired memberships" at bounding box center [91, 163] width 47 height 5
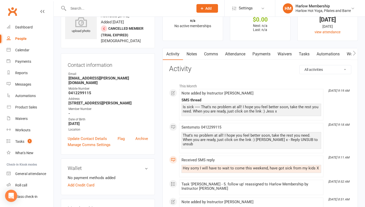
scroll to position [0, 0]
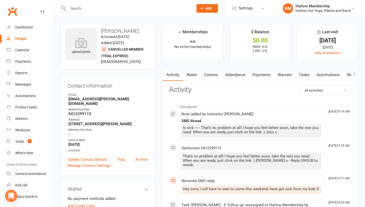
click at [302, 73] on link "Tasks" at bounding box center [305, 75] width 18 height 12
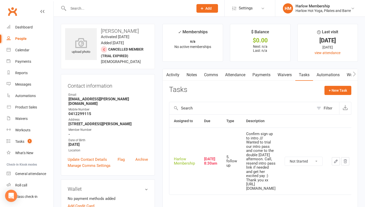
scroll to position [0, 39]
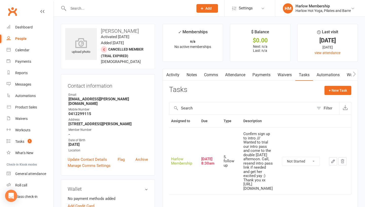
click at [332, 159] on icon "button" at bounding box center [333, 161] width 5 height 5
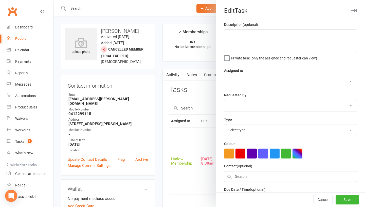
type textarea "Confirm sign up to intro /// Wanted to trial our intro pass and come to the dou…"
select select "47368"
select select "27606"
type input "[DATE]"
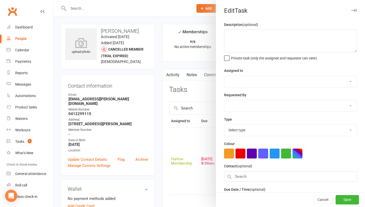
type input "8:30am"
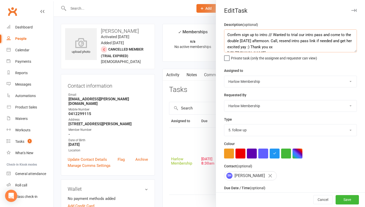
click at [226, 33] on textarea "Confirm sign up to intro /// Wanted to trial our intro pass and come to the dou…" at bounding box center [290, 40] width 133 height 23
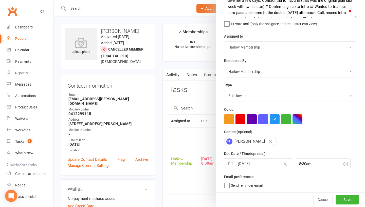
type textarea "Give her a few days. Contact thu for [DATE] (that was the original plan last we…"
click at [241, 163] on input "[DATE]" at bounding box center [263, 164] width 57 height 10
select select "8"
select select "2025"
select select "9"
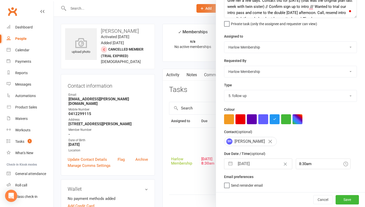
select select "2025"
select select "10"
select select "2025"
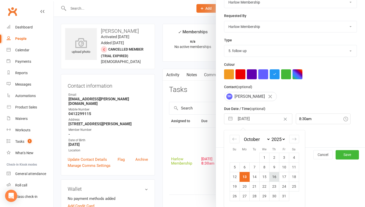
click at [274, 178] on td "16" at bounding box center [274, 177] width 10 height 10
type input "[DATE]"
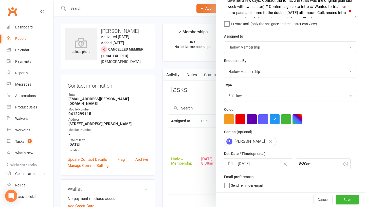
scroll to position [34, 0]
click at [340, 201] on button "Save" at bounding box center [347, 199] width 23 height 9
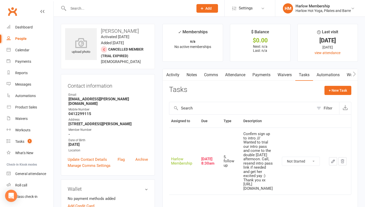
scroll to position [0, 39]
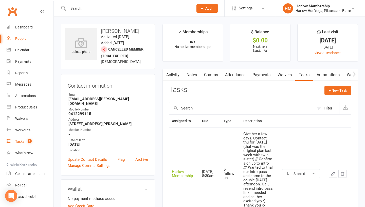
click at [18, 142] on div "Tasks" at bounding box center [19, 141] width 9 height 4
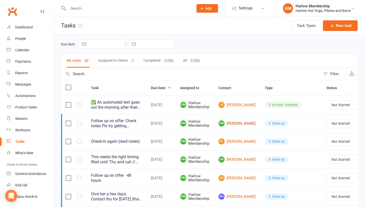
click at [233, 121] on link "MB [PERSON_NAME]" at bounding box center [237, 123] width 37 height 6
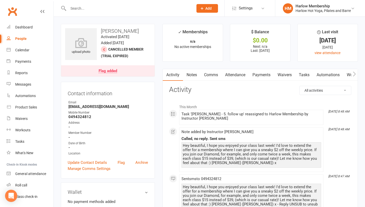
click at [305, 77] on link "Tasks" at bounding box center [305, 75] width 18 height 12
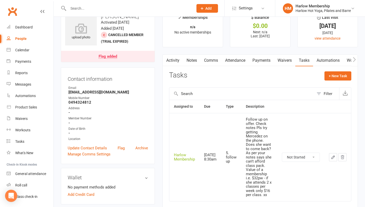
scroll to position [15, 0]
click at [297, 156] on select "Not Started In Progress Waiting Complete" at bounding box center [301, 156] width 38 height 9
select select "unstarted"
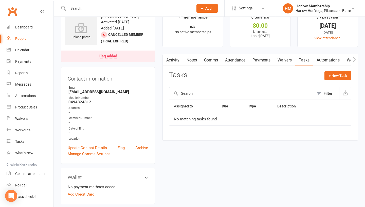
click at [212, 60] on link "Comms" at bounding box center [211, 60] width 21 height 12
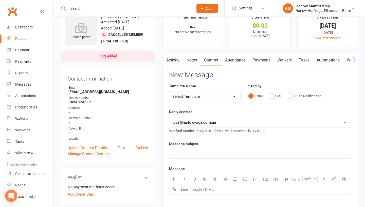
click at [268, 96] on div "Email SMS Push Notification" at bounding box center [299, 96] width 103 height 10
click at [272, 96] on button "SMS" at bounding box center [276, 96] width 14 height 10
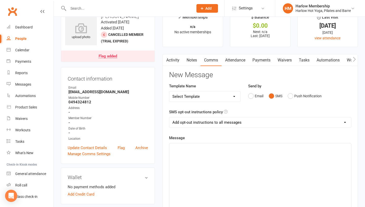
click at [224, 164] on div "﻿" at bounding box center [260, 181] width 182 height 76
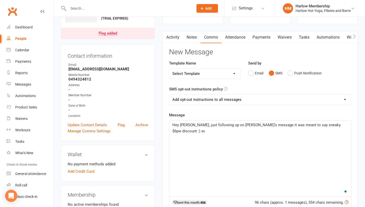
scroll to position [40, 0]
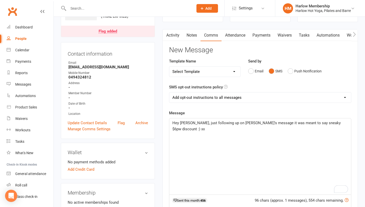
click at [198, 131] on div "Hey [PERSON_NAME], just following up on [PERSON_NAME]'s message it was meant to…" at bounding box center [260, 156] width 182 height 76
click at [337, 123] on span "Hey [PERSON_NAME], just following up on [PERSON_NAME]'s message it was meant to…" at bounding box center [257, 126] width 169 height 11
click at [209, 101] on select "Add opt-out instructions to all messages Add opt-out instructions for messages …" at bounding box center [260, 97] width 182 height 10
select select "2"
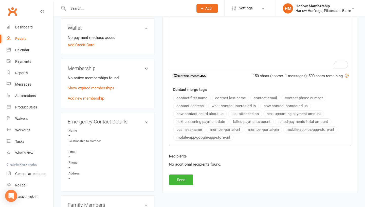
scroll to position [172, 0]
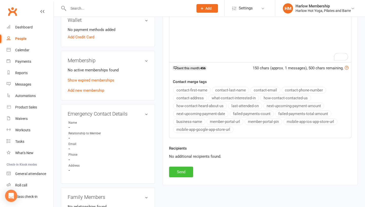
click at [176, 174] on button "Send" at bounding box center [181, 171] width 24 height 11
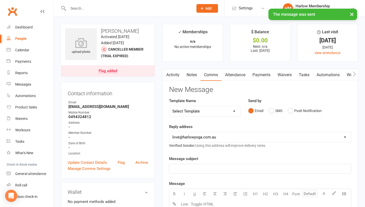
click at [303, 76] on link "Tasks" at bounding box center [305, 75] width 18 height 12
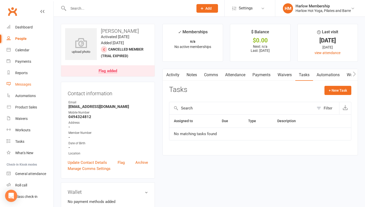
click at [27, 83] on div "Messages" at bounding box center [23, 84] width 16 height 4
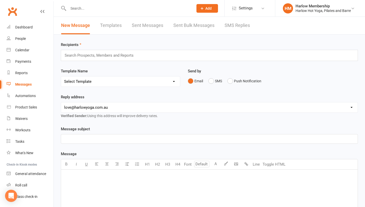
click at [240, 22] on link "SMS Replies" at bounding box center [237, 26] width 25 height 18
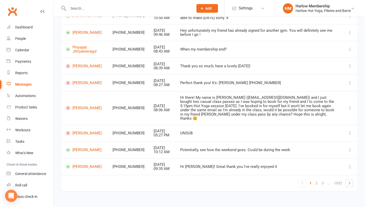
scroll to position [94, 0]
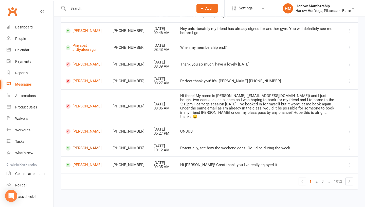
click at [81, 146] on link "[PERSON_NAME]" at bounding box center [85, 148] width 38 height 5
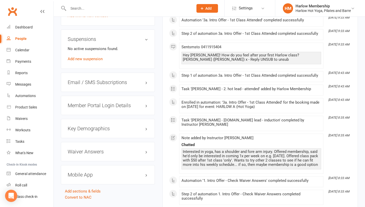
scroll to position [395, 0]
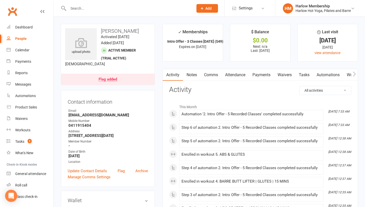
click at [210, 76] on link "Comms" at bounding box center [211, 75] width 21 height 12
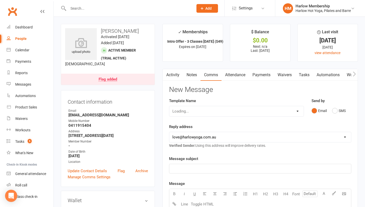
click at [330, 112] on div "Email SMS" at bounding box center [332, 111] width 40 height 10
click at [335, 112] on button "SMS" at bounding box center [339, 111] width 14 height 10
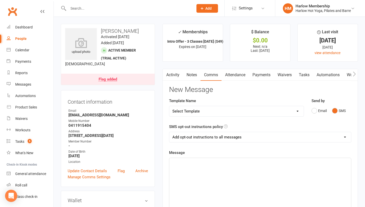
click at [275, 177] on div "﻿" at bounding box center [260, 196] width 182 height 76
click at [323, 162] on p "Hey Zane! Krystyna here :) Have you been able to look at your schedule to fit H…" at bounding box center [261, 165] width 176 height 12
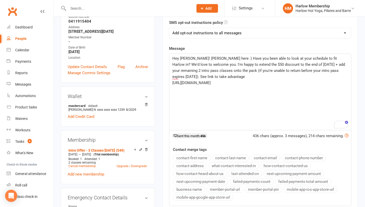
scroll to position [105, 0]
drag, startPoint x: 316, startPoint y: 57, endPoint x: 292, endPoint y: 58, distance: 24.4
click at [292, 58] on span "Hey Zane! Krystyna here :) Have you been able to look at your schedule to fit H…" at bounding box center [260, 67] width 174 height 23
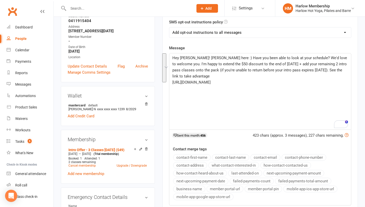
drag, startPoint x: 217, startPoint y: 90, endPoint x: 173, endPoint y: 59, distance: 54.0
click at [173, 59] on div "Hey Zane! Krystyna here :) Have you been able to look at your schedule? We'd lo…" at bounding box center [260, 91] width 182 height 76
copy div "Hey Zane! Krystyna here :) Have you been able to look at your schedule? We'd lo…"
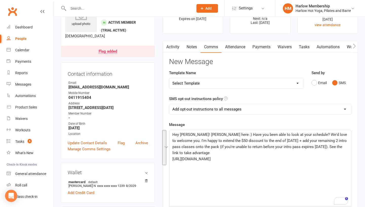
click at [174, 49] on link "Activity" at bounding box center [173, 47] width 20 height 12
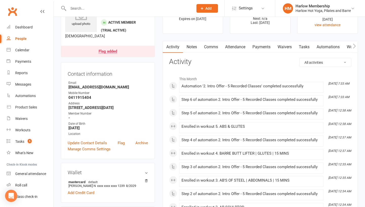
click at [187, 49] on link "Notes" at bounding box center [192, 47] width 18 height 12
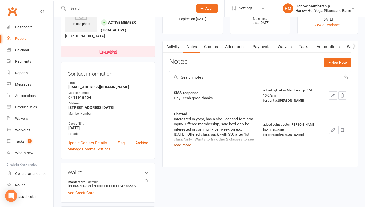
click at [189, 145] on button "read more" at bounding box center [182, 145] width 17 height 6
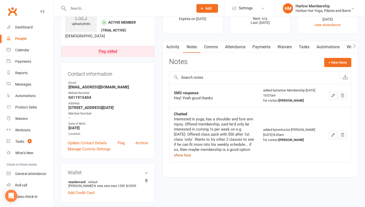
click at [212, 50] on link "Comms" at bounding box center [211, 47] width 21 height 12
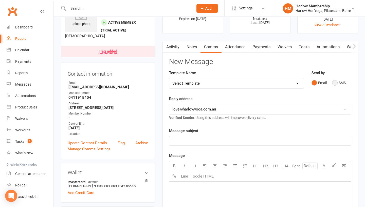
click at [335, 82] on button "SMS" at bounding box center [339, 83] width 14 height 10
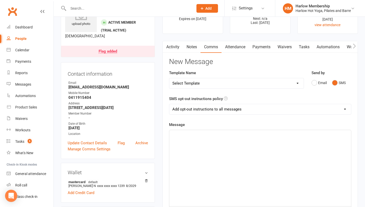
click at [291, 167] on div "﻿" at bounding box center [260, 168] width 182 height 76
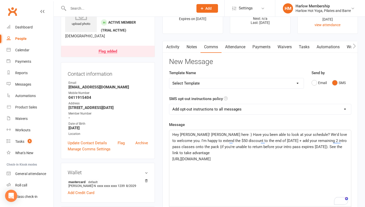
click at [294, 134] on span "Hey Zane! Krystyna here :) Have you been able to look at your schedule? We'd lo…" at bounding box center [261, 143] width 176 height 23
drag, startPoint x: 340, startPoint y: 133, endPoint x: 220, endPoint y: 133, distance: 119.8
click at [220, 133] on span "Hey Zane! Krystyna here :) Have you been able to look at your schedule? We'd lo…" at bounding box center [261, 143] width 176 height 23
click at [309, 147] on p "Hey Zane! Krystyna here :) Hope you had an amazing weekend! I'm happy to extend…" at bounding box center [261, 140] width 176 height 18
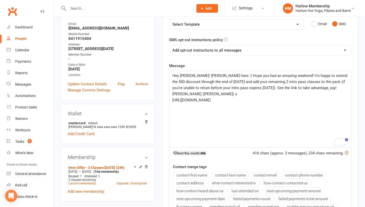
scroll to position [89, 0]
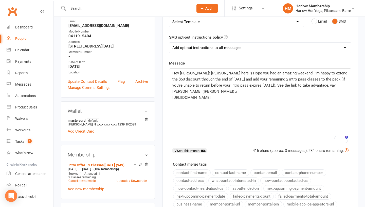
click at [317, 86] on span "Hey Zane! Krystyna here :) Hope you had an amazing weekend! I'm happy to extend…" at bounding box center [261, 82] width 176 height 23
click at [206, 49] on select "Add opt-out instructions to all messages Add opt-out instructions for messages …" at bounding box center [260, 48] width 182 height 10
select select "2"
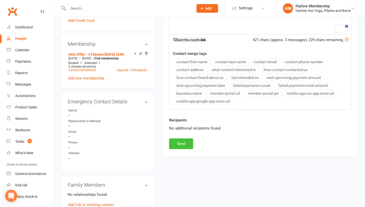
click at [181, 141] on button "Send" at bounding box center [181, 143] width 24 height 11
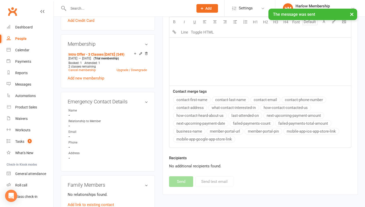
scroll to position [21, 0]
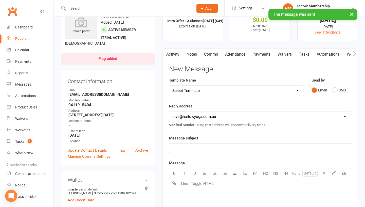
click at [193, 55] on link "Notes" at bounding box center [192, 54] width 18 height 12
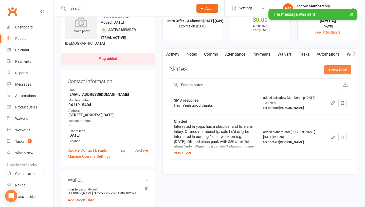
click at [343, 71] on button "+ New Note" at bounding box center [338, 69] width 27 height 9
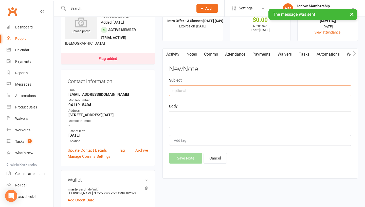
click at [199, 91] on input "text" at bounding box center [260, 90] width 182 height 11
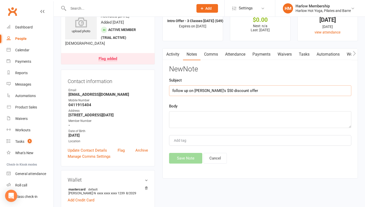
click at [174, 89] on input "follow up on Jess's $50 discount offer" at bounding box center [260, 90] width 182 height 11
click at [183, 89] on input "Followed up on Jess's $50 discount offer" at bounding box center [260, 90] width 182 height 11
type input "Followed up on Jess's $50 discount offer"
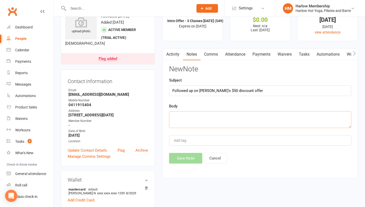
click at [179, 123] on textarea at bounding box center [260, 119] width 182 height 17
paste textarea "Followed up on Jess's $50 discount offer"
type textarea "Followed up on Jess's $50 discount offer"
click at [184, 91] on input "Followed up on Jess's $50 discount offer" at bounding box center [260, 90] width 182 height 11
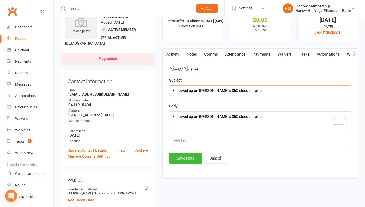
click at [184, 91] on input "Followed up on Jess's $50 discount offer" at bounding box center [260, 90] width 182 height 11
type input "Sent SMS"
click at [180, 159] on button "Save Note" at bounding box center [185, 158] width 33 height 11
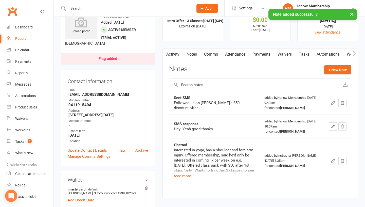
click at [306, 57] on link "Tasks" at bounding box center [305, 54] width 18 height 12
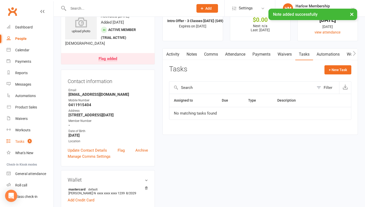
click at [12, 138] on link "Tasks 5" at bounding box center [30, 141] width 47 height 11
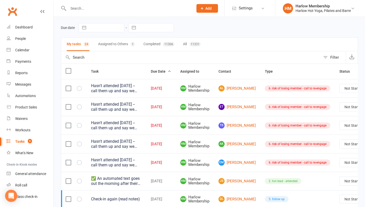
scroll to position [17, 0]
click at [231, 91] on link "AL Annie Langston-Cox" at bounding box center [237, 88] width 37 height 6
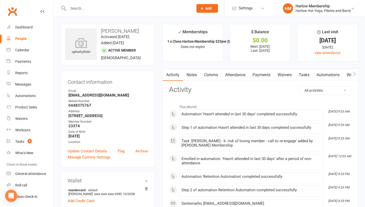
click at [195, 74] on link "Notes" at bounding box center [192, 75] width 18 height 12
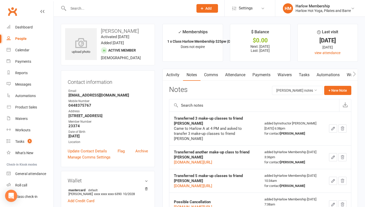
click at [213, 76] on link "Comms" at bounding box center [211, 75] width 21 height 12
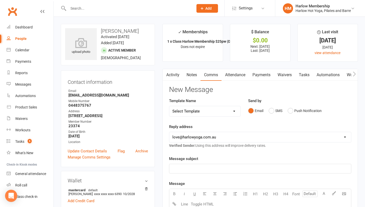
click at [218, 112] on select "Select Template [Email] Birthday Comp Pass [Push Notification] Booking Created …" at bounding box center [204, 111] width 71 height 10
click at [193, 111] on select "Select Template [Email] Birthday Comp Pass [Push Notification] Booking Created …" at bounding box center [204, 111] width 71 height 10
select select "54"
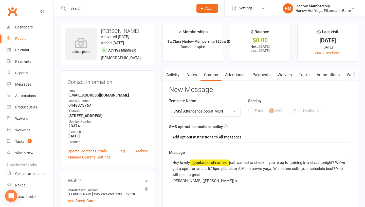
scroll to position [43, 0]
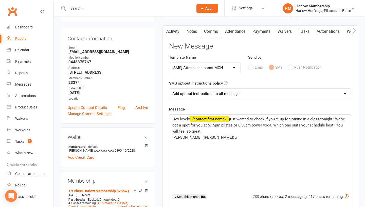
click at [208, 130] on p "Hey lovely ﻿ {contact-first-name}, just wanted to check if you're up for joinin…" at bounding box center [261, 125] width 176 height 18
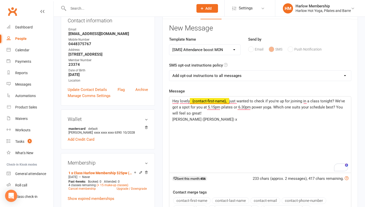
scroll to position [0, 0]
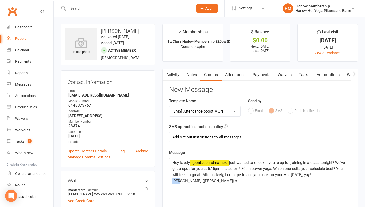
drag, startPoint x: 180, startPoint y: 181, endPoint x: 172, endPoint y: 180, distance: 7.7
click at [173, 180] on span "Lucy (Harlow) x" at bounding box center [205, 180] width 65 height 5
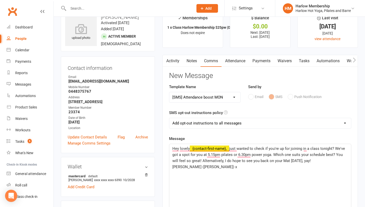
scroll to position [15, 0]
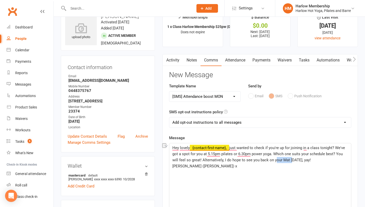
drag, startPoint x: 290, startPoint y: 159, endPoint x: 274, endPoint y: 159, distance: 16.2
click at [274, 159] on span "just wanted to check if you're up for joining in a class tonight? We've got a s…" at bounding box center [260, 153] width 174 height 17
click at [285, 160] on span "just wanted to check if you're up for joining in a class tonight? We've got a s…" at bounding box center [260, 153] width 174 height 17
click at [287, 165] on p "Krystyna (Harlow) x" at bounding box center [261, 166] width 176 height 6
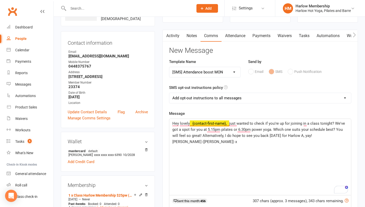
scroll to position [39, 0]
click at [219, 98] on select "Add opt-out instructions to all messages Add opt-out instructions for messages …" at bounding box center [260, 98] width 182 height 10
select select "2"
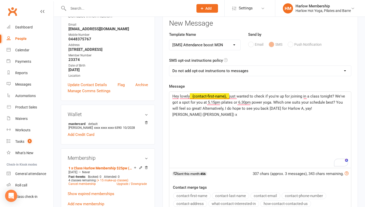
scroll to position [68, 0]
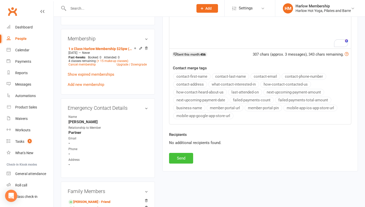
click at [180, 158] on button "Send" at bounding box center [181, 158] width 24 height 11
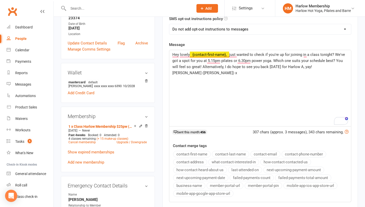
scroll to position [0, 0]
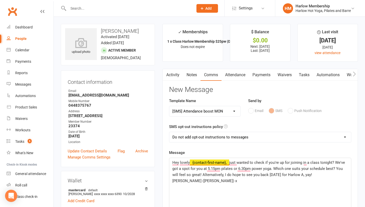
select select
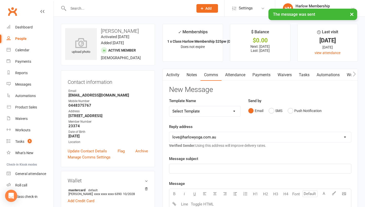
click at [199, 74] on link "Notes" at bounding box center [192, 75] width 18 height 12
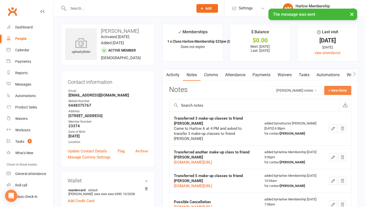
click at [330, 89] on button "+ New Note" at bounding box center [338, 90] width 27 height 9
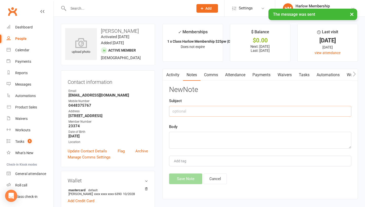
click at [179, 108] on input "text" at bounding box center [260, 111] width 182 height 11
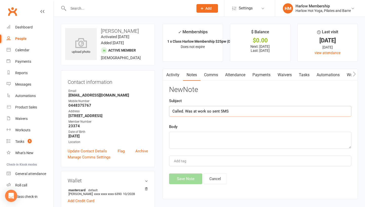
type input "Called. Was at work so sent SMS"
click at [172, 140] on textarea at bounding box center [260, 140] width 182 height 17
type textarea "Hasn't attended in 3-weeks"
click at [174, 179] on button "Save Note" at bounding box center [185, 178] width 33 height 11
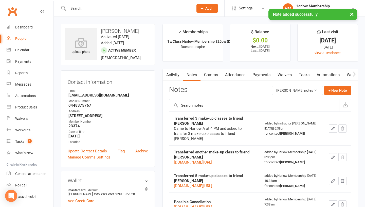
click at [308, 71] on link "Tasks" at bounding box center [305, 75] width 18 height 12
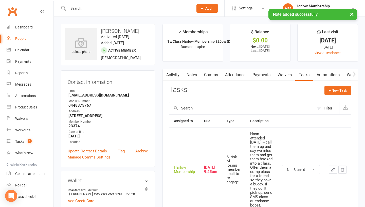
click at [305, 174] on td "Not Started In Progress Waiting Complete" at bounding box center [301, 169] width 47 height 84
click at [299, 172] on select "Not Started In Progress Waiting Complete" at bounding box center [301, 169] width 38 height 9
drag, startPoint x: 250, startPoint y: 133, endPoint x: 261, endPoint y: 143, distance: 15.1
click at [261, 143] on td "Hasn't attended in 3 weeks -- call them up and say we miss them and get them bo…" at bounding box center [262, 169] width 32 height 84
copy div "Hasn't attended in 3 weeks"
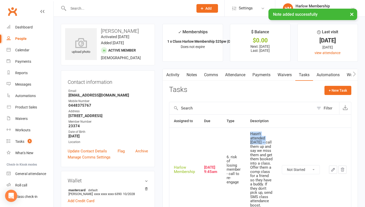
click at [291, 168] on select "Not Started In Progress Waiting Complete" at bounding box center [301, 169] width 38 height 9
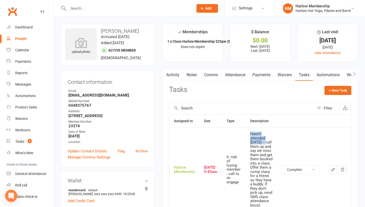
select select "unstarted"
click at [186, 75] on link "Notes" at bounding box center [192, 75] width 18 height 12
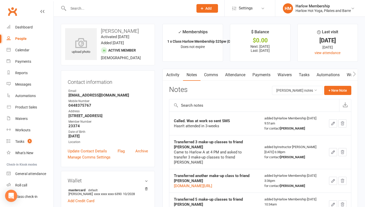
click at [336, 126] on icon "button" at bounding box center [333, 123] width 5 height 5
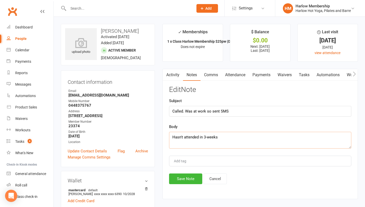
click at [191, 135] on textarea "Hasn't attended in 3-weeks" at bounding box center [260, 140] width 182 height 17
paste textarea "To enrich screen reader interactions, please activate Accessibility in Grammarl…"
type textarea "Hasn't attended in 3 weeks"
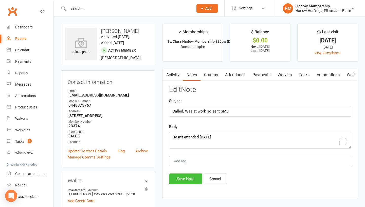
click at [182, 182] on button "Save Note" at bounding box center [185, 178] width 33 height 11
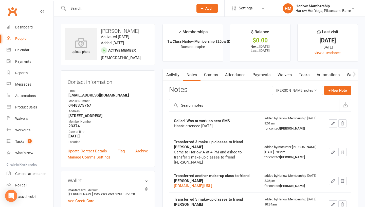
click at [306, 75] on link "Tasks" at bounding box center [305, 75] width 18 height 12
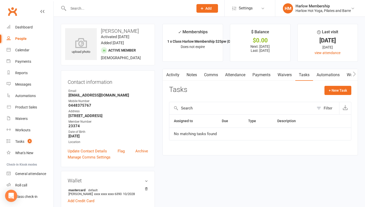
click at [193, 72] on link "Notes" at bounding box center [192, 75] width 18 height 12
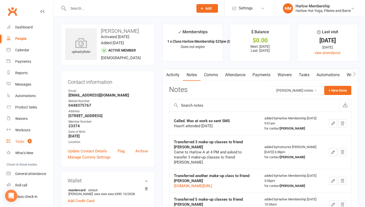
click at [20, 140] on div "Tasks" at bounding box center [19, 141] width 9 height 4
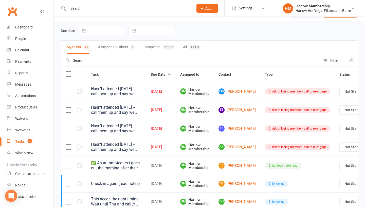
scroll to position [14, 0]
click at [230, 128] on link "TS Tahlia Stuhmcke" at bounding box center [237, 128] width 37 height 6
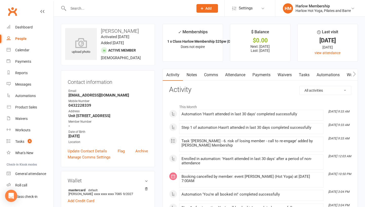
click at [198, 75] on link "Notes" at bounding box center [192, 75] width 18 height 12
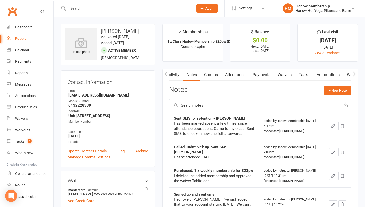
scroll to position [0, 0]
click at [171, 70] on link "Activity" at bounding box center [173, 75] width 20 height 12
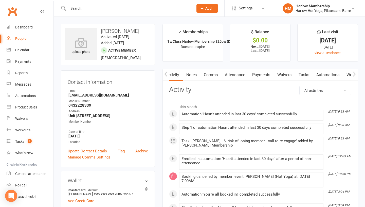
click at [194, 77] on link "Notes" at bounding box center [192, 75] width 18 height 12
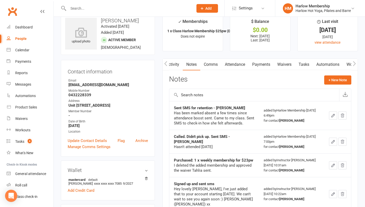
scroll to position [11, 0]
click at [212, 64] on link "Comms" at bounding box center [210, 64] width 21 height 12
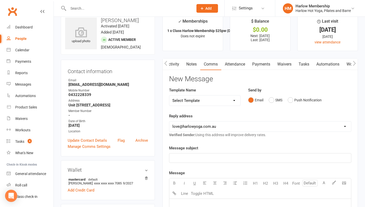
click at [210, 97] on select "Select Template [Email] Birthday Comp Pass [Push Notification] Booking Created …" at bounding box center [204, 100] width 71 height 10
click at [26, 85] on div "Messages" at bounding box center [23, 84] width 16 height 4
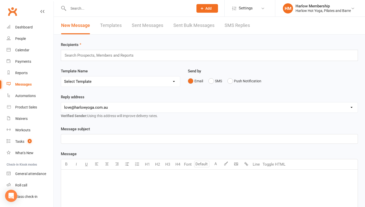
click at [234, 32] on link "SMS Replies" at bounding box center [237, 26] width 25 height 18
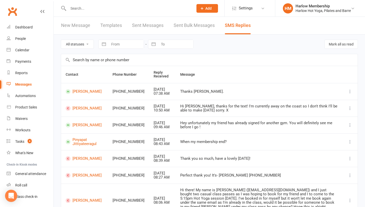
click at [150, 28] on link "Sent Messages" at bounding box center [147, 26] width 31 height 18
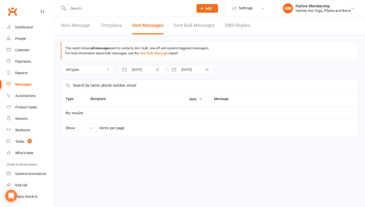
select select "10"
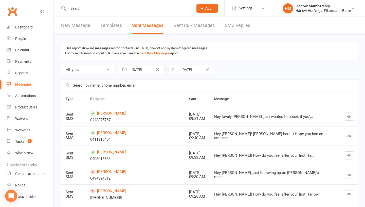
click at [347, 115] on button "button" at bounding box center [349, 116] width 8 height 8
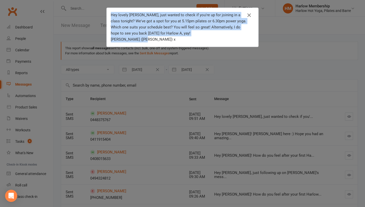
drag, startPoint x: 143, startPoint y: 40, endPoint x: 112, endPoint y: 14, distance: 40.7
click at [112, 14] on div "Hey lovely Annie, just wanted to check if you're up for joining in a class toni…" at bounding box center [179, 27] width 136 height 30
copy div "Hey lovely Annie, just wanted to check if you're up for joining in a class toni…"
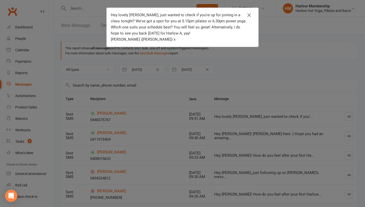
click at [25, 146] on div "Hey lovely Annie, just wanted to check if you're up for joining in a class toni…" at bounding box center [182, 103] width 365 height 207
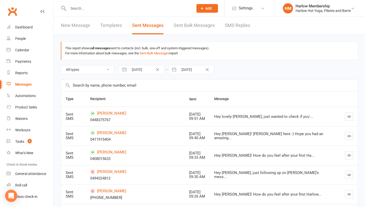
scroll to position [37, 0]
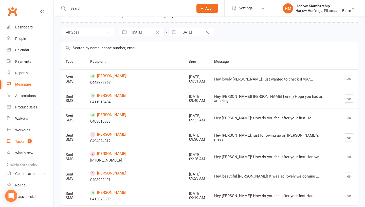
click at [21, 143] on div "Tasks" at bounding box center [19, 141] width 9 height 4
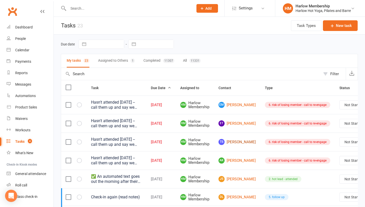
click at [231, 142] on link "TS Tahlia Stuhmcke" at bounding box center [237, 142] width 37 height 6
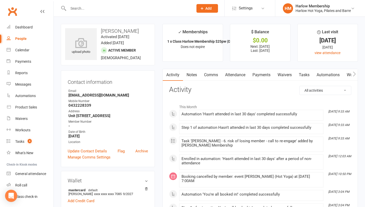
click at [208, 76] on link "Comms" at bounding box center [211, 75] width 21 height 12
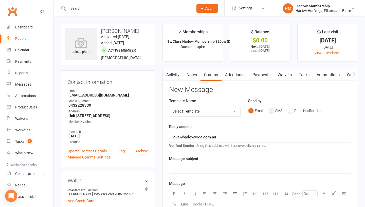
click at [270, 110] on button "SMS" at bounding box center [276, 111] width 14 height 10
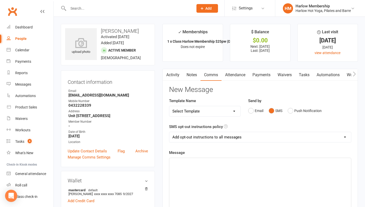
click at [252, 183] on div "﻿" at bounding box center [260, 196] width 182 height 76
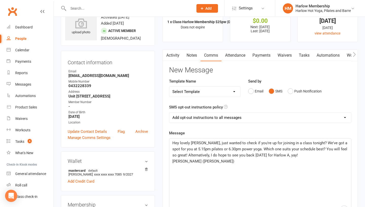
scroll to position [20, 0]
click at [199, 144] on span "Hey lovely Annie, just wanted to check if you're up for joining in a class toni…" at bounding box center [261, 148] width 176 height 17
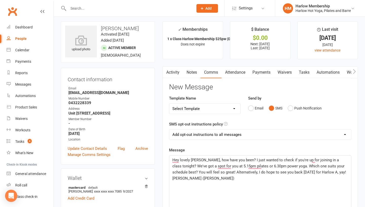
scroll to position [7, 0]
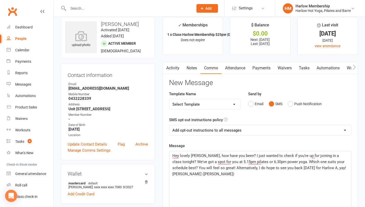
click at [292, 169] on span "Hey lovely Tahlia, how have you been? I just wanted to check if you're up for j…" at bounding box center [260, 161] width 174 height 17
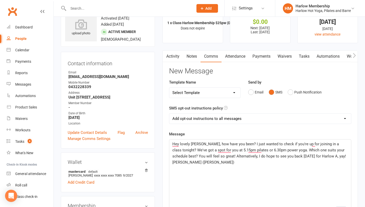
click at [281, 158] on span "Hey lovely Tahlia, how have you been? I just wanted to check if you're up for j…" at bounding box center [260, 150] width 174 height 17
click at [315, 157] on span "Hey lovely Tahlia, how have you been? I just wanted to check if you're up for j…" at bounding box center [260, 150] width 174 height 17
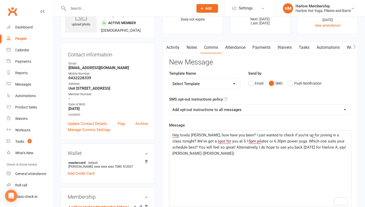
click at [226, 160] on div "Hey lovely Tahlia, how have you been? I just wanted to check if you're up for j…" at bounding box center [260, 168] width 182 height 76
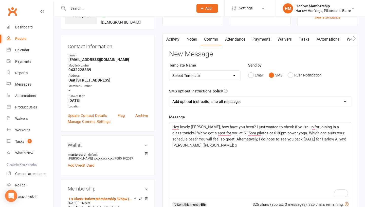
scroll to position [36, 0]
click at [189, 98] on select "Add opt-out instructions to all messages Add opt-out instructions for messages …" at bounding box center [260, 101] width 182 height 10
select select "2"
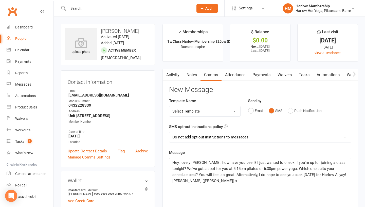
select select "2"
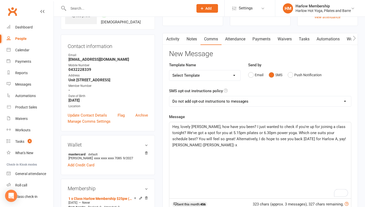
scroll to position [52, 0]
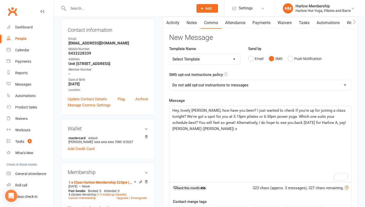
click at [316, 122] on span "Hey, lovely [PERSON_NAME], how have you been? I just wanted to check if you're …" at bounding box center [260, 116] width 174 height 17
click at [304, 137] on div "Hey, lovely [PERSON_NAME], how have you been? I just wanted to check if you're …" at bounding box center [260, 144] width 182 height 76
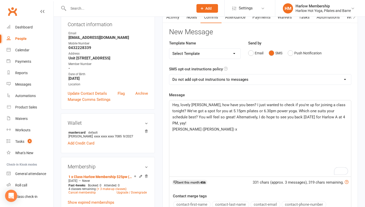
click at [243, 77] on select "Add opt-out instructions to all messages Add opt-out instructions for messages …" at bounding box center [260, 79] width 182 height 10
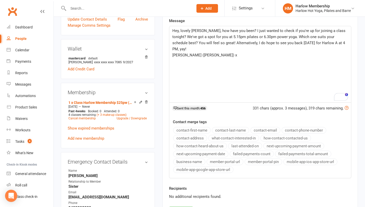
scroll to position [162, 0]
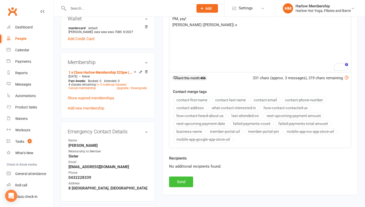
click at [178, 183] on button "Send" at bounding box center [181, 181] width 24 height 11
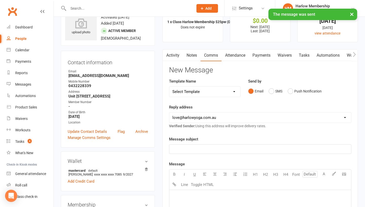
scroll to position [0, 0]
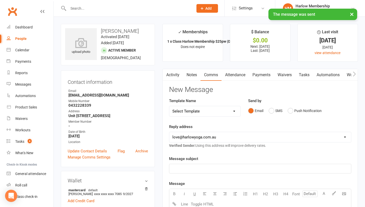
click at [196, 78] on link "Notes" at bounding box center [192, 75] width 18 height 12
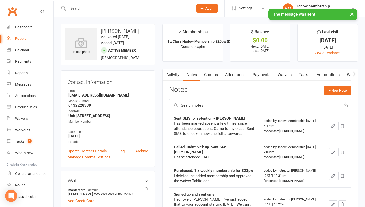
click at [304, 76] on link "Tasks" at bounding box center [305, 75] width 18 height 12
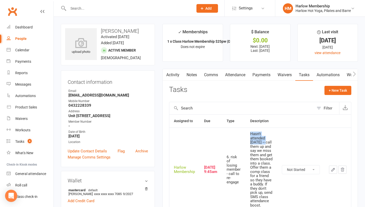
drag, startPoint x: 250, startPoint y: 132, endPoint x: 261, endPoint y: 143, distance: 15.4
click at [261, 143] on td "Hasn't attended [DATE] -- call them up and say we miss them and get them booked…" at bounding box center [262, 169] width 32 height 84
copy div "Hasn't attended [DATE]"
click at [292, 172] on select "Not Started In Progress Waiting Complete" at bounding box center [301, 169] width 38 height 9
select select "unstarted"
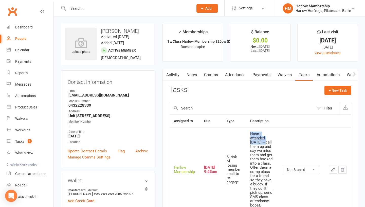
click at [188, 74] on link "Notes" at bounding box center [192, 75] width 18 height 12
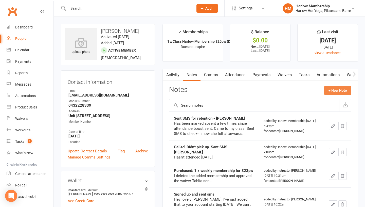
click at [336, 91] on button "+ New Note" at bounding box center [338, 90] width 27 height 9
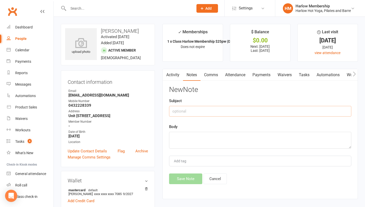
click at [173, 113] on input "text" at bounding box center [260, 111] width 182 height 11
type input "Sent attendance boost (MON)"
click at [178, 138] on textarea at bounding box center [260, 140] width 182 height 17
paste textarea "Hasn't attended [DATE]"
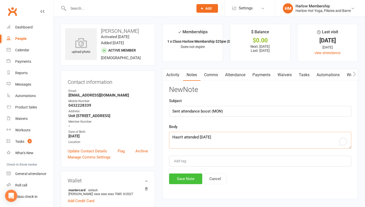
type textarea "Hasn't attended [DATE]"
click at [174, 176] on button "Save Note" at bounding box center [185, 178] width 33 height 11
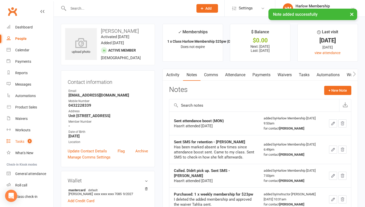
click at [23, 143] on div "Tasks" at bounding box center [19, 141] width 9 height 4
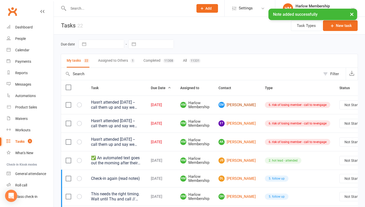
click at [230, 105] on link "EM [PERSON_NAME]" at bounding box center [237, 105] width 37 height 6
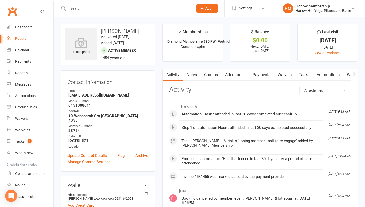
click at [193, 72] on link "Notes" at bounding box center [192, 75] width 18 height 12
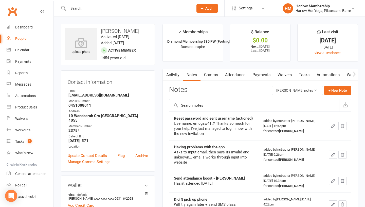
click at [212, 76] on link "Comms" at bounding box center [211, 75] width 21 height 12
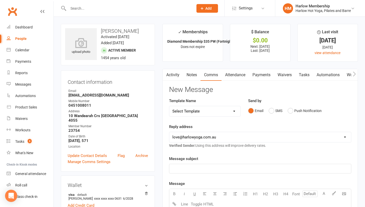
click at [222, 112] on select "Select Template [Email] Birthday Comp Pass [Push Notification] Booking Created …" at bounding box center [204, 111] width 71 height 10
select select "54"
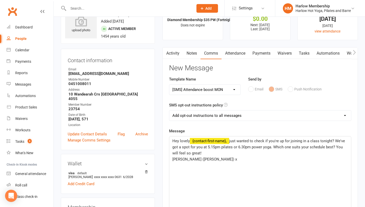
scroll to position [27, 0]
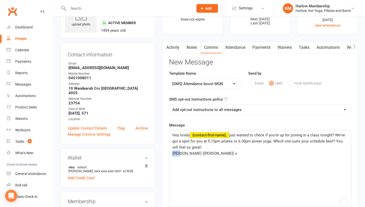
drag, startPoint x: 180, startPoint y: 153, endPoint x: 171, endPoint y: 152, distance: 9.4
click at [171, 152] on div "Hey lovely ﻿ {contact-first-name}, just wanted to check if you're up for joinin…" at bounding box center [260, 168] width 182 height 76
click at [161, 129] on main "✓ Memberships Diamond Membership $35 PW (Fortnightly) Does not expire $ Balance…" at bounding box center [260, 165] width 203 height 338
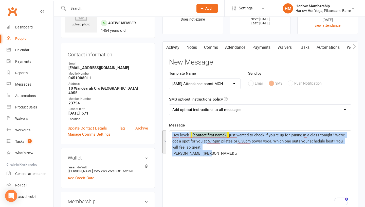
click at [192, 48] on link "Notes" at bounding box center [192, 48] width 18 height 12
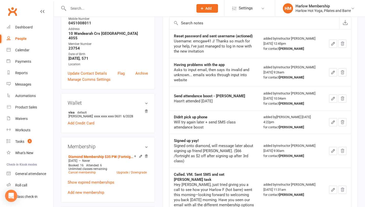
scroll to position [82, 0]
drag, startPoint x: 224, startPoint y: 150, endPoint x: 208, endPoint y: 148, distance: 16.1
click at [208, 148] on div "Signed onto diamond, will message later about signing up friend [PERSON_NAME]. …" at bounding box center [214, 153] width 81 height 20
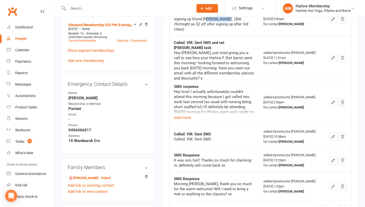
scroll to position [228, 0]
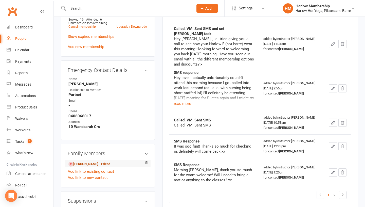
click at [88, 161] on link "[PERSON_NAME] - Friend" at bounding box center [90, 163] width 42 height 5
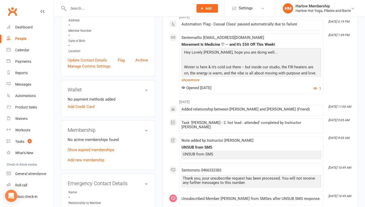
scroll to position [104, 0]
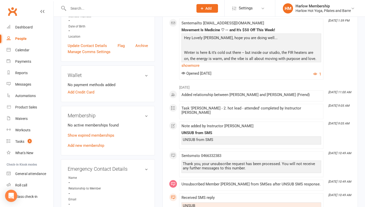
click at [78, 132] on p "Show expired memberships" at bounding box center [108, 135] width 80 height 6
click at [75, 136] on link "Show expired memberships" at bounding box center [91, 135] width 47 height 5
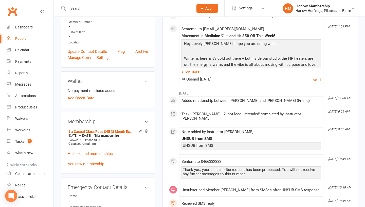
scroll to position [206, 0]
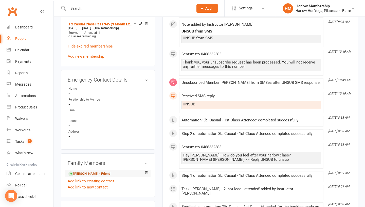
click at [82, 173] on link "[PERSON_NAME] - Friend" at bounding box center [90, 173] width 42 height 5
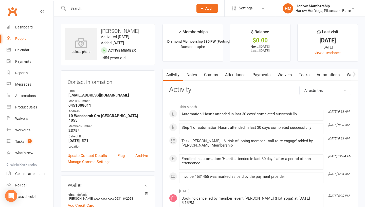
click at [303, 76] on link "Tasks" at bounding box center [305, 75] width 18 height 12
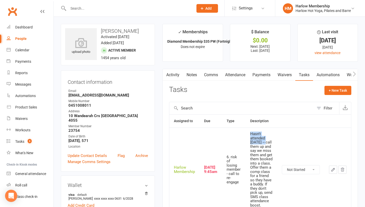
drag, startPoint x: 251, startPoint y: 134, endPoint x: 262, endPoint y: 142, distance: 13.2
click at [262, 142] on div "Hasn't attended [DATE] -- call them up and say we miss them and get them booked…" at bounding box center [261, 169] width 23 height 75
copy div "Hasn't attended [DATE]"
click at [194, 78] on link "Notes" at bounding box center [192, 75] width 18 height 12
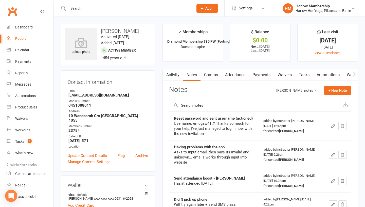
click at [210, 75] on link "Comms" at bounding box center [211, 75] width 21 height 12
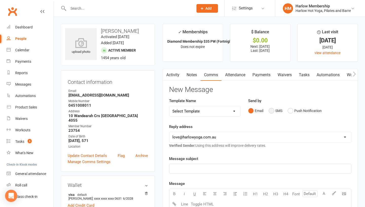
click at [274, 112] on button "SMS" at bounding box center [276, 111] width 14 height 10
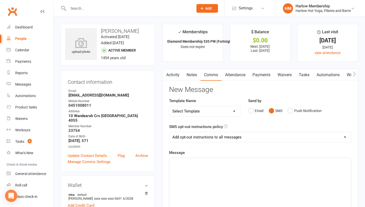
click at [239, 203] on div "﻿" at bounding box center [260, 196] width 182 height 76
click at [172, 163] on div "Hasn't attended [DATE]" at bounding box center [260, 196] width 182 height 76
click at [175, 162] on span "Hasn't attended [DATE]" at bounding box center [192, 162] width 39 height 5
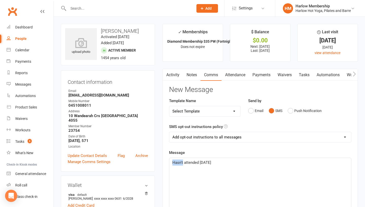
click at [175, 162] on span "Hasn't attended [DATE]" at bounding box center [192, 162] width 39 height 5
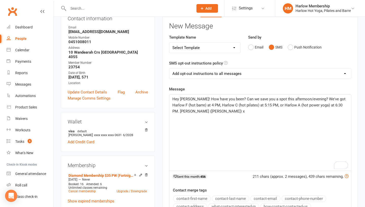
scroll to position [65, 0]
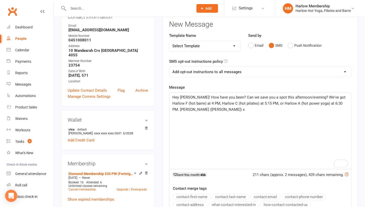
click at [331, 106] on p "Hey [PERSON_NAME]! How have you been? Can we save you a spot this afternoon/eve…" at bounding box center [261, 103] width 176 height 18
click at [327, 104] on span "Hey [PERSON_NAME]! How have you been? Can we save you a spot this afternoon/eve…" at bounding box center [260, 103] width 174 height 17
click at [260, 103] on span "Hey [PERSON_NAME]! How have you been? Can we save you a spot this afternoon/eve…" at bounding box center [260, 103] width 174 height 17
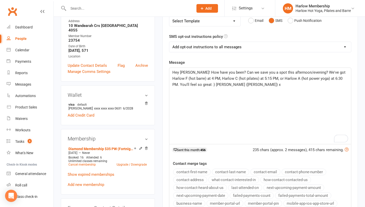
scroll to position [90, 0]
click at [227, 46] on select "Add opt-out instructions to all messages Add opt-out instructions for messages …" at bounding box center [260, 47] width 182 height 10
select select "2"
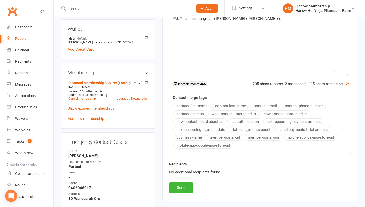
scroll to position [176, 0]
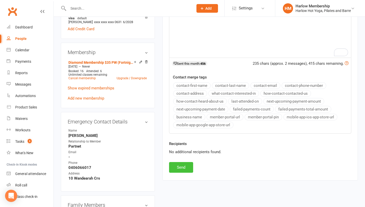
click at [184, 166] on button "Send" at bounding box center [181, 167] width 24 height 11
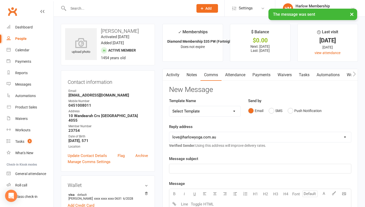
click at [196, 75] on link "Notes" at bounding box center [192, 75] width 18 height 12
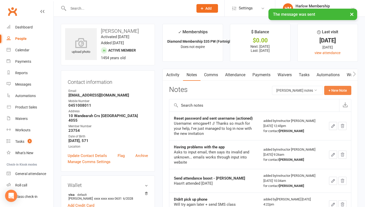
click at [329, 89] on button "+ New Note" at bounding box center [338, 90] width 27 height 9
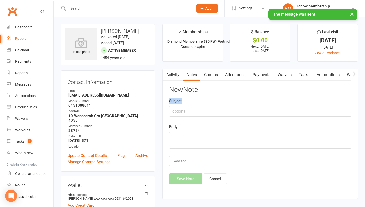
click at [196, 107] on div "Subject" at bounding box center [260, 107] width 182 height 19
click at [196, 107] on input "text" at bounding box center [260, 111] width 182 height 11
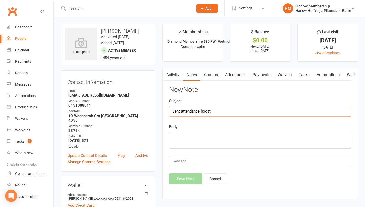
type input "Sent attendance boost"
click at [204, 149] on div "New Note Subject Sent attendance boost Body Add tag Save Note Cancel" at bounding box center [260, 135] width 182 height 98
click at [188, 142] on textarea at bounding box center [260, 140] width 182 height 17
paste textarea "Hasn't attended in 3 weeks"
type textarea "Hasn't attended in 3 weeks"
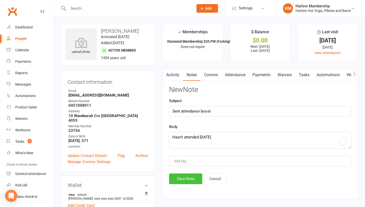
click at [178, 181] on button "Save Note" at bounding box center [185, 178] width 33 height 11
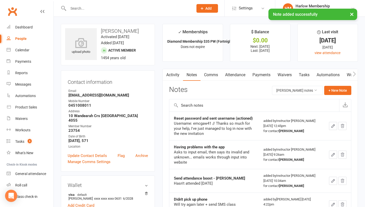
click at [301, 76] on link "Tasks" at bounding box center [305, 75] width 18 height 12
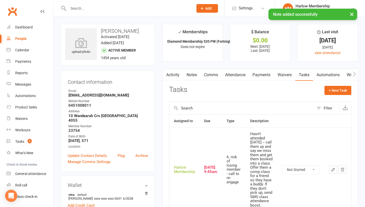
click at [292, 168] on select "Not Started In Progress Waiting Complete" at bounding box center [301, 169] width 38 height 9
select select "unstarted"
click at [19, 140] on div "Tasks" at bounding box center [19, 141] width 9 height 4
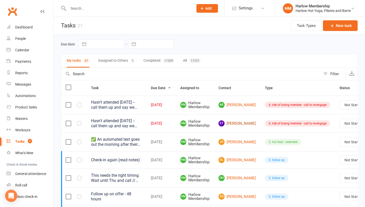
click at [229, 122] on link "ET Emily Thompson" at bounding box center [237, 123] width 37 height 6
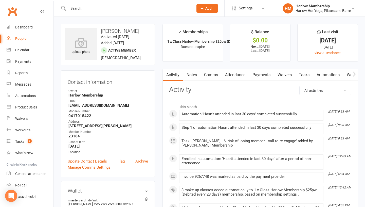
click at [191, 73] on link "Notes" at bounding box center [192, 75] width 18 height 12
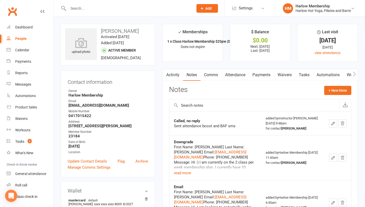
click at [210, 75] on link "Comms" at bounding box center [211, 75] width 21 height 12
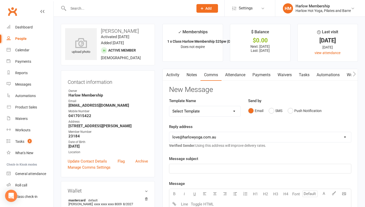
click at [206, 110] on select "Select Template [Email] Birthday Comp Pass [Push Notification] Booking Created …" at bounding box center [204, 111] width 71 height 10
select select "54"
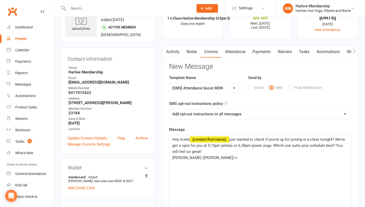
scroll to position [24, 0]
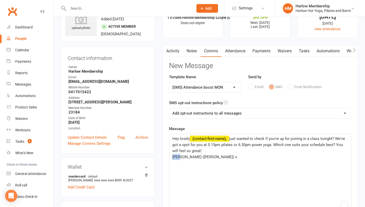
drag, startPoint x: 178, startPoint y: 156, endPoint x: 171, endPoint y: 156, distance: 6.6
click at [171, 156] on div "Hey lovely ﻿ {contact-first-name}, just wanted to check if you're up for joinin…" at bounding box center [260, 172] width 182 height 76
click at [196, 117] on select "Add opt-out instructions to all messages Add opt-out instructions for messages …" at bounding box center [260, 113] width 182 height 10
select select "2"
click at [237, 139] on span "just wanted to check if you're up for joining in a class tonight? We've got a s…" at bounding box center [260, 144] width 174 height 17
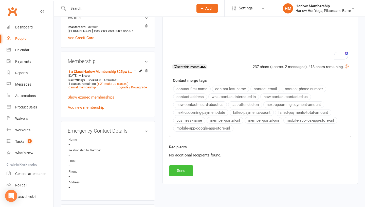
click at [183, 173] on button "Send" at bounding box center [181, 170] width 24 height 11
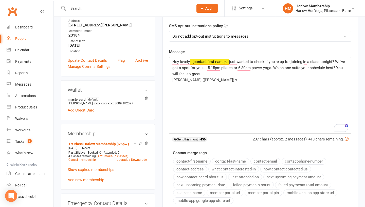
scroll to position [0, 0]
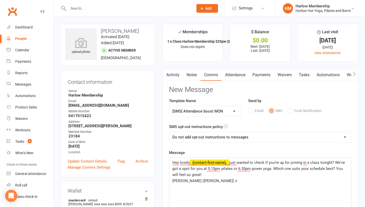
select select
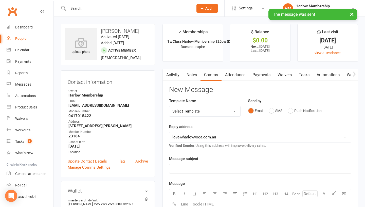
click at [196, 73] on link "Notes" at bounding box center [192, 75] width 18 height 12
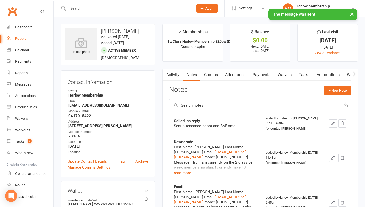
click at [308, 73] on link "Tasks" at bounding box center [305, 75] width 18 height 12
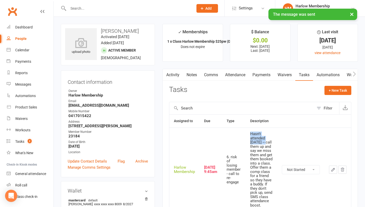
drag, startPoint x: 250, startPoint y: 134, endPoint x: 262, endPoint y: 143, distance: 14.8
click at [262, 143] on div "Hasn't attended [DATE] -- call them up and say we miss them and get them booked…" at bounding box center [261, 169] width 23 height 75
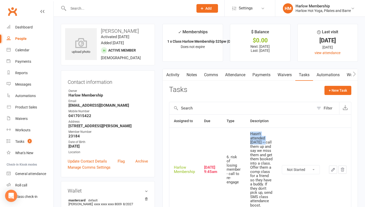
copy div "Hasn't attended in 3 weeks"
click at [297, 171] on select "Not Started In Progress Waiting Complete" at bounding box center [301, 169] width 38 height 9
select select "unstarted"
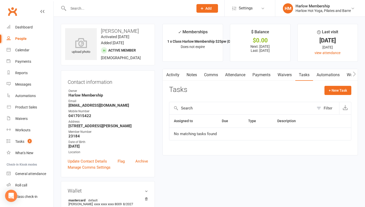
click at [194, 78] on link "Notes" at bounding box center [192, 75] width 18 height 12
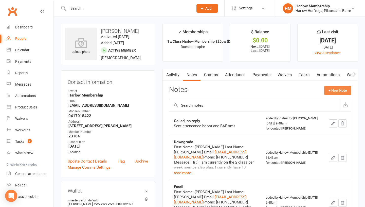
click at [340, 89] on button "+ New Note" at bounding box center [338, 90] width 27 height 9
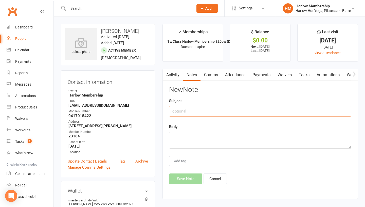
click at [178, 111] on input "text" at bounding box center [260, 111] width 182 height 11
type input "Sent attendance boost (MON)"
paste textarea "Hasn't attended in 3 weeks"
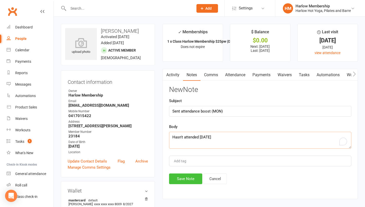
type textarea "Hasn't attended in 3 weeks"
click at [179, 173] on button "Save Note" at bounding box center [185, 178] width 33 height 11
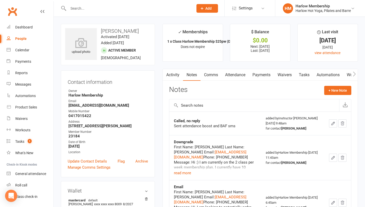
click at [301, 76] on link "Tasks" at bounding box center [305, 75] width 18 height 12
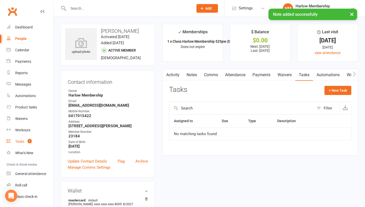
click at [25, 138] on link "Tasks 1" at bounding box center [30, 141] width 47 height 11
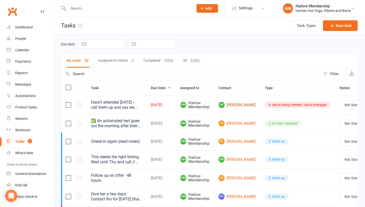
click at [232, 105] on link "AK Anya Kernke" at bounding box center [237, 105] width 37 height 6
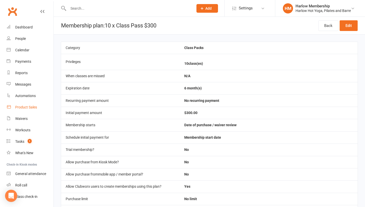
scroll to position [14, 0]
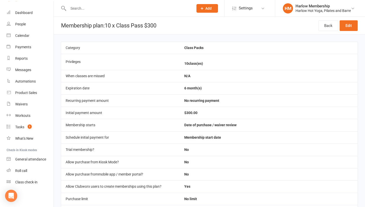
click at [78, 8] on input "text" at bounding box center [128, 8] width 123 height 7
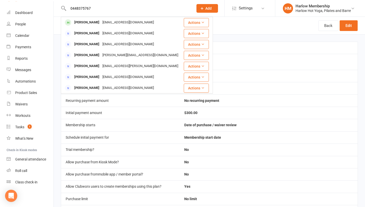
drag, startPoint x: 100, startPoint y: 11, endPoint x: 71, endPoint y: 10, distance: 29.7
click at [71, 10] on input "0448375767" at bounding box center [128, 8] width 123 height 7
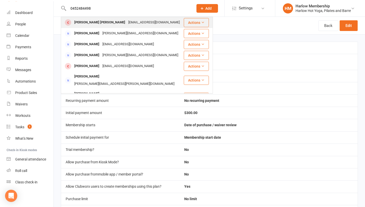
type input "0452484498"
click at [73, 21] on div "[PERSON_NAME] [PERSON_NAME]" at bounding box center [100, 22] width 54 height 7
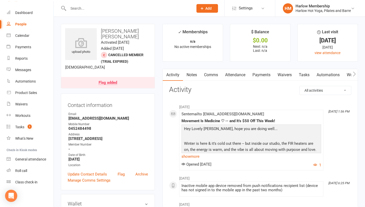
click at [183, 73] on link "Notes" at bounding box center [192, 75] width 18 height 12
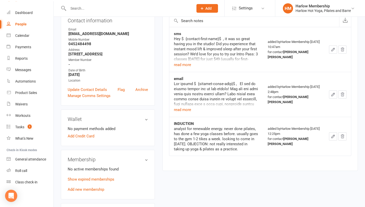
scroll to position [93, 0]
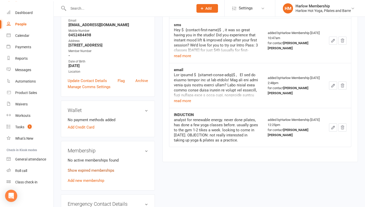
click at [94, 168] on link "Show expired memberships" at bounding box center [91, 170] width 47 height 5
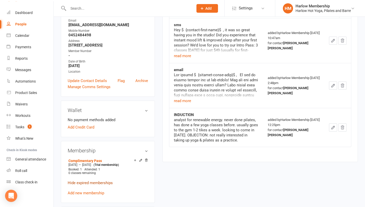
scroll to position [0, 0]
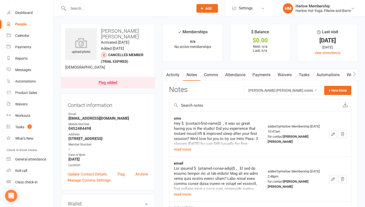
click at [211, 73] on link "Comms" at bounding box center [211, 75] width 21 height 12
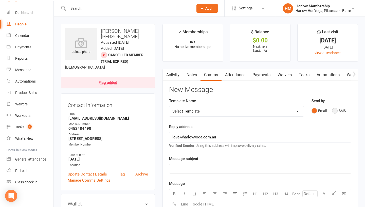
click at [333, 113] on button "SMS" at bounding box center [339, 111] width 14 height 10
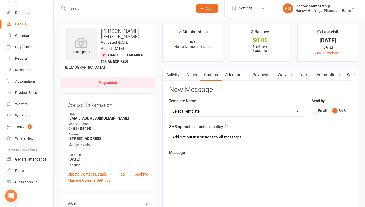
click at [267, 190] on div "﻿" at bounding box center [260, 196] width 182 height 76
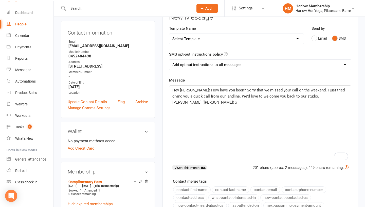
scroll to position [58, 0]
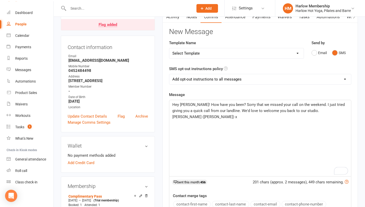
click at [307, 108] on span "Hey [PERSON_NAME]! How have you been? Sorry that we missed your call on the wee…" at bounding box center [260, 110] width 174 height 17
click at [294, 106] on span "Hey [PERSON_NAME]! How have you been? Sorry that we missed your call on the wee…" at bounding box center [260, 107] width 174 height 11
click at [288, 113] on p "Hey [PERSON_NAME]! How have you been? Sorry that we missed your call on the wee…" at bounding box center [261, 107] width 176 height 12
drag, startPoint x: 277, startPoint y: 122, endPoint x: 220, endPoint y: 121, distance: 56.8
click at [220, 121] on p "[PERSON_NAME] ([PERSON_NAME]) x" at bounding box center [261, 123] width 176 height 6
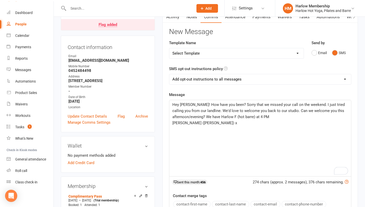
click at [220, 121] on p "[PERSON_NAME] ([PERSON_NAME]) x" at bounding box center [261, 123] width 176 height 6
drag, startPoint x: 268, startPoint y: 117, endPoint x: 206, endPoint y: 117, distance: 61.7
click at [206, 117] on p "Hey [PERSON_NAME]! How have you been? Sorry that we missed your call on the wee…" at bounding box center [261, 110] width 176 height 18
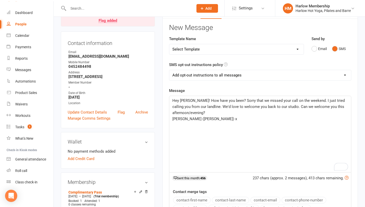
click at [199, 79] on select "Add opt-out instructions to all messages Add opt-out instructions for messages …" at bounding box center [260, 75] width 182 height 10
select select "2"
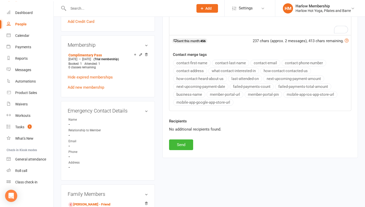
scroll to position [204, 0]
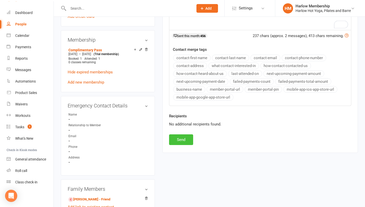
click at [178, 140] on button "Send" at bounding box center [181, 139] width 24 height 11
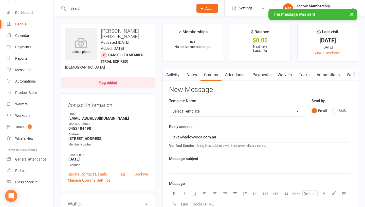
click at [190, 76] on link "Notes" at bounding box center [192, 75] width 18 height 12
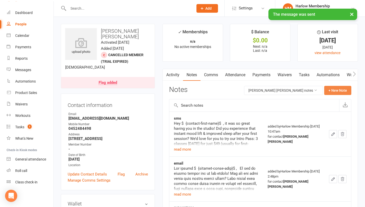
click at [339, 90] on button "+ New Note" at bounding box center [338, 90] width 27 height 9
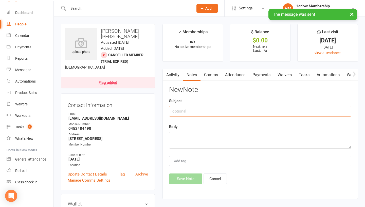
click at [181, 113] on input "text" at bounding box center [260, 111] width 182 height 11
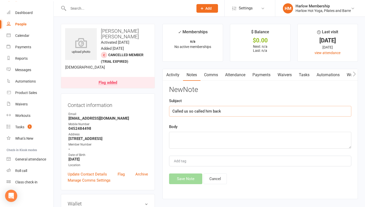
type input "Called us so called him back"
click at [189, 138] on textarea at bounding box center [260, 140] width 182 height 17
type textarea "Sent SMS"
click at [187, 177] on button "Save Note" at bounding box center [185, 178] width 33 height 11
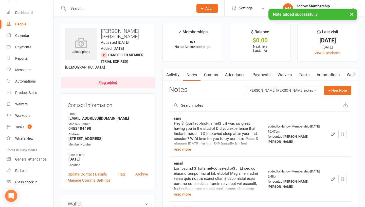
click at [300, 77] on link "Tasks" at bounding box center [305, 75] width 18 height 12
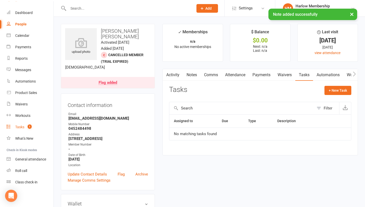
click at [21, 123] on link "Tasks 1" at bounding box center [30, 126] width 47 height 11
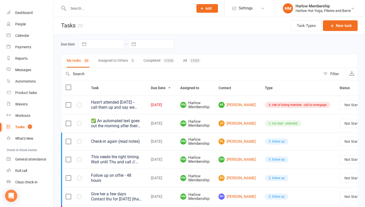
click at [86, 9] on input "text" at bounding box center [128, 8] width 123 height 7
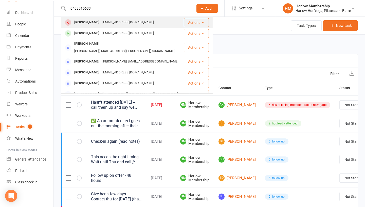
type input "0408015633"
click at [82, 23] on div "[PERSON_NAME]" at bounding box center [87, 22] width 28 height 7
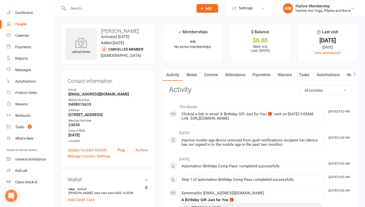
click at [191, 75] on link "Notes" at bounding box center [192, 75] width 18 height 12
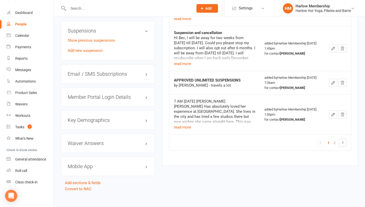
scroll to position [383, 0]
click at [182, 127] on button "read more" at bounding box center [182, 127] width 17 height 6
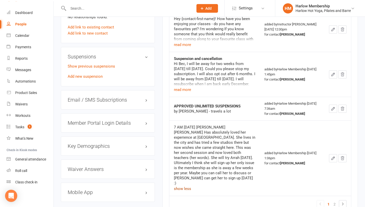
scroll to position [356, 0]
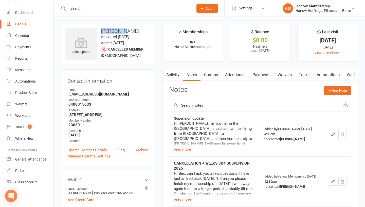
click at [113, 32] on h3 "[PERSON_NAME]" at bounding box center [108, 31] width 86 height 6
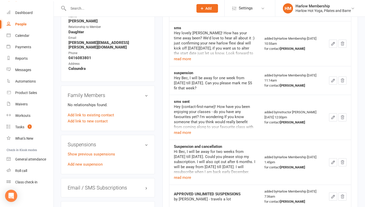
scroll to position [399, 0]
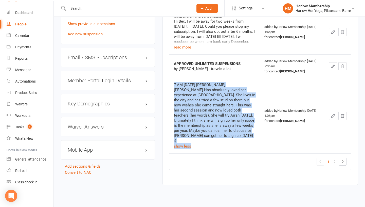
drag, startPoint x: 221, startPoint y: 129, endPoint x: 175, endPoint y: 86, distance: 63.4
click at [175, 86] on div "7 AM 26/04 Krystyna Jeanette Has absolutely loved her experience at Harlow. She…" at bounding box center [215, 115] width 82 height 67
click at [175, 86] on div "7 AM [DATE] [PERSON_NAME] [PERSON_NAME] Has absolutely loved her experience at …" at bounding box center [215, 112] width 82 height 61
drag, startPoint x: 174, startPoint y: 83, endPoint x: 227, endPoint y: 130, distance: 70.3
click at [227, 130] on div "7 AM [DATE] [PERSON_NAME] [PERSON_NAME] Has absolutely loved her experience at …" at bounding box center [215, 112] width 82 height 61
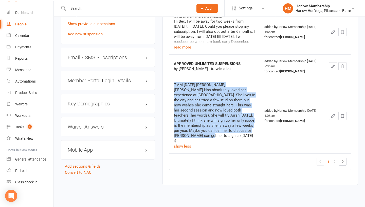
copy div "7 AM [DATE] [PERSON_NAME] [PERSON_NAME] Has absolutely loved her experience at …"
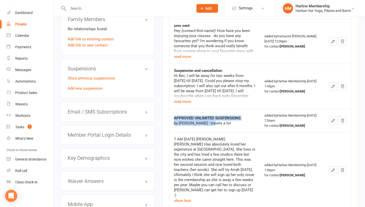
drag, startPoint x: 212, startPoint y: 124, endPoint x: 174, endPoint y: 113, distance: 39.0
click at [174, 113] on td "APPROVED UNLIMITED SUSPENSIONS by Bec - travels a lot" at bounding box center [214, 121] width 91 height 24
copy div "APPROVED UNLIMITED SUSPENSIONS by Bec - travels a lot"
click at [183, 99] on button "read more" at bounding box center [182, 101] width 17 height 6
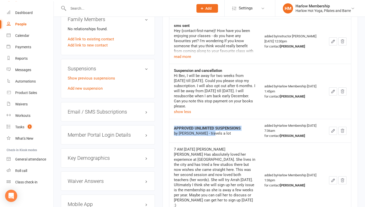
drag, startPoint x: 232, startPoint y: 107, endPoint x: 173, endPoint y: 71, distance: 69.4
click at [173, 71] on td "Suspension and cancellation Hi Bec, I will be away for two weeks from Thursday …" at bounding box center [214, 91] width 91 height 55
copy div "Suspension and cancellation Hi Bec, I will be away for two weeks from Thursday …"
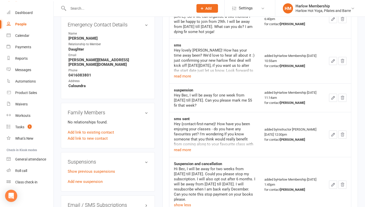
scroll to position [241, 0]
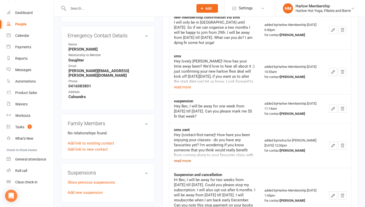
click at [185, 162] on button "read more" at bounding box center [182, 161] width 17 height 6
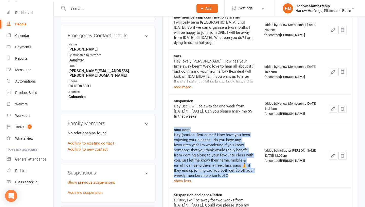
drag, startPoint x: 239, startPoint y: 163, endPoint x: 174, endPoint y: 130, distance: 73.3
click at [174, 130] on td "sms sent Hey {contact-first-name}! How have you been enjoying your classes - do…" at bounding box center [214, 155] width 91 height 65
copy div "sms sent Hey {contact-first-name}! How have you been enjoying your classes - do…"
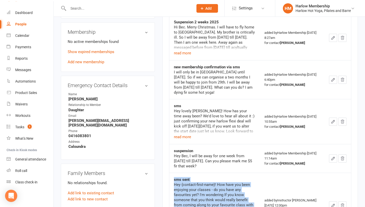
scroll to position [191, 0]
drag, startPoint x: 220, startPoint y: 167, endPoint x: 174, endPoint y: 150, distance: 49.7
click at [174, 150] on td "suspension Hey Bec, I will be away for one week from Sunday 18 August till Satu…" at bounding box center [214, 158] width 91 height 29
copy div "suspension Hey Bec, I will be away for one week from Sunday 18 August till Satu…"
click at [184, 136] on button "read more" at bounding box center [182, 136] width 17 height 6
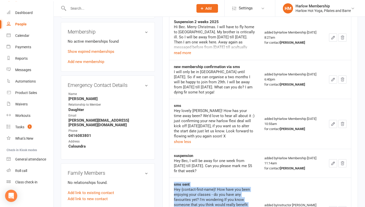
drag, startPoint x: 227, startPoint y: 136, endPoint x: 172, endPoint y: 106, distance: 63.0
click at [172, 106] on td "sms Hey lovely Jeannette! How has your time away been? We'd love to hear all ab…" at bounding box center [214, 124] width 91 height 50
copy div "sms Hey lovely Jeannette! How has your time away been? We'd love to hear all ab…"
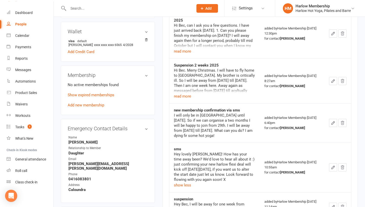
scroll to position [121, 0]
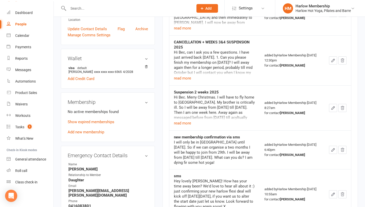
drag, startPoint x: 191, startPoint y: 164, endPoint x: 172, endPoint y: 139, distance: 31.3
click at [172, 139] on td "new membership confirmation via sms I will only be in Australia until 25 Januar…" at bounding box center [214, 149] width 91 height 39
copy div "new membership confirmation via sms I will only be in Australia until 25 Januar…"
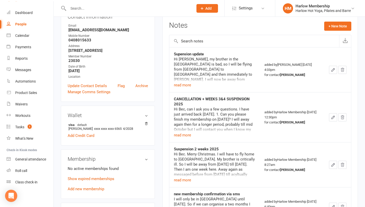
scroll to position [60, 0]
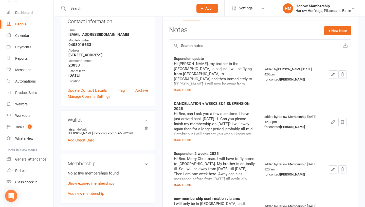
click at [186, 184] on button "read more" at bounding box center [182, 184] width 17 height 6
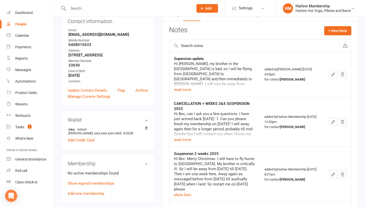
drag, startPoint x: 245, startPoint y: 186, endPoint x: 174, endPoint y: 154, distance: 78.0
click at [174, 154] on div "Suspension 2 weeks 2025 Hi Bec. Merry Christmas. I will have to fly home to Net…" at bounding box center [215, 174] width 82 height 47
copy div "Suspension 2 weeks 2025 Hi Bec. Merry Christmas. I will have to fly home to Net…"
click at [183, 140] on button "read more" at bounding box center [182, 139] width 17 height 6
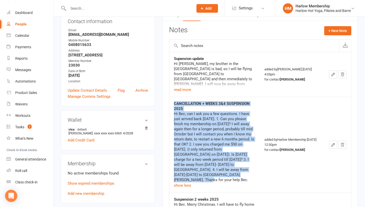
drag, startPoint x: 232, startPoint y: 170, endPoint x: 174, endPoint y: 105, distance: 88.2
click at [174, 105] on td "CANCELLATION + WEEKS 3&4 SUSPENSION 2025 Hi Bec, can I ask you a few questions.…" at bounding box center [214, 145] width 91 height 96
copy div "CANCELLATION + WEEKS 3&4 SUSPENSION 2025 Hi Bec, can I ask you a few questions.…"
click at [187, 90] on button "read more" at bounding box center [182, 90] width 17 height 6
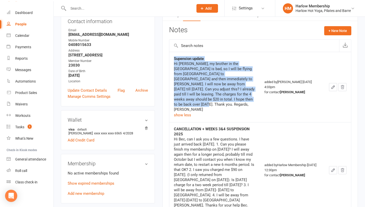
drag, startPoint x: 214, startPoint y: 98, endPoint x: 170, endPoint y: 57, distance: 60.1
click at [170, 57] on td "Supension update Hi Bec, my brother in the Netherlands is bad, so I will be fly…" at bounding box center [214, 87] width 91 height 70
copy div "Supension update Hi Bec, my brother in the Netherlands is bad, so I will be fly…"
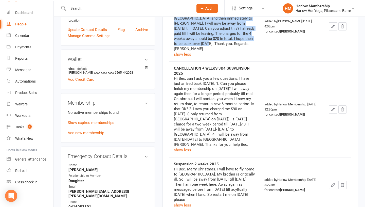
scroll to position [121, 0]
click at [91, 125] on link "Show expired memberships" at bounding box center [91, 122] width 47 height 5
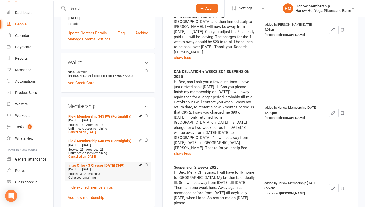
scroll to position [117, 0]
click at [99, 118] on link "Flexi Membership $45 PW (Fortnightly)" at bounding box center [100, 116] width 63 height 4
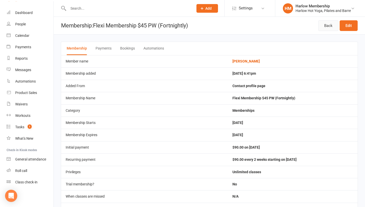
click at [320, 27] on link "Back" at bounding box center [329, 25] width 20 height 11
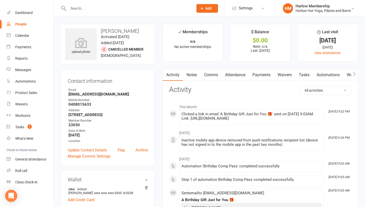
click at [310, 75] on link "Tasks" at bounding box center [305, 75] width 18 height 12
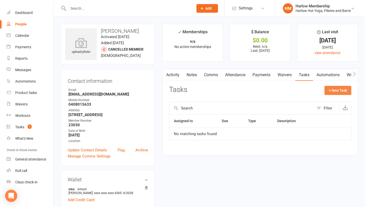
click at [330, 92] on button "+ New Task" at bounding box center [338, 90] width 27 height 9
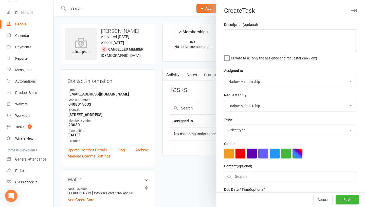
click at [240, 53] on div "Description (optional) Private task (only the assignee and requester can view)" at bounding box center [290, 41] width 133 height 39
click at [238, 48] on textarea at bounding box center [290, 40] width 133 height 23
type textarea "Reminder to archive accou"
click at [316, 202] on button "Cancel" at bounding box center [323, 199] width 19 height 9
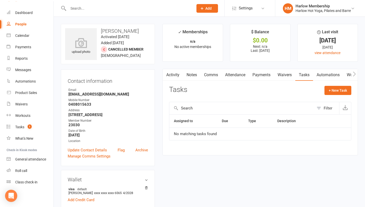
scroll to position [4, 0]
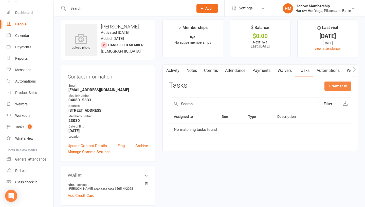
click at [338, 83] on button "+ New Task" at bounding box center [338, 85] width 27 height 9
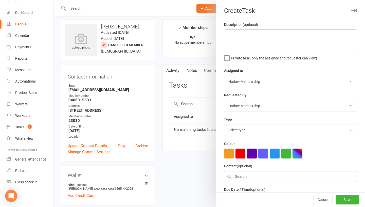
click at [275, 47] on textarea at bounding box center [290, 40] width 133 height 23
click at [237, 36] on textarea "Remidner to archive account" at bounding box center [290, 40] width 133 height 23
type textarea "Reminder to archive account"
click at [255, 158] on button "button" at bounding box center [252, 153] width 10 height 10
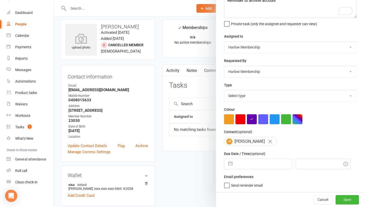
click at [248, 169] on div "Description (optional) Reminder to archive account Private task (only the assig…" at bounding box center [290, 89] width 149 height 205
click at [242, 161] on input "text" at bounding box center [263, 164] width 57 height 10
select select "8"
select select "2025"
select select "9"
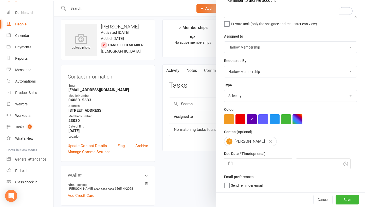
select select "2025"
select select "10"
select select "2025"
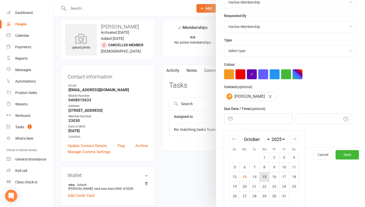
click at [264, 178] on td "15" at bounding box center [265, 177] width 10 height 10
type input "15 Oct 2025"
type input "10:30am"
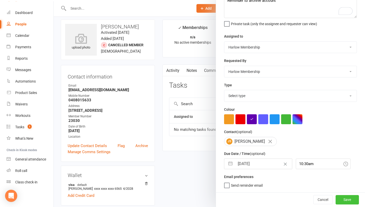
click at [345, 202] on button "Save" at bounding box center [347, 199] width 23 height 9
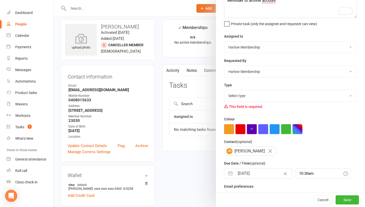
click at [246, 93] on select "Select type 1.new lead - induction 1. won membership 2. hot lead - attended 3. …" at bounding box center [291, 95] width 132 height 11
select select "27606"
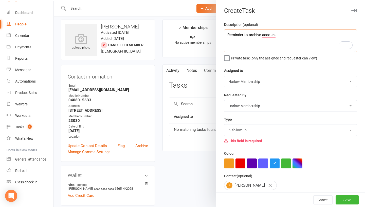
click at [228, 41] on textarea "Reminder to archive account" at bounding box center [290, 40] width 133 height 23
click at [228, 34] on textarea "Reminder to archive account" at bounding box center [290, 40] width 133 height 23
type textarea "Double check all info transferred. Reminder to archive account"
click at [342, 202] on button "Save" at bounding box center [347, 199] width 23 height 9
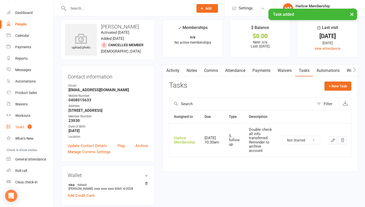
click at [28, 128] on span "1" at bounding box center [30, 126] width 4 height 4
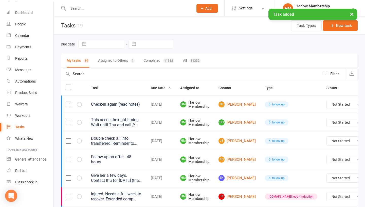
click at [111, 62] on button "Assigned to Others 1" at bounding box center [116, 60] width 37 height 13
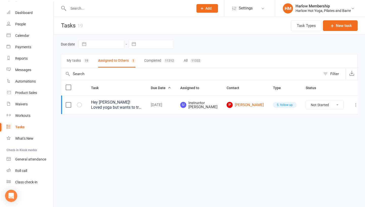
click at [75, 60] on button "My tasks 19" at bounding box center [78, 60] width 23 height 13
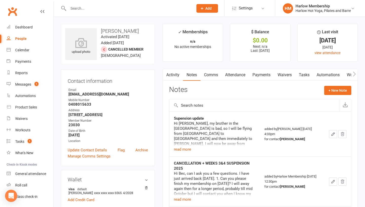
click at [102, 11] on input "text" at bounding box center [128, 8] width 123 height 7
paste input "[PERSON_NAME]"
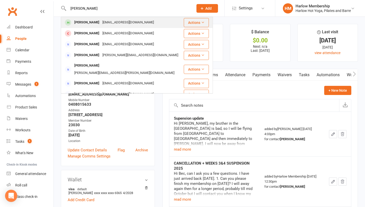
type input "[PERSON_NAME]"
click at [94, 20] on div "[PERSON_NAME]" at bounding box center [87, 22] width 28 height 7
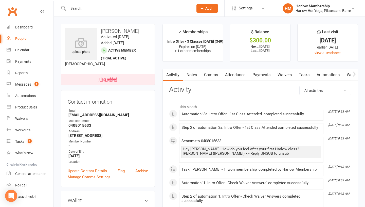
click at [198, 73] on link "Notes" at bounding box center [192, 75] width 18 height 12
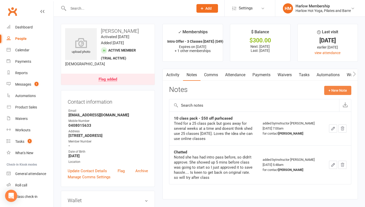
click at [327, 91] on button "+ New Note" at bounding box center [338, 90] width 27 height 9
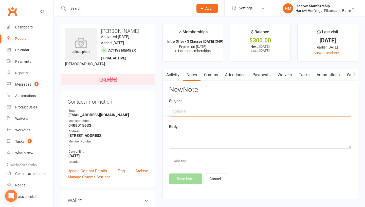
click at [224, 110] on input "text" at bounding box center [260, 111] width 182 height 11
type input "ACCOUNT HISTORY"
click at [218, 140] on textarea at bounding box center [260, 140] width 182 height 17
paste textarea "7 AM [DATE] [PERSON_NAME] [PERSON_NAME] Has absolutely loved her experience at …"
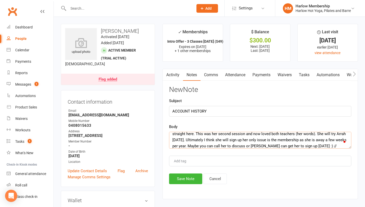
scroll to position [22, 0]
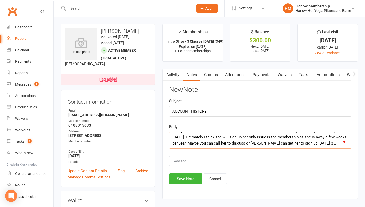
paste textarea "APPROVED UNLIMITED SUSPENSIONS by Bec - travels a lot"
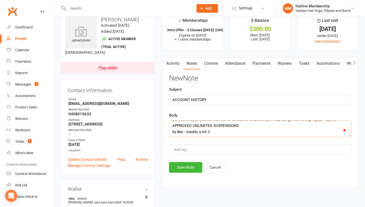
scroll to position [34, 0]
paste textarea "Suspension and cancellation Hi Bec, I will be away for two weeks from Thursday …"
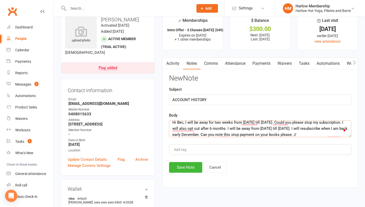
scroll to position [58, 0]
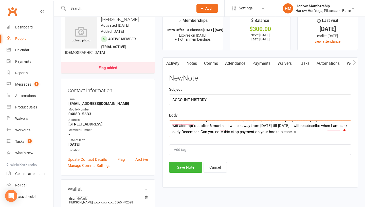
paste textarea "sms sent Hey {contact-first-name}! How have you been enjoying your classes - do…"
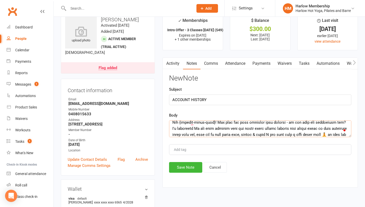
scroll to position [0, 0]
paste textarea "suspension Hey Bec, I will be away for one week from Sunday 18 August till Satu…"
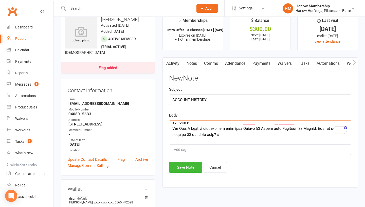
paste textarea "sms Hey lovely Jeannette! How has your time away been? We'd love to hear all ab…"
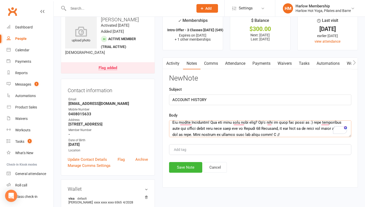
paste textarea "new membership confirmation via sms I will only be in Australia until 25 Januar…"
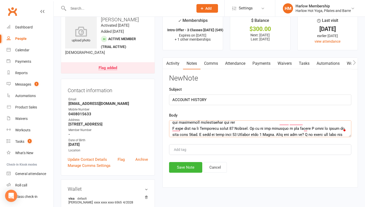
paste textarea "Suspension 2 weeks 2025 Hi Bec. Merry Christmas. I will have to fly home to Net…"
paste textarea "CANCELLATION + WEEKS 3&4 SUSPENSION 2025 Hi Bec, can I ask you a few questions.…"
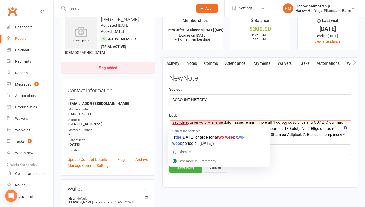
paste textarea "Supension update Hi Bec, my brother in the Netherlands is bad, so I will be fly…"
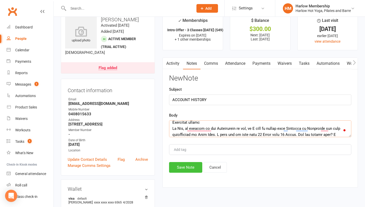
type textarea "7 AM 26/04 Krystyna Jeanette Has absolutely loved her experience at Harlow. She…"
click at [183, 168] on button "Save Note" at bounding box center [185, 167] width 33 height 11
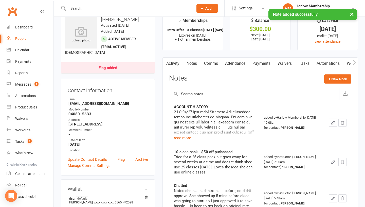
click at [333, 122] on icon "button" at bounding box center [333, 122] width 5 height 5
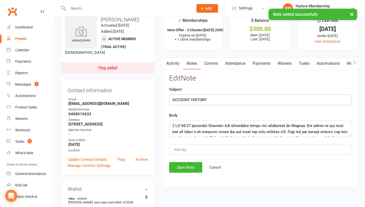
click at [233, 102] on input "ACCOUNT HISTORY" at bounding box center [260, 99] width 182 height 11
click at [173, 127] on textarea at bounding box center [260, 128] width 182 height 17
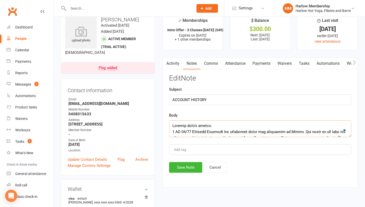
click at [219, 124] on textarea "To enrich screen reader interactions, please activate Accessibility in Grammarl…" at bounding box center [260, 128] width 182 height 17
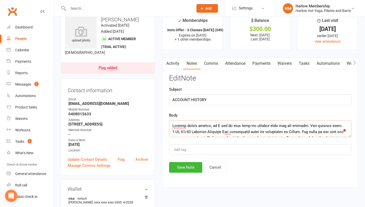
click at [309, 125] on textarea "To enrich screen reader interactions, please activate Accessibility in Grammarl…" at bounding box center [260, 128] width 182 height 17
type textarea "The account wasn't merged, so I had to copy over the history onto the new accou…"
click at [180, 166] on button "Save Note" at bounding box center [185, 167] width 33 height 11
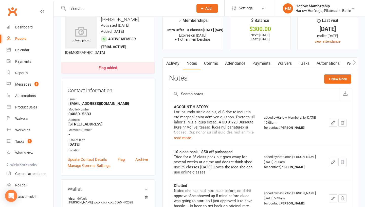
click at [304, 63] on link "Tasks" at bounding box center [305, 64] width 18 height 12
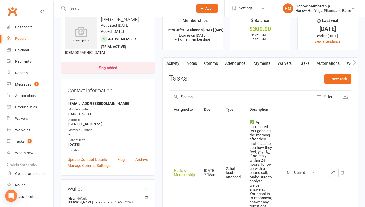
click at [292, 172] on select "Not Started In Progress Waiting Complete" at bounding box center [301, 172] width 38 height 9
select select "unstarted"
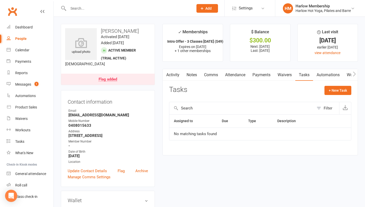
click at [174, 73] on link "Activity" at bounding box center [173, 75] width 20 height 12
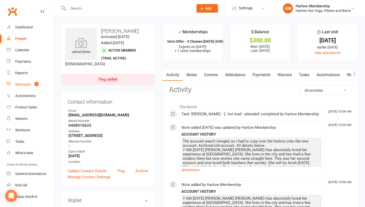
click at [19, 82] on div "Messages" at bounding box center [23, 84] width 16 height 4
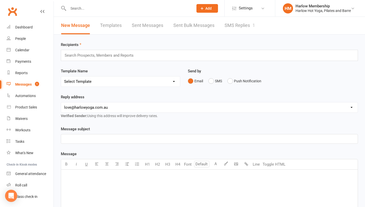
click at [246, 26] on link "SMS Replies 1" at bounding box center [240, 26] width 30 height 18
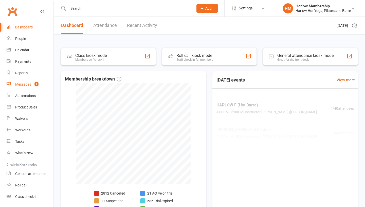
click at [24, 83] on div "Messages" at bounding box center [23, 84] width 16 height 4
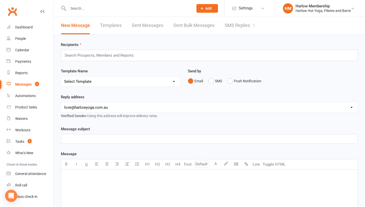
click at [236, 26] on link "SMS Replies 1" at bounding box center [240, 26] width 30 height 18
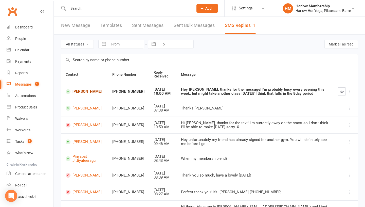
click at [84, 92] on link "[PERSON_NAME]" at bounding box center [85, 91] width 38 height 5
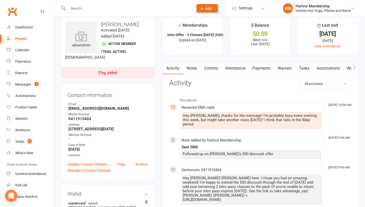
scroll to position [7, 0]
click at [215, 72] on link "Comms" at bounding box center [211, 68] width 21 height 12
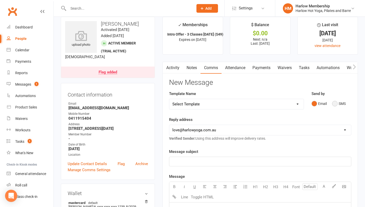
click at [337, 103] on button "SMS" at bounding box center [339, 104] width 14 height 10
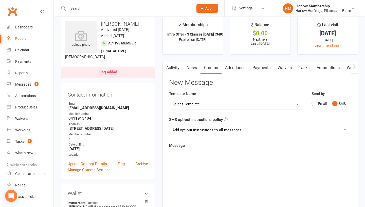
click at [249, 162] on div "﻿" at bounding box center [260, 189] width 182 height 76
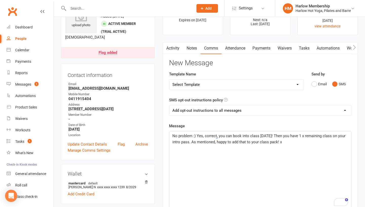
scroll to position [30, 0]
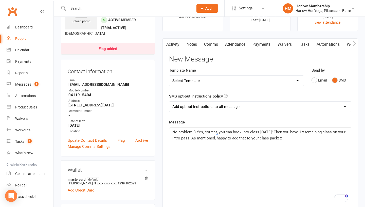
click at [285, 138] on span "No problem :) Yes, correct, you can book into class [DATE]! Then you have 1 x r…" at bounding box center [260, 135] width 174 height 11
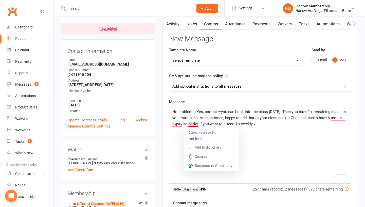
click at [231, 116] on span "No problem :) Yes, correct —you can book into the class [DATE]! Then you have 1…" at bounding box center [260, 117] width 175 height 17
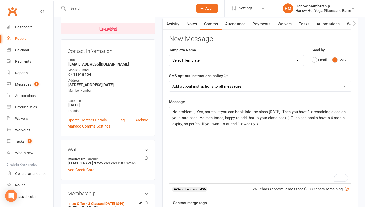
click at [328, 136] on div "No problem :) Yes, correct —you can book into the class [DATE]! Then you have 1…" at bounding box center [260, 145] width 182 height 76
drag, startPoint x: 176, startPoint y: 117, endPoint x: 173, endPoint y: 117, distance: 3.3
click at [173, 117] on span "No problem :) Yes, correct —you can book into the class [DATE]! Then you have 1…" at bounding box center [260, 117] width 175 height 17
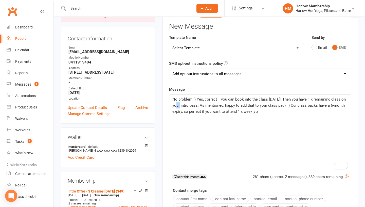
scroll to position [62, 0]
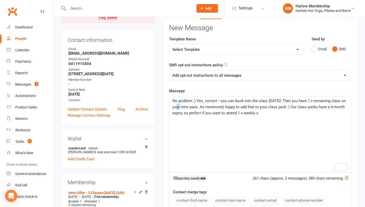
click at [192, 79] on select "Add opt-out instructions to all messages Add opt-out instructions for messages …" at bounding box center [260, 75] width 182 height 10
select select "2"
drag, startPoint x: 252, startPoint y: 107, endPoint x: 246, endPoint y: 107, distance: 6.6
click at [246, 107] on span "No problem :) Yes, correct —you can book into the class [DATE]! Then you have 1…" at bounding box center [260, 106] width 175 height 17
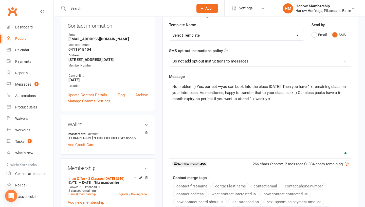
scroll to position [75, 0]
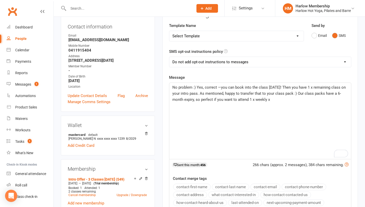
click at [297, 93] on span "No problem :) Yes, correct —you can book into the class [DATE]! Then you have 1…" at bounding box center [260, 93] width 175 height 17
drag, startPoint x: 347, startPoint y: 93, endPoint x: 298, endPoint y: 94, distance: 48.5
click at [298, 94] on span "No problem :) Yes, correct —you can book into the class [DATE]! Then you have 1…" at bounding box center [260, 93] width 175 height 17
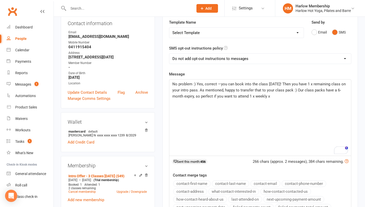
click at [229, 59] on select "Add opt-out instructions to all messages Add opt-out instructions for messages …" at bounding box center [260, 59] width 182 height 10
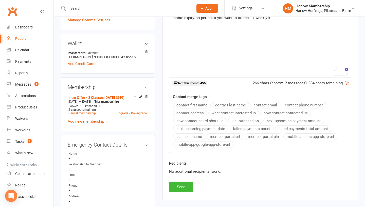
scroll to position [157, 0]
click at [182, 185] on button "Send" at bounding box center [181, 186] width 24 height 11
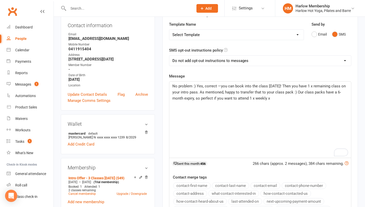
scroll to position [0, 0]
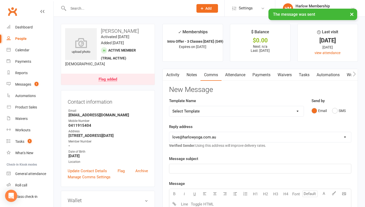
click at [193, 78] on link "Notes" at bounding box center [192, 75] width 18 height 12
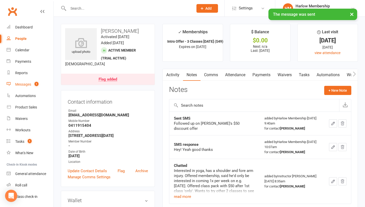
click at [24, 84] on div "Messages" at bounding box center [23, 84] width 16 height 4
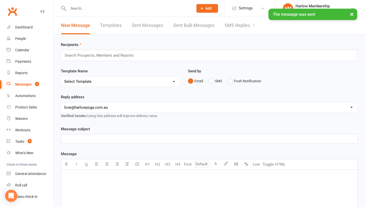
click at [230, 24] on link "SMS Replies 1" at bounding box center [240, 26] width 30 height 18
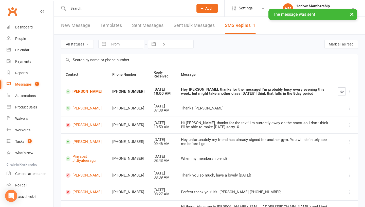
click at [343, 91] on icon "button" at bounding box center [342, 92] width 4 height 4
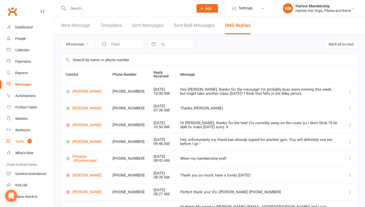
click at [25, 141] on link "Tasks 1" at bounding box center [30, 141] width 47 height 11
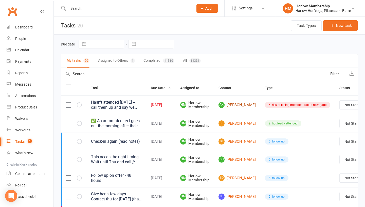
click at [227, 105] on link "AK Anya Kernke" at bounding box center [237, 105] width 37 height 6
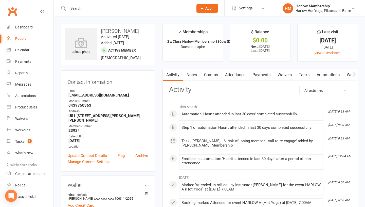
click at [305, 75] on link "Tasks" at bounding box center [305, 75] width 18 height 12
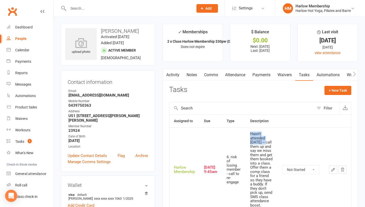
drag, startPoint x: 251, startPoint y: 133, endPoint x: 261, endPoint y: 142, distance: 13.7
click at [261, 142] on div "Hasn't attended in 3 weeks -- call them up and say we miss them and get them bo…" at bounding box center [261, 169] width 23 height 75
copy div "Hasn't attended in 3 weeks"
click at [295, 170] on select "Not Started In Progress Waiting Complete" at bounding box center [301, 169] width 38 height 9
select select "unstarted"
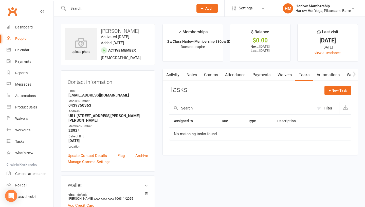
click at [189, 74] on link "Notes" at bounding box center [192, 75] width 18 height 12
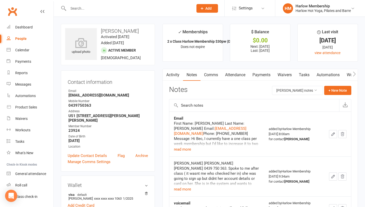
click at [209, 77] on link "Comms" at bounding box center [211, 75] width 21 height 12
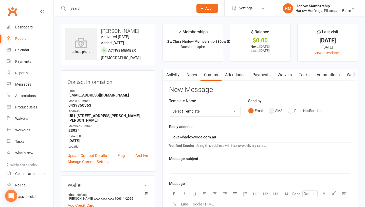
click at [270, 110] on button "SMS" at bounding box center [276, 111] width 14 height 10
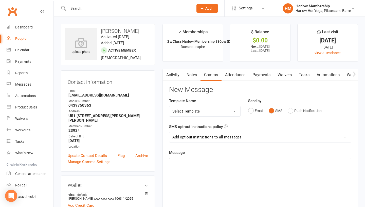
click at [257, 175] on div "﻿" at bounding box center [260, 196] width 182 height 76
paste div "To enrich screen reader interactions, please activate Accessibility in Grammarl…"
click at [197, 162] on span "Hasn't attended in 3 weeks" at bounding box center [192, 162] width 39 height 5
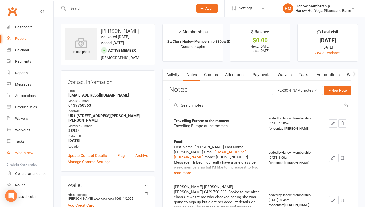
scroll to position [14, 0]
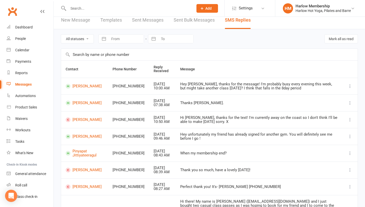
scroll to position [94, 0]
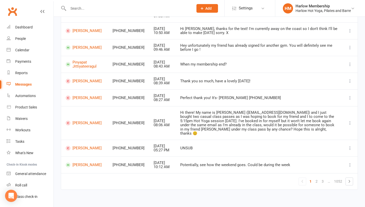
click at [74, 6] on input "text" at bounding box center [128, 8] width 123 height 7
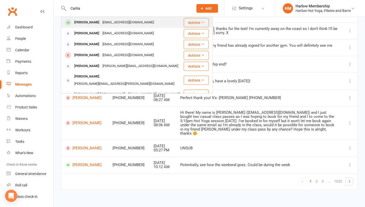
type input "Carita"
click at [78, 22] on div "[PERSON_NAME]" at bounding box center [87, 22] width 28 height 7
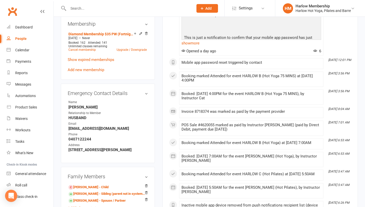
scroll to position [239, 0]
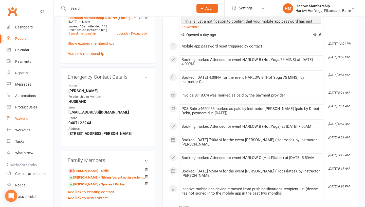
click at [24, 115] on link "Waivers" at bounding box center [30, 118] width 47 height 11
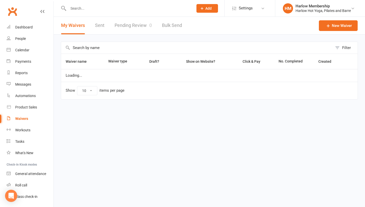
select select "100"
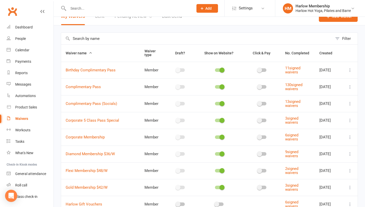
scroll to position [188, 0]
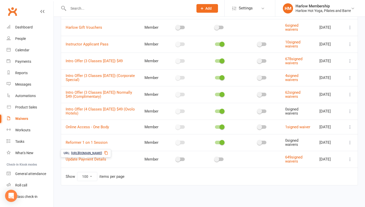
click at [108, 151] on icon at bounding box center [106, 153] width 4 height 4
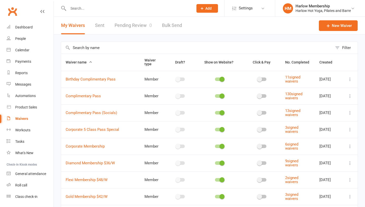
select select "100"
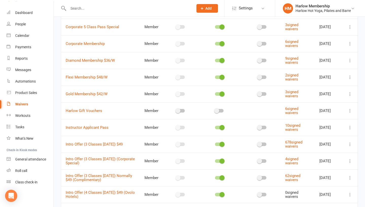
scroll to position [188, 0]
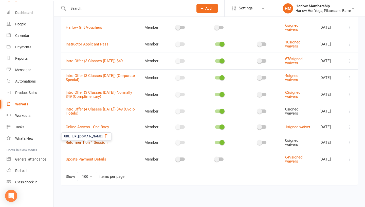
click at [79, 141] on link "Reformer 1 on 1 Session" at bounding box center [87, 142] width 42 height 5
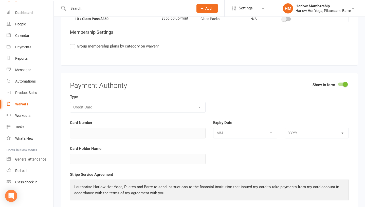
scroll to position [1801, 0]
click at [23, 103] on div "Waivers" at bounding box center [21, 104] width 13 height 4
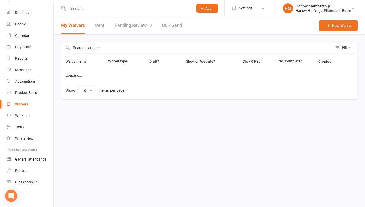
select select "100"
click at [250, 11] on span "Settings" at bounding box center [246, 8] width 14 height 11
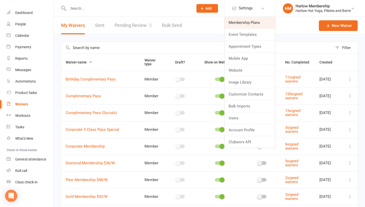
click at [247, 23] on link "Membership Plans" at bounding box center [250, 23] width 50 height 12
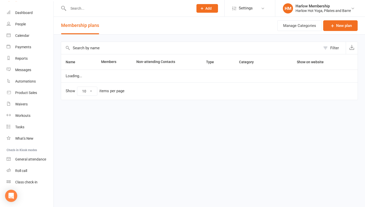
select select "100"
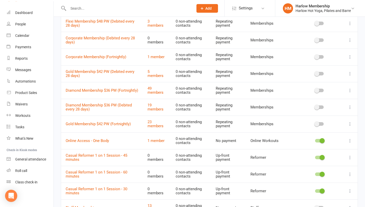
scroll to position [506, 0]
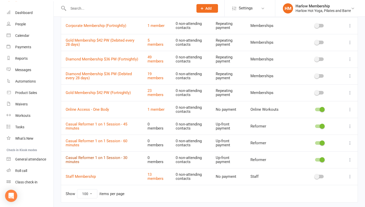
click at [68, 160] on link "Casual Reformer 1 on 1 Session - 30 minutes" at bounding box center [97, 159] width 62 height 9
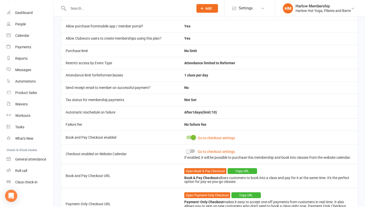
scroll to position [203, 0]
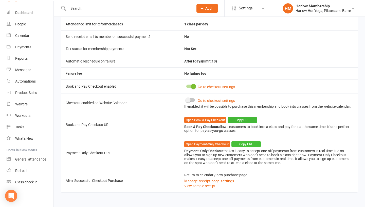
click at [244, 143] on button "Copy URL" at bounding box center [246, 144] width 29 height 6
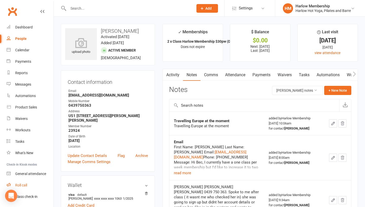
click at [27, 185] on div "Roll call" at bounding box center [21, 185] width 12 height 4
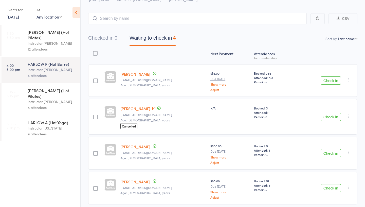
scroll to position [40, 0]
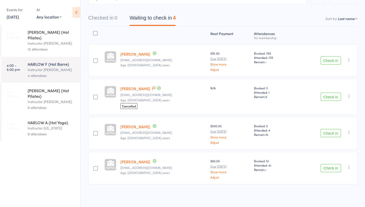
click at [52, 88] on div "HARLOW C (Hot Pilates)" at bounding box center [52, 93] width 48 height 11
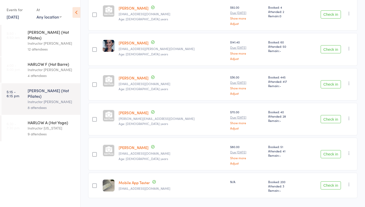
scroll to position [169, 0]
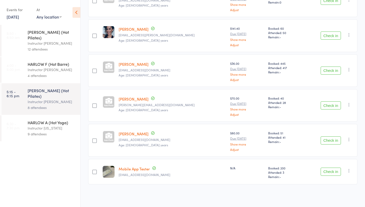
click at [38, 125] on div "Instructor Georgia" at bounding box center [52, 128] width 48 height 6
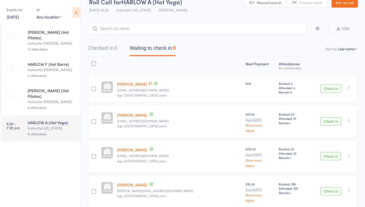
scroll to position [16, 0]
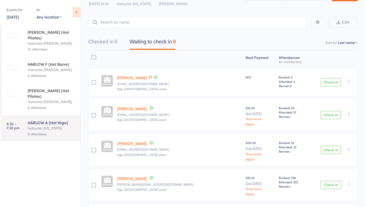
click at [46, 46] on div "12 attendees" at bounding box center [52, 49] width 48 height 6
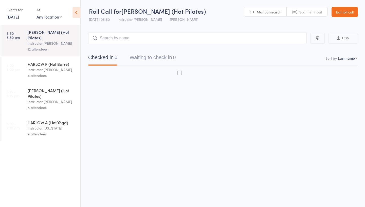
scroll to position [0, 0]
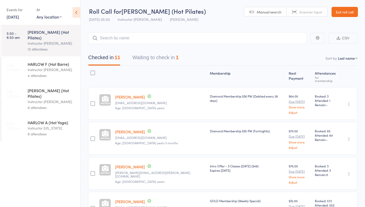
click at [19, 23] on div "Events for 13 Oct, 2025 13 Oct, 2025 October 2025 Sun Mon Tue Wed Thu Fri Sat 4…" at bounding box center [40, 13] width 80 height 26
click at [13, 18] on link "13 Oct, 2025" at bounding box center [13, 17] width 12 height 6
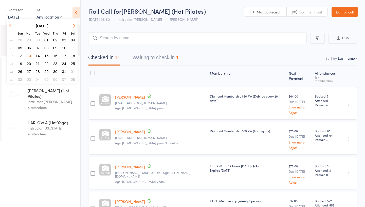
click at [21, 57] on span "12" at bounding box center [20, 56] width 4 height 4
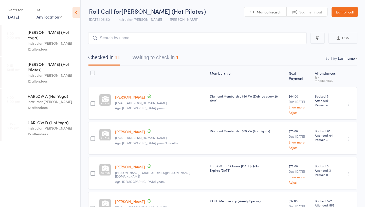
click at [39, 46] on div "12 attendees" at bounding box center [52, 49] width 48 height 6
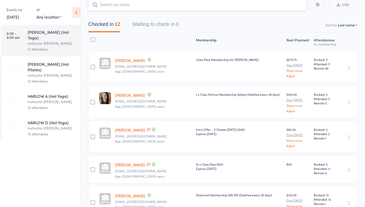
scroll to position [34, 0]
click at [147, 130] on icon at bounding box center [148, 130] width 3 height 4
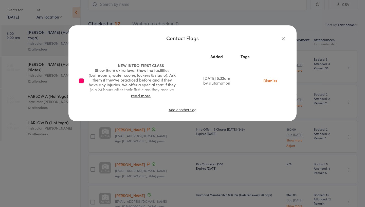
click at [271, 79] on link "Dismiss" at bounding box center [270, 81] width 21 height 6
click at [283, 39] on icon "button" at bounding box center [284, 39] width 6 height 6
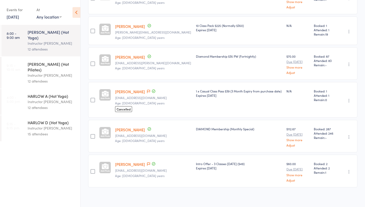
scroll to position [310, 0]
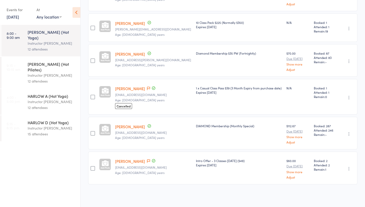
click at [133, 88] on link "[PERSON_NAME]" at bounding box center [130, 88] width 30 height 5
click at [38, 72] on div "Instructor Ali" at bounding box center [52, 75] width 48 height 6
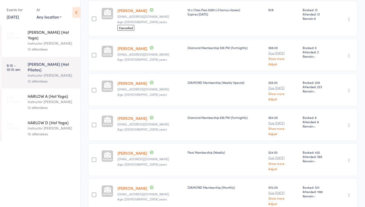
scroll to position [214, 0]
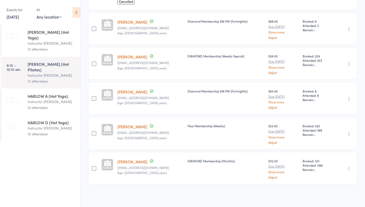
click at [45, 99] on div "Instructor Krystyna" at bounding box center [52, 102] width 48 height 6
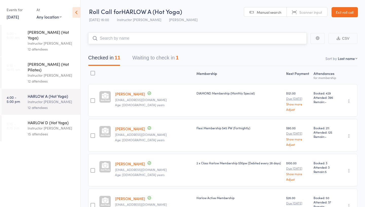
click at [162, 62] on button "Waiting to check in 1" at bounding box center [155, 58] width 46 height 13
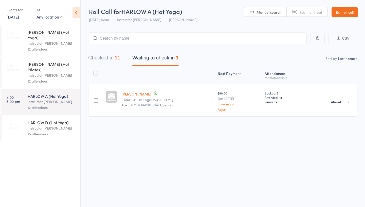
click at [30, 119] on div "HARLOW D (Hot Yoga)" at bounding box center [52, 122] width 48 height 6
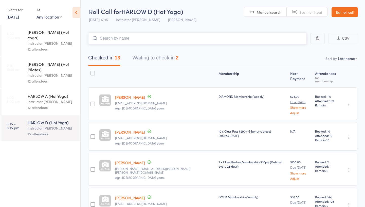
click at [169, 57] on button "Waiting to check in 2" at bounding box center [155, 58] width 46 height 13
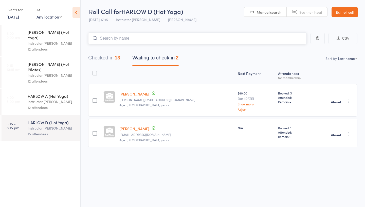
scroll to position [0, 0]
click at [11, 18] on link "12 Oct, 2025" at bounding box center [13, 17] width 12 height 6
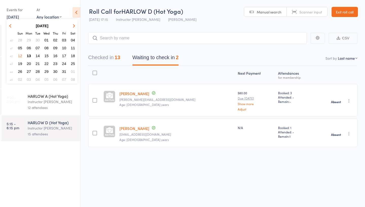
click at [39, 55] on span "14" at bounding box center [38, 56] width 4 height 4
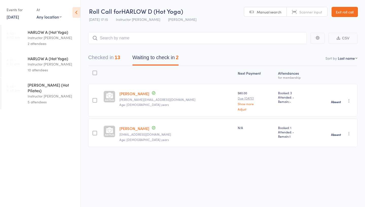
click at [35, 39] on div "Instructor Ali" at bounding box center [52, 38] width 48 height 6
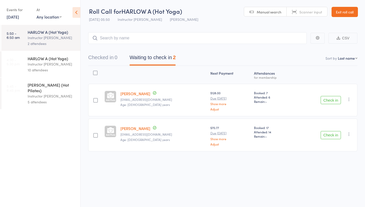
click at [345, 12] on link "Exit roll call" at bounding box center [345, 12] width 26 height 10
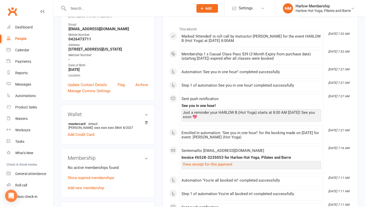
scroll to position [111, 0]
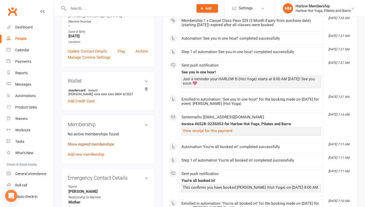
click at [100, 143] on link "Show expired memberships" at bounding box center [91, 144] width 47 height 5
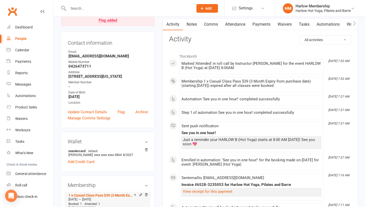
scroll to position [0, 0]
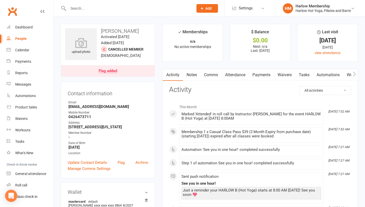
click at [192, 76] on link "Notes" at bounding box center [192, 75] width 18 height 12
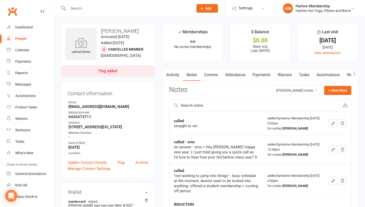
click at [214, 77] on link "Comms" at bounding box center [211, 75] width 21 height 12
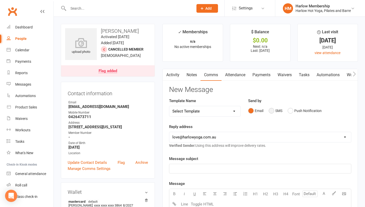
click at [270, 112] on button "SMS" at bounding box center [276, 111] width 14 height 10
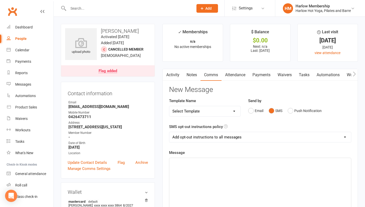
click at [251, 173] on div "﻿" at bounding box center [260, 196] width 182 height 76
click at [330, 163] on p "Hey [PERSON_NAME]! How did you enjoy your Harlow class [DATE]? We loved having …" at bounding box center [261, 162] width 176 height 6
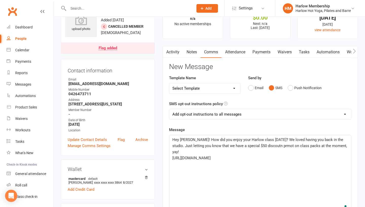
scroll to position [23, 0]
click at [203, 143] on span "Hey [PERSON_NAME]! How did you enjoy your Harlow class [DATE]? We loved having …" at bounding box center [261, 145] width 176 height 17
click at [341, 139] on span "Hey [PERSON_NAME]! How did you enjoy your Harlow class [DATE]? We loved having …" at bounding box center [261, 145] width 176 height 17
click at [267, 145] on span "Hey [PERSON_NAME]! How did you enjoy your Harlow class [DATE]? We loved having …" at bounding box center [259, 145] width 172 height 17
click at [272, 146] on span "Hey [PERSON_NAME]! How did you enjoy your Harlow class [DATE]? We loved having …" at bounding box center [259, 145] width 172 height 17
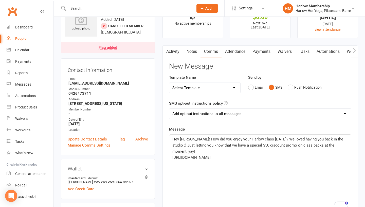
click at [348, 146] on div "Hey [PERSON_NAME]! How did you enjoy your Harlow class [DATE]? We loved having …" at bounding box center [260, 172] width 182 height 76
click at [194, 141] on span "Hey [PERSON_NAME]! How did you enjoy your Harlow class [DATE]? We loved having …" at bounding box center [259, 145] width 173 height 17
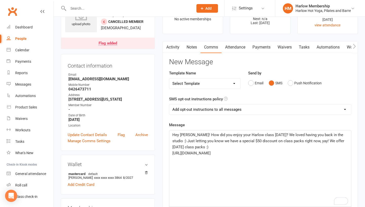
scroll to position [28, 0]
click at [198, 143] on p "Hey [PERSON_NAME]! How did you enjoy your Harlow class [DATE]? We loved having …" at bounding box center [261, 140] width 176 height 18
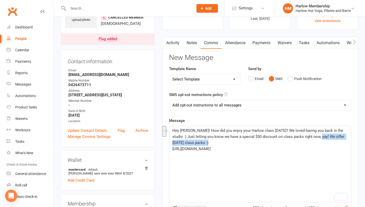
drag, startPoint x: 312, startPoint y: 142, endPoint x: 312, endPoint y: 138, distance: 4.1
click at [312, 138] on p "Hey [PERSON_NAME]! How did you enjoy your Harlow class [DATE]? We loved having …" at bounding box center [261, 136] width 176 height 18
drag, startPoint x: 287, startPoint y: 154, endPoint x: 172, endPoint y: 129, distance: 117.5
click at [172, 129] on div "Hey [PERSON_NAME]! How did you enjoy your Harlow class [DATE]? We loved having …" at bounding box center [260, 164] width 182 height 76
copy div "Hey [PERSON_NAME]! How did you enjoy your Harlow class [DATE]? We loved having …"
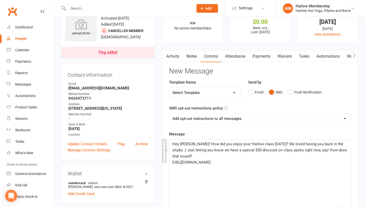
scroll to position [18, 0]
click at [187, 115] on select "Add opt-out instructions to all messages Add opt-out instructions for messages …" at bounding box center [260, 119] width 182 height 10
select select "2"
click at [192, 58] on link "Notes" at bounding box center [192, 57] width 18 height 12
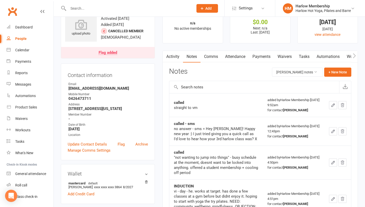
click at [214, 57] on link "Comms" at bounding box center [211, 57] width 21 height 12
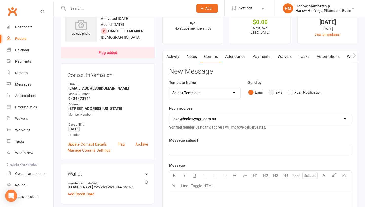
click at [273, 93] on button "SMS" at bounding box center [276, 93] width 14 height 10
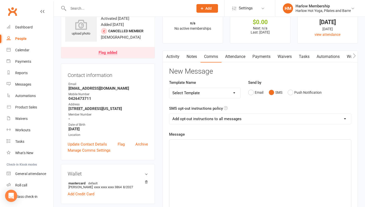
click at [240, 178] on div "﻿" at bounding box center [260, 178] width 182 height 76
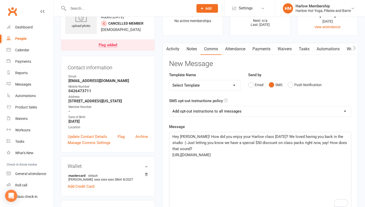
scroll to position [17, 0]
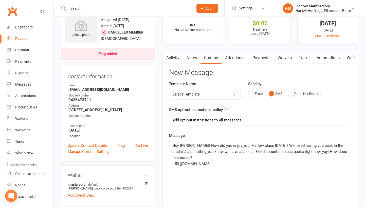
click at [174, 57] on link "Activity" at bounding box center [173, 58] width 20 height 12
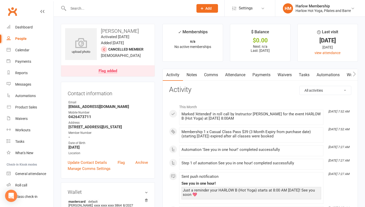
click at [208, 76] on link "Comms" at bounding box center [211, 75] width 21 height 12
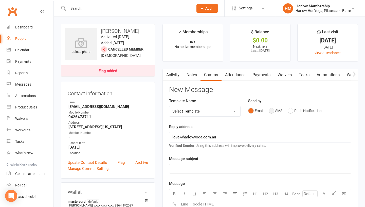
click at [271, 110] on button "SMS" at bounding box center [276, 111] width 14 height 10
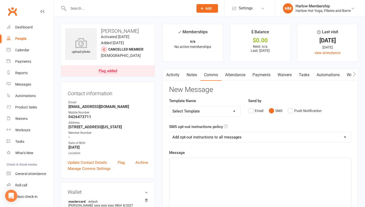
click at [247, 186] on div "﻿" at bounding box center [260, 196] width 182 height 76
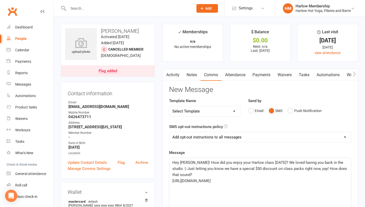
scroll to position [36, 0]
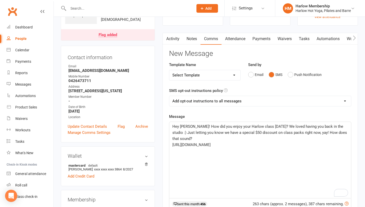
click at [289, 132] on span "Hey [PERSON_NAME]! How did you enjoy your Harlow class [DATE]? We loved having …" at bounding box center [261, 132] width 176 height 17
click at [225, 132] on span "Hey Vaidehi! How did you enjoy your Harlow class yesterday? We loved having you…" at bounding box center [261, 132] width 176 height 17
click at [226, 132] on span "Hey Vaidehi! How did you enjoy your Harlow class yesterday? We loved having you…" at bounding box center [261, 132] width 176 height 17
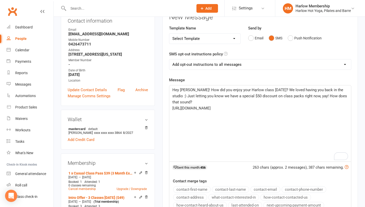
scroll to position [78, 0]
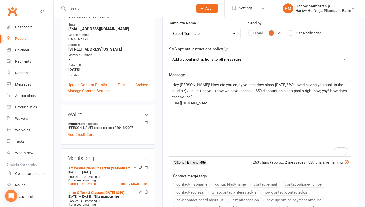
click at [188, 98] on p "Hey Vaidehi! How did you enjoy your Harlow class yesterday? We loved having you…" at bounding box center [261, 91] width 176 height 18
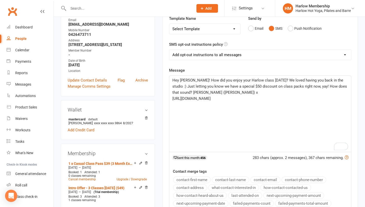
click at [204, 93] on span "Hey Vaidehi! How did you enjoy your Harlow class yesterday? We loved having you…" at bounding box center [261, 86] width 176 height 17
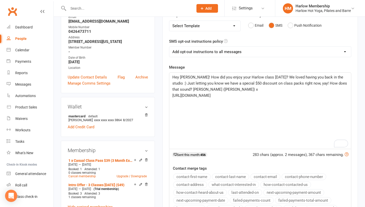
click at [193, 49] on select "Add opt-out instructions to all messages Add opt-out instructions for messages …" at bounding box center [260, 52] width 182 height 10
select select "2"
drag, startPoint x: 288, startPoint y: 85, endPoint x: 305, endPoint y: 83, distance: 17.4
click at [305, 83] on span "Hey Vaidehi! How did you enjoy your Harlow class yesterday? We loved having you…" at bounding box center [261, 83] width 176 height 17
click at [303, 99] on div "Hey Vaidehi! How did you enjoy your Harlow class yesterday? We loved having you…" at bounding box center [260, 111] width 182 height 76
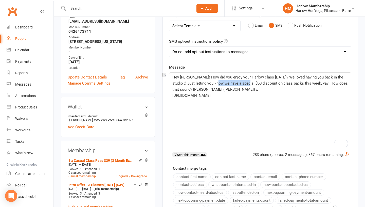
drag, startPoint x: 239, startPoint y: 84, endPoint x: 210, endPoint y: 81, distance: 29.6
click at [210, 81] on span "Hey Vaidehi! How did you enjoy your Harlow class yesterday? We loved having you…" at bounding box center [261, 83] width 177 height 17
click at [277, 84] on span "Hey Vaidehi! How did you enjoy your Harlow class yesterday? We loved having you…" at bounding box center [259, 83] width 173 height 17
click at [274, 91] on p "Hey Vaidehi! How did you enjoy your Harlow class yesterday? We loved having you…" at bounding box center [261, 83] width 176 height 18
click at [220, 101] on div "Hey Vaidehi! How did you enjoy your Harlow class yesterday? We loved having you…" at bounding box center [260, 111] width 182 height 76
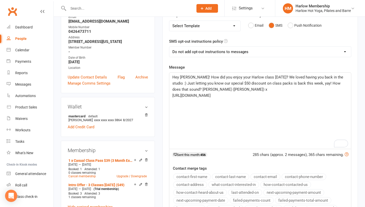
click at [210, 55] on select "Add opt-out instructions to all messages Add opt-out instructions for messages …" at bounding box center [260, 52] width 182 height 10
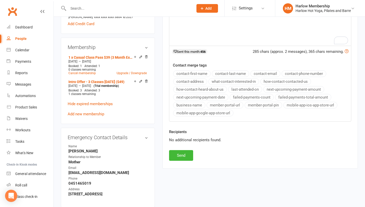
scroll to position [207, 0]
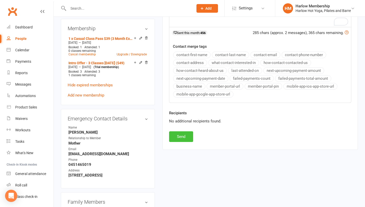
click at [185, 134] on button "Send" at bounding box center [181, 136] width 24 height 11
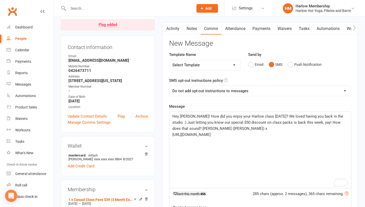
scroll to position [0, 0]
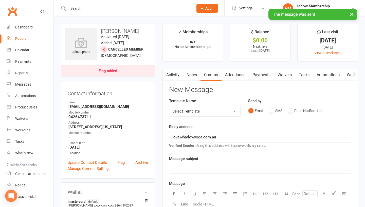
click at [189, 73] on link "Notes" at bounding box center [192, 75] width 18 height 12
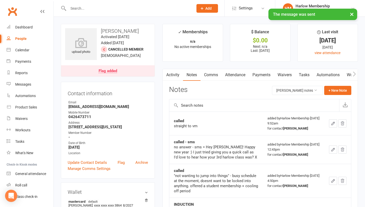
click at [177, 74] on link "Activity" at bounding box center [173, 75] width 20 height 12
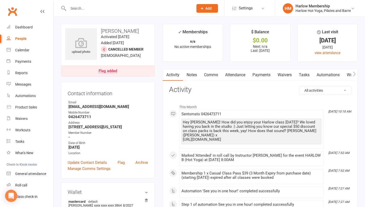
drag, startPoint x: 184, startPoint y: 122, endPoint x: 286, endPoint y: 141, distance: 103.7
click at [286, 141] on div "Sent sms to 0426473711 Hey Vaidehi! How did you enjoy your Harlow class yesterd…" at bounding box center [252, 129] width 140 height 34
copy div "Hey Vaidehi! How did you enjoy your Harlow class yesterday? We loved having you…"
click at [192, 71] on link "Notes" at bounding box center [192, 75] width 18 height 12
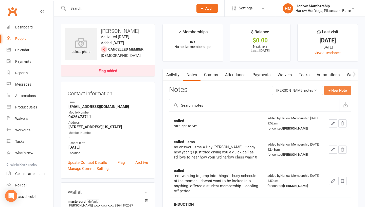
click at [332, 91] on button "+ New Note" at bounding box center [338, 90] width 27 height 9
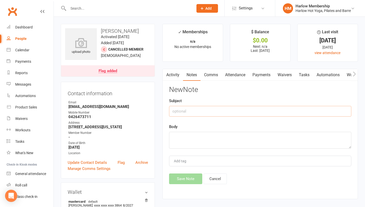
click at [221, 110] on input "text" at bounding box center [260, 111] width 182 height 11
type input "Sent SMS after purchased casual pass"
click at [214, 135] on textarea at bounding box center [260, 140] width 182 height 17
paste textarea "Hey Vaidehi! How did you enjoy your Harlow class yesterday? We loved having you…"
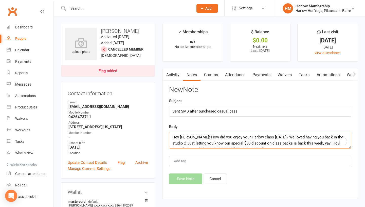
scroll to position [9, 0]
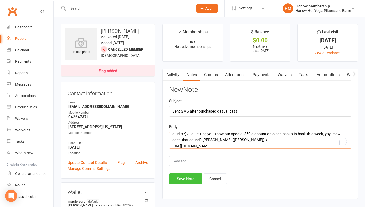
type textarea "Hey Vaidehi! How did you enjoy your Harlow class yesterday? We loved having you…"
drag, startPoint x: 183, startPoint y: 178, endPoint x: 309, endPoint y: 66, distance: 167.7
click at [183, 177] on button "Save Note" at bounding box center [185, 178] width 33 height 11
click at [305, 82] on div "Activity Notes Comms Attendance Payments Waivers Tasks Automations Workouts Mob…" at bounding box center [261, 134] width 196 height 130
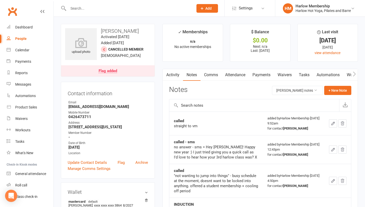
click at [304, 77] on link "Tasks" at bounding box center [305, 75] width 18 height 12
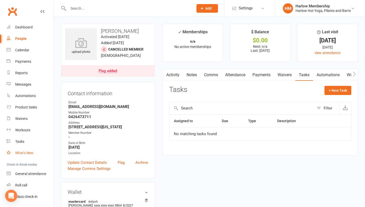
scroll to position [14, 0]
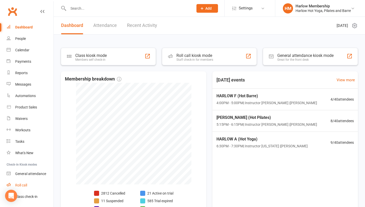
click at [18, 187] on link "Roll call" at bounding box center [30, 184] width 47 height 11
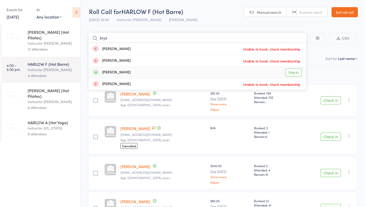
type input "krys"
click at [290, 73] on link "Drop in" at bounding box center [293, 73] width 16 height 8
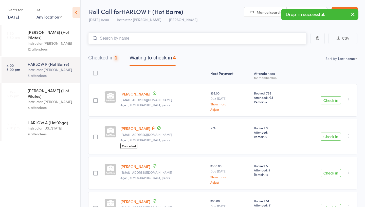
click at [96, 61] on button "Checked in 1" at bounding box center [102, 58] width 29 height 13
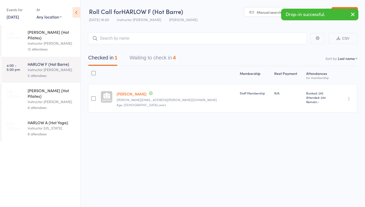
click at [350, 101] on icon "button" at bounding box center [349, 98] width 5 height 5
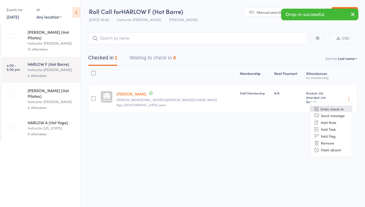
click at [332, 108] on li "Undo check-in" at bounding box center [331, 109] width 42 height 6
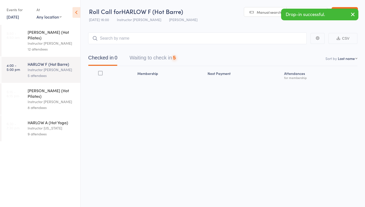
click at [32, 99] on div "Instructor [PERSON_NAME]" at bounding box center [52, 102] width 48 height 6
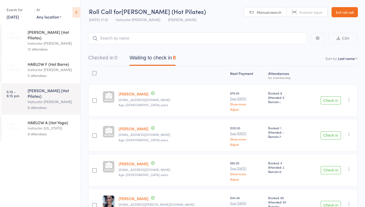
click at [47, 67] on div "Instructor [PERSON_NAME]" at bounding box center [52, 70] width 48 height 6
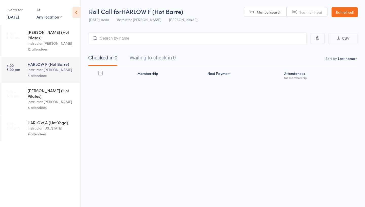
click at [343, 12] on link "Exit roll call" at bounding box center [345, 12] width 26 height 10
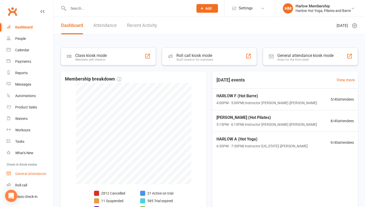
scroll to position [14, 0]
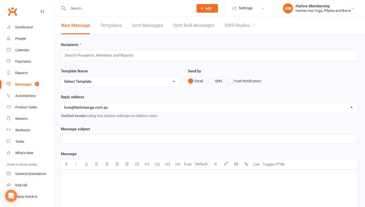
click at [232, 28] on link "SMS Replies 1" at bounding box center [240, 26] width 30 height 18
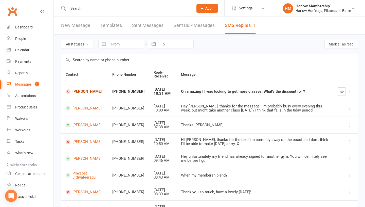
click at [84, 92] on link "[PERSON_NAME]" at bounding box center [85, 91] width 38 height 5
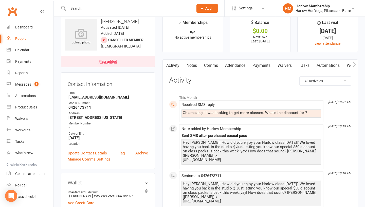
scroll to position [6, 0]
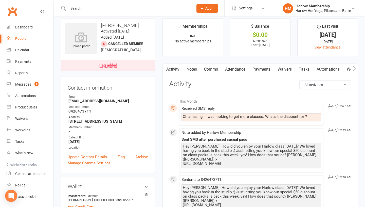
click at [213, 70] on link "Comms" at bounding box center [211, 69] width 21 height 12
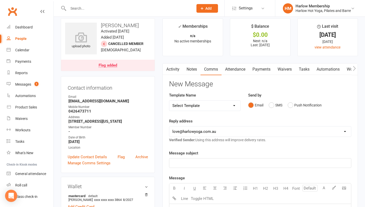
click at [267, 107] on div "Email SMS Push Notification" at bounding box center [299, 105] width 103 height 10
click at [271, 106] on button "SMS" at bounding box center [276, 105] width 14 height 10
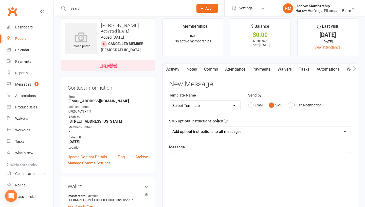
click at [235, 174] on div "﻿" at bounding box center [260, 190] width 182 height 76
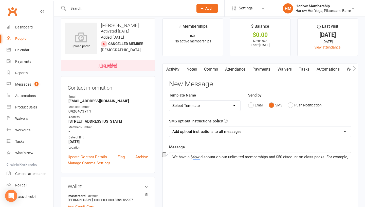
drag, startPoint x: 349, startPoint y: 156, endPoint x: 327, endPoint y: 155, distance: 22.3
click at [327, 155] on div "We have a $4pw discount on our unlimited memberships and $50 discount on class …" at bounding box center [260, 190] width 182 height 76
click at [172, 156] on div "We have a $4pw discount on our unlimited memberships and $50 discount on class …" at bounding box center [260, 190] width 182 height 76
click at [263, 162] on p "I just tried giving you a quick all from our landline to chat. We have a $4pw d…" at bounding box center [261, 160] width 176 height 12
click at [232, 163] on span "I just tried giving you a quick all from our landline to chat. We have a $4pw d…" at bounding box center [258, 160] width 171 height 11
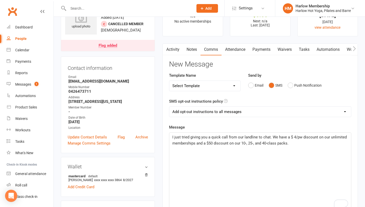
scroll to position [30, 0]
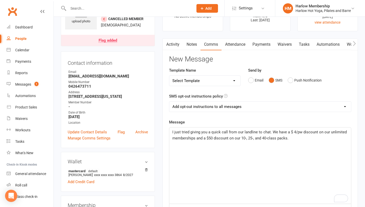
click at [299, 138] on p "I just tried giving you a quick call from our landline to chat. We have a $ 4/p…" at bounding box center [261, 135] width 176 height 12
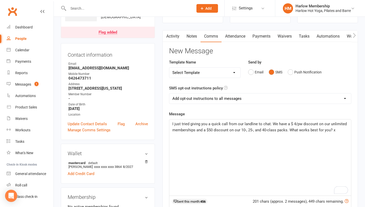
scroll to position [39, 0]
click at [172, 123] on div "I just tried giving you a quick call from our landline to chat. We have a $ 4/p…" at bounding box center [260, 157] width 182 height 76
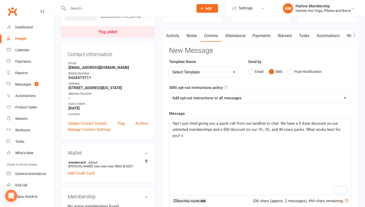
click at [341, 123] on p "Yay! I just tried giving you a quick call from our landline to chat. We have a …" at bounding box center [261, 129] width 176 height 18
click at [338, 124] on span "Yay! I just tried giving you a quick call from our landline to chat. We have a …" at bounding box center [258, 129] width 170 height 17
click at [187, 128] on span "Yay! I just tried giving you a quick call from our landline to chat. We have a …" at bounding box center [261, 129] width 176 height 17
click at [229, 144] on div "Yay! I just tried giving you a quick call from our landline to chat. We have a …" at bounding box center [260, 157] width 182 height 76
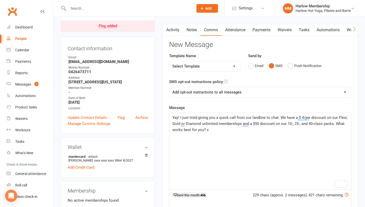
scroll to position [45, 0]
click at [236, 133] on div "Yay! I just tried giving you a quick call from our landline to chat. We have a …" at bounding box center [260, 151] width 182 height 76
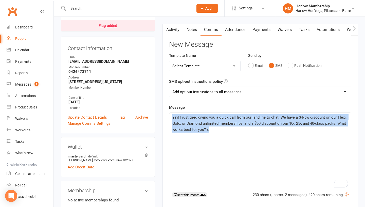
drag, startPoint x: 236, startPoint y: 133, endPoint x: 166, endPoint y: 113, distance: 72.3
click at [166, 113] on div "Activity Notes Comms Attendance Payments Waivers Tasks Automations Workouts Mob…" at bounding box center [261, 168] width 196 height 288
copy span "Yay! I just tried giving you a quick call from our landline to chat. We have a …"
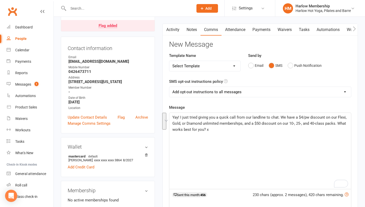
click at [203, 131] on span "Yay! I just tried giving you a quick call from our landline to chat. We have a …" at bounding box center [260, 123] width 175 height 17
click at [231, 127] on span "Yay! I just tried giving you a quick call from our landline to chat. We have a …" at bounding box center [260, 123] width 175 height 17
click at [204, 130] on span "Yay! I just tried giving you a quick call from our landline to chat. We have a …" at bounding box center [260, 123] width 175 height 17
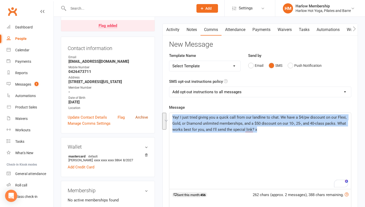
drag, startPoint x: 270, startPoint y: 131, endPoint x: 148, endPoint y: 118, distance: 122.9
copy span "Yay! I just tried giving you a quick call from our landline to chat. We have a …"
click at [171, 29] on link "Activity" at bounding box center [173, 30] width 20 height 12
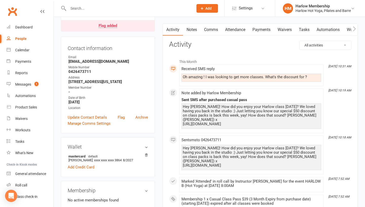
click at [195, 29] on link "Notes" at bounding box center [192, 30] width 18 height 12
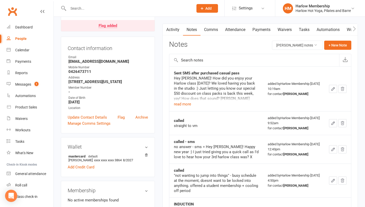
click at [212, 32] on link "Comms" at bounding box center [211, 30] width 21 height 12
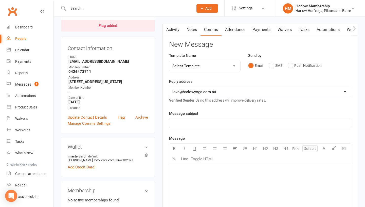
click at [268, 66] on div "Email SMS Push Notification" at bounding box center [299, 66] width 103 height 10
click at [271, 66] on button "SMS" at bounding box center [276, 66] width 14 height 10
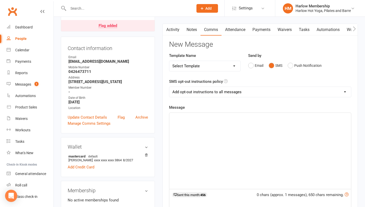
click at [235, 156] on div "﻿" at bounding box center [260, 151] width 182 height 76
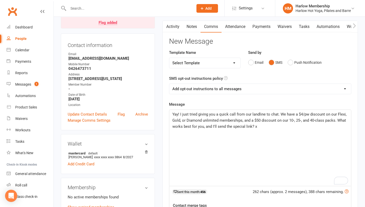
scroll to position [49, 0]
click at [335, 121] on span "Yay! I just tried giving you a quick call from our landline to chat. We have a …" at bounding box center [260, 119] width 175 height 17
click at [337, 119] on span "Yay! I just tried giving you a quick call from our landline to chat. We have a …" at bounding box center [260, 119] width 175 height 17
click at [226, 125] on span "Yay! I just tried giving you a quick call from our landline to chat. We have a …" at bounding box center [260, 119] width 175 height 17
click at [209, 92] on select "Add opt-out instructions to all messages Add opt-out instructions for messages …" at bounding box center [260, 88] width 182 height 10
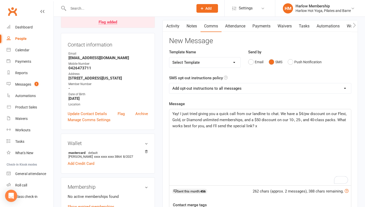
select select "2"
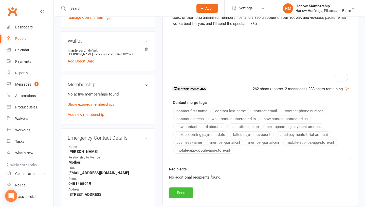
click at [189, 190] on button "Send" at bounding box center [181, 192] width 24 height 11
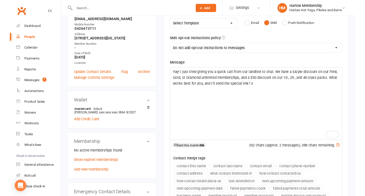
scroll to position [0, 0]
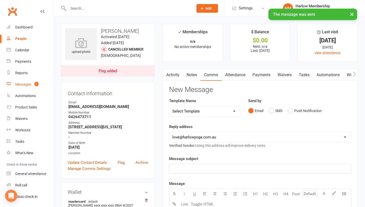
click at [22, 84] on div "Messages" at bounding box center [23, 84] width 16 height 4
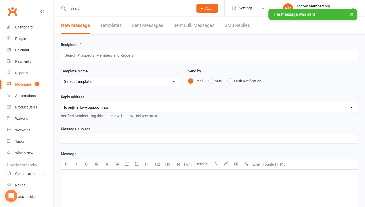
click at [236, 23] on link "SMS Replies 1" at bounding box center [240, 26] width 30 height 18
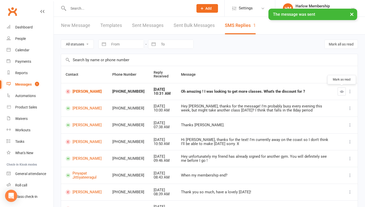
click at [345, 90] on button "button" at bounding box center [342, 91] width 8 height 8
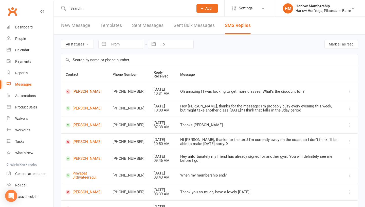
click at [84, 90] on link "[PERSON_NAME]" at bounding box center [85, 91] width 38 height 5
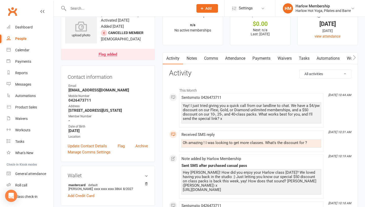
scroll to position [18, 0]
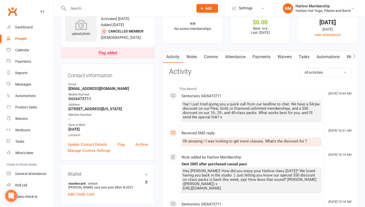
click at [302, 58] on link "Tasks" at bounding box center [305, 57] width 18 height 12
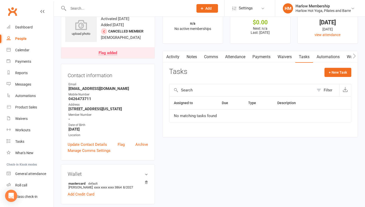
click at [194, 55] on link "Notes" at bounding box center [192, 57] width 18 height 12
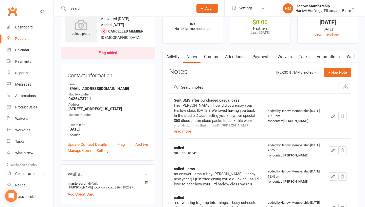
click at [205, 55] on link "Comms" at bounding box center [211, 57] width 21 height 12
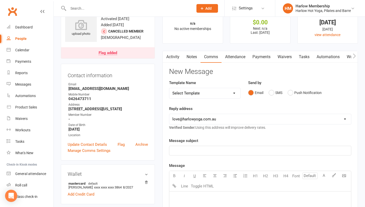
click at [172, 56] on link "Activity" at bounding box center [173, 57] width 20 height 12
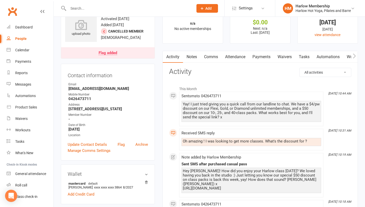
click at [216, 58] on link "Comms" at bounding box center [211, 57] width 21 height 12
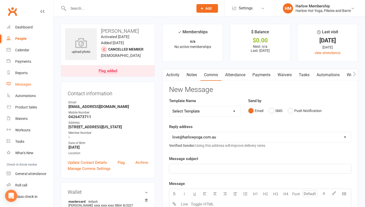
click at [17, 82] on div "Messages" at bounding box center [23, 84] width 16 height 4
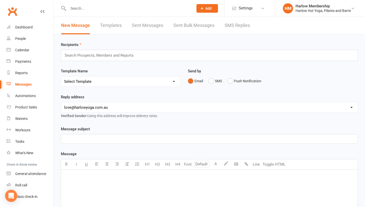
click at [239, 27] on link "SMS Replies" at bounding box center [237, 26] width 25 height 18
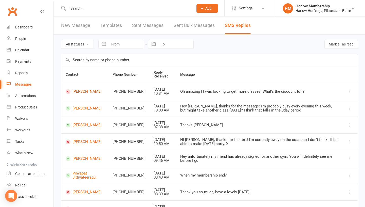
click at [88, 91] on link "[PERSON_NAME]" at bounding box center [85, 91] width 38 height 5
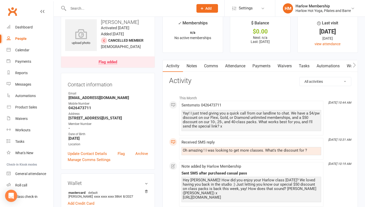
scroll to position [9, 0]
click at [214, 61] on link "Comms" at bounding box center [211, 66] width 21 height 12
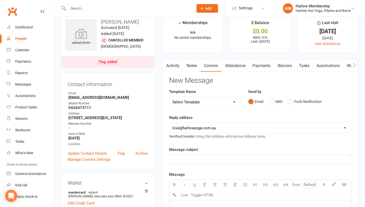
click at [268, 100] on div "Email SMS Push Notification" at bounding box center [299, 102] width 103 height 10
click at [271, 102] on button "SMS" at bounding box center [276, 102] width 14 height 10
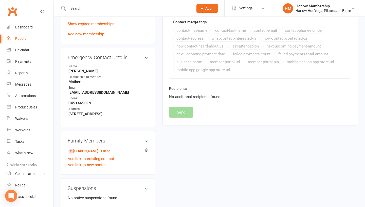
scroll to position [243, 0]
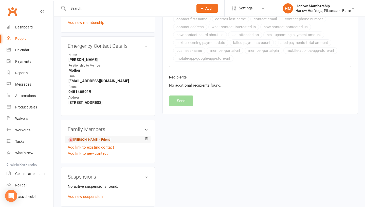
click at [101, 139] on link "ishani chauhan - Friend" at bounding box center [90, 139] width 42 height 5
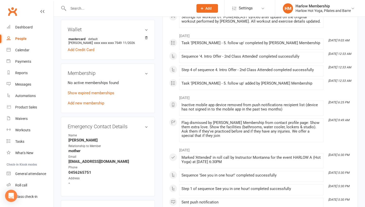
scroll to position [171, 0]
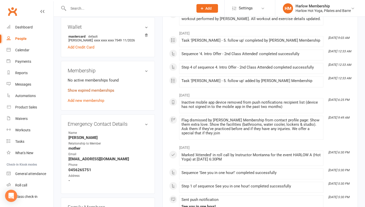
click at [87, 90] on link "Show expired memberships" at bounding box center [91, 90] width 47 height 5
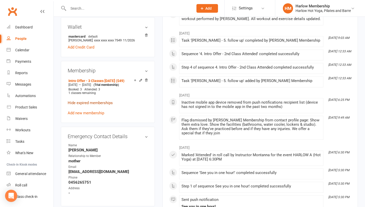
scroll to position [0, 0]
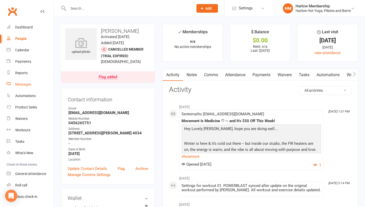
click at [21, 87] on link "Messages" at bounding box center [30, 84] width 47 height 11
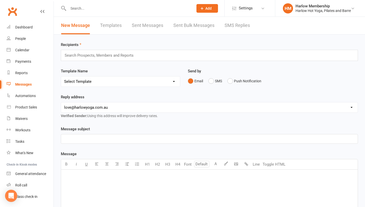
click at [235, 27] on link "SMS Replies" at bounding box center [237, 26] width 25 height 18
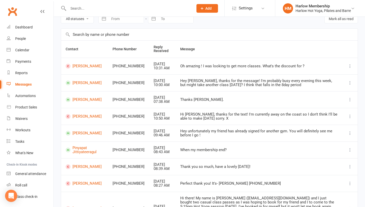
scroll to position [94, 0]
